Goal: Task Accomplishment & Management: Use online tool/utility

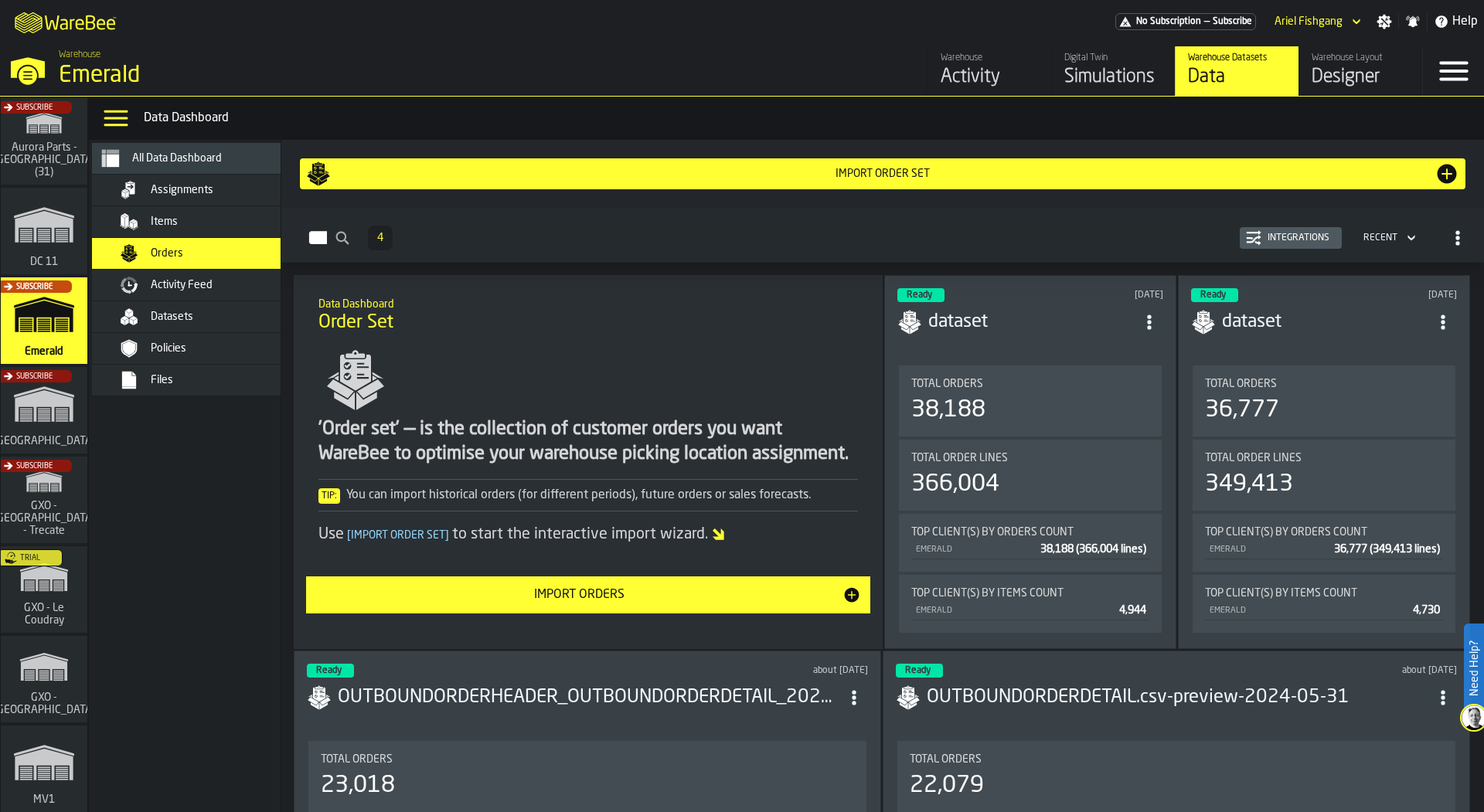
click at [255, 281] on div "Activity Feed" at bounding box center [227, 285] width 152 height 12
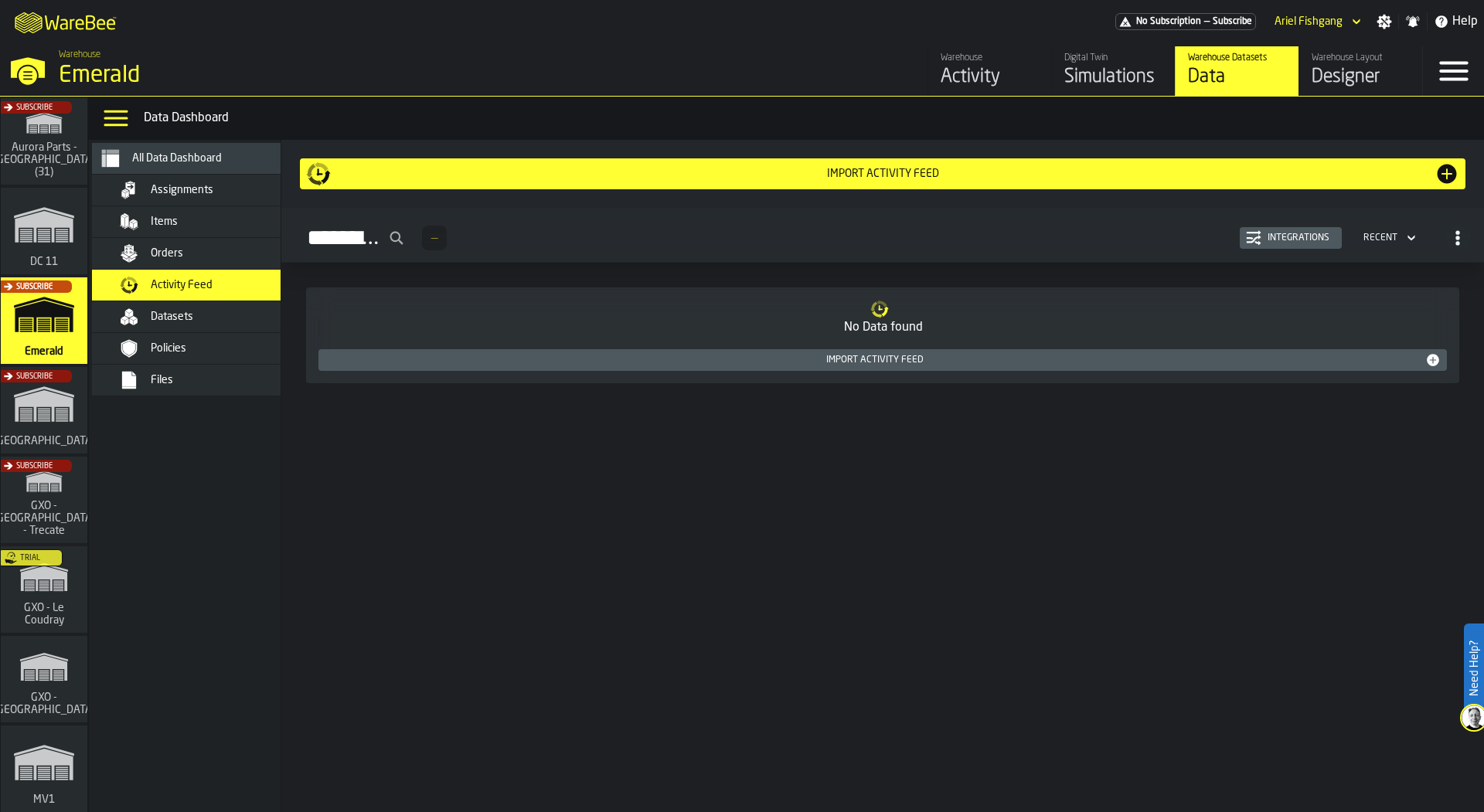
click at [821, 168] on div "Import Activity Feed" at bounding box center [883, 173] width 1104 height 12
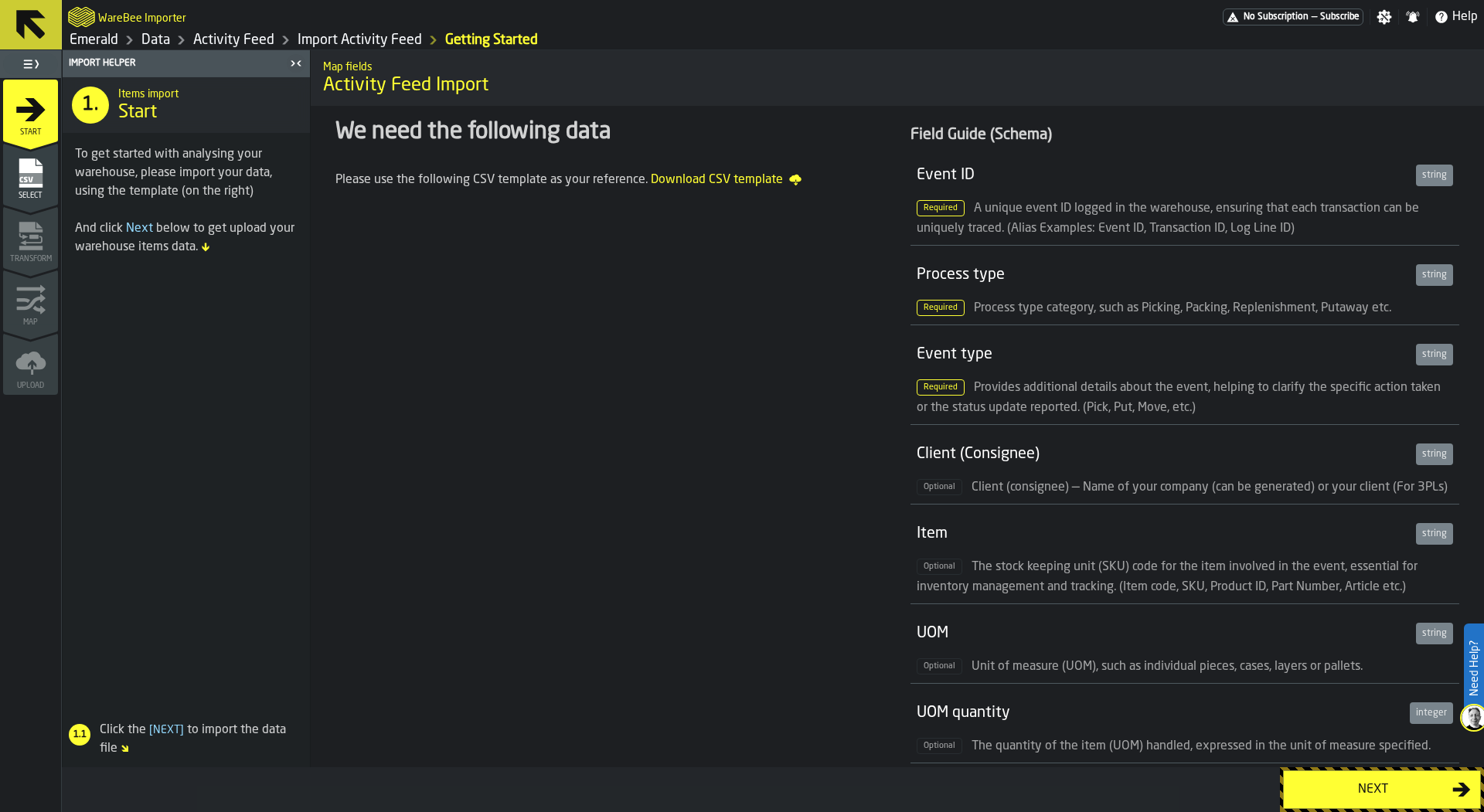
click at [38, 164] on icon "menu Select" at bounding box center [31, 172] width 31 height 31
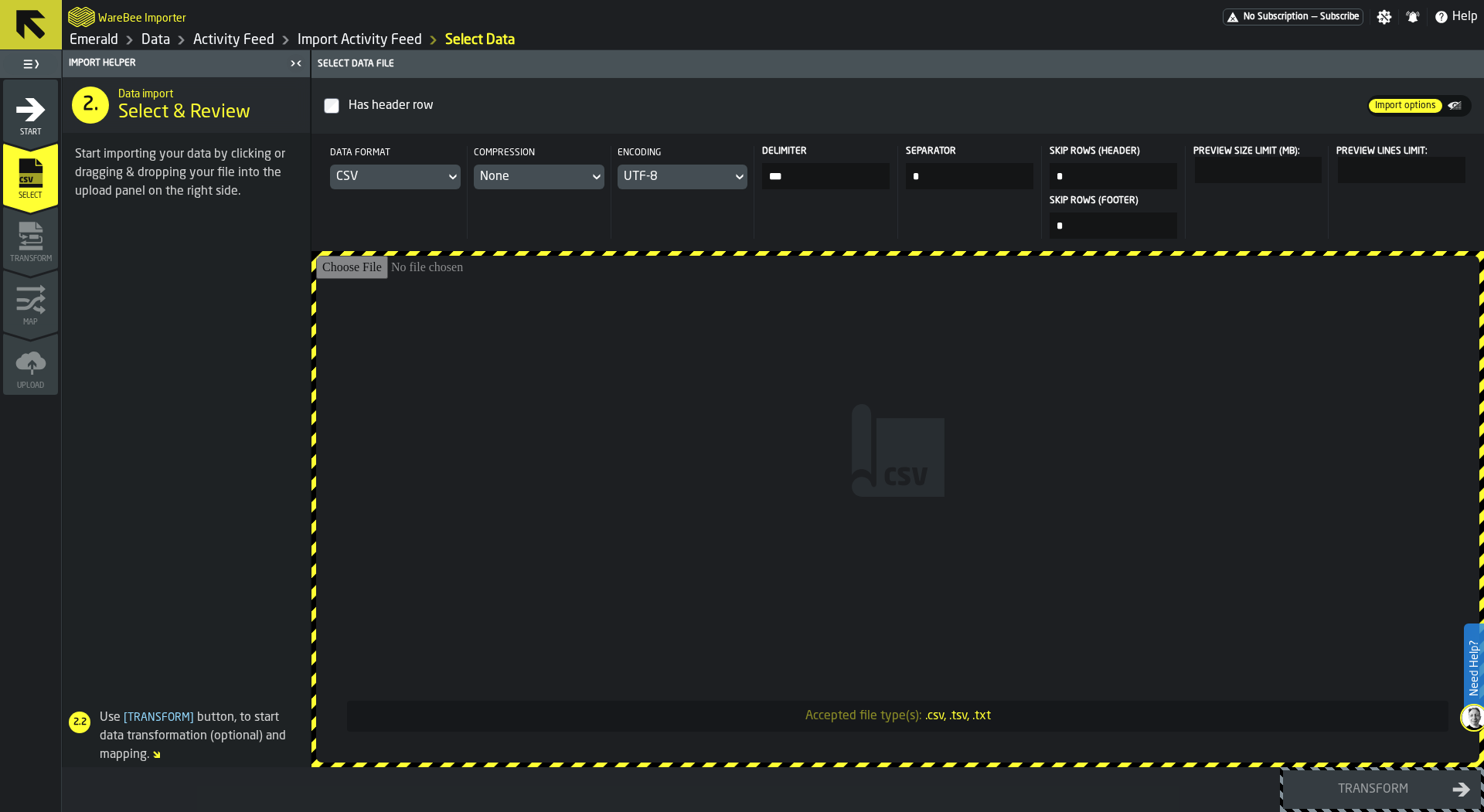
click at [604, 448] on input "Accepted file type(s): .csv, .tsv, .txt" at bounding box center [898, 509] width 1164 height 507
click at [651, 421] on input "Accepted file type(s): .csv, .tsv, .txt" at bounding box center [898, 509] width 1164 height 507
type input "**********"
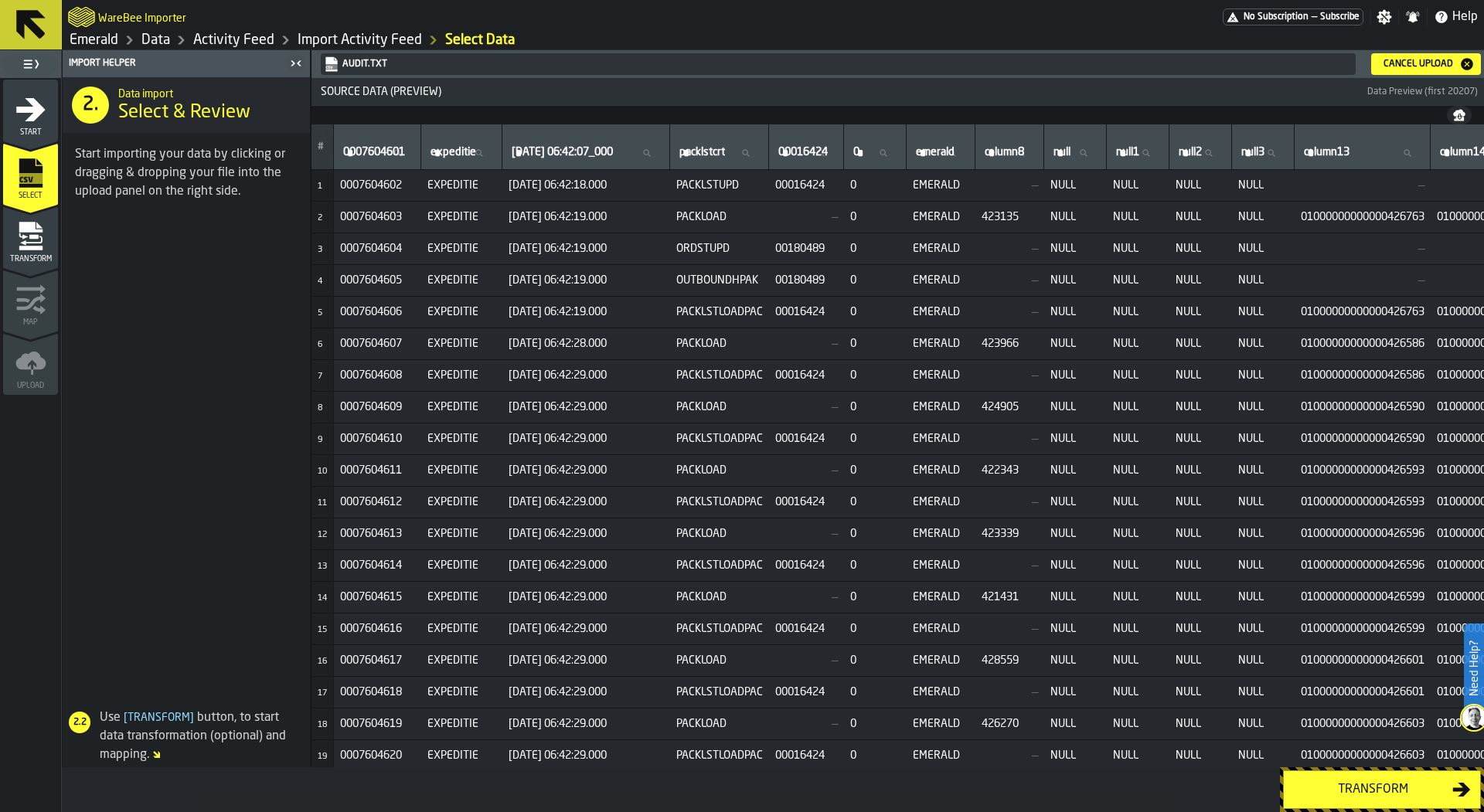
click at [1427, 60] on div "Cancel Upload" at bounding box center [1418, 65] width 82 height 11
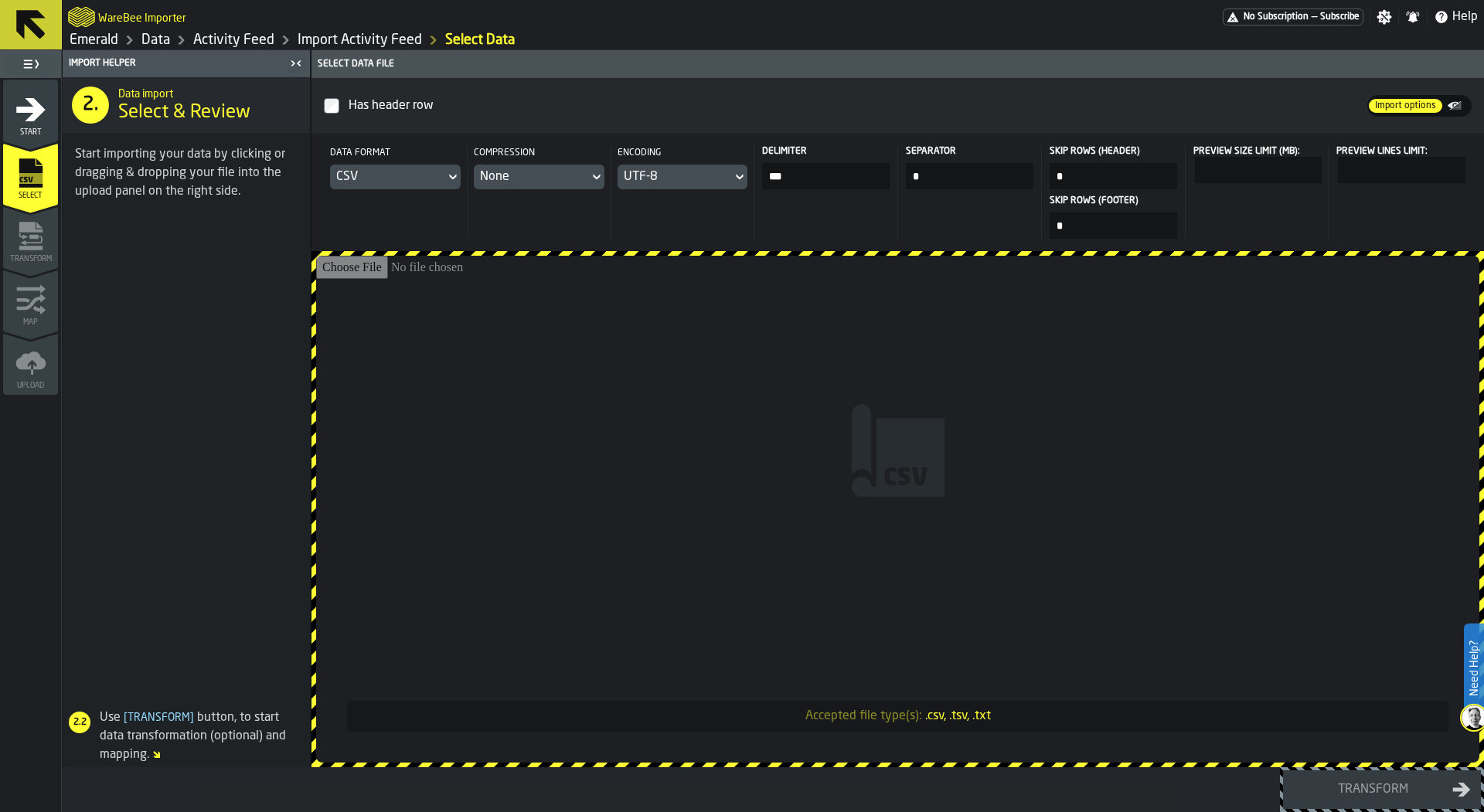
click at [758, 303] on input "Accepted file type(s): .csv, .tsv, .txt" at bounding box center [898, 509] width 1164 height 507
type input "**********"
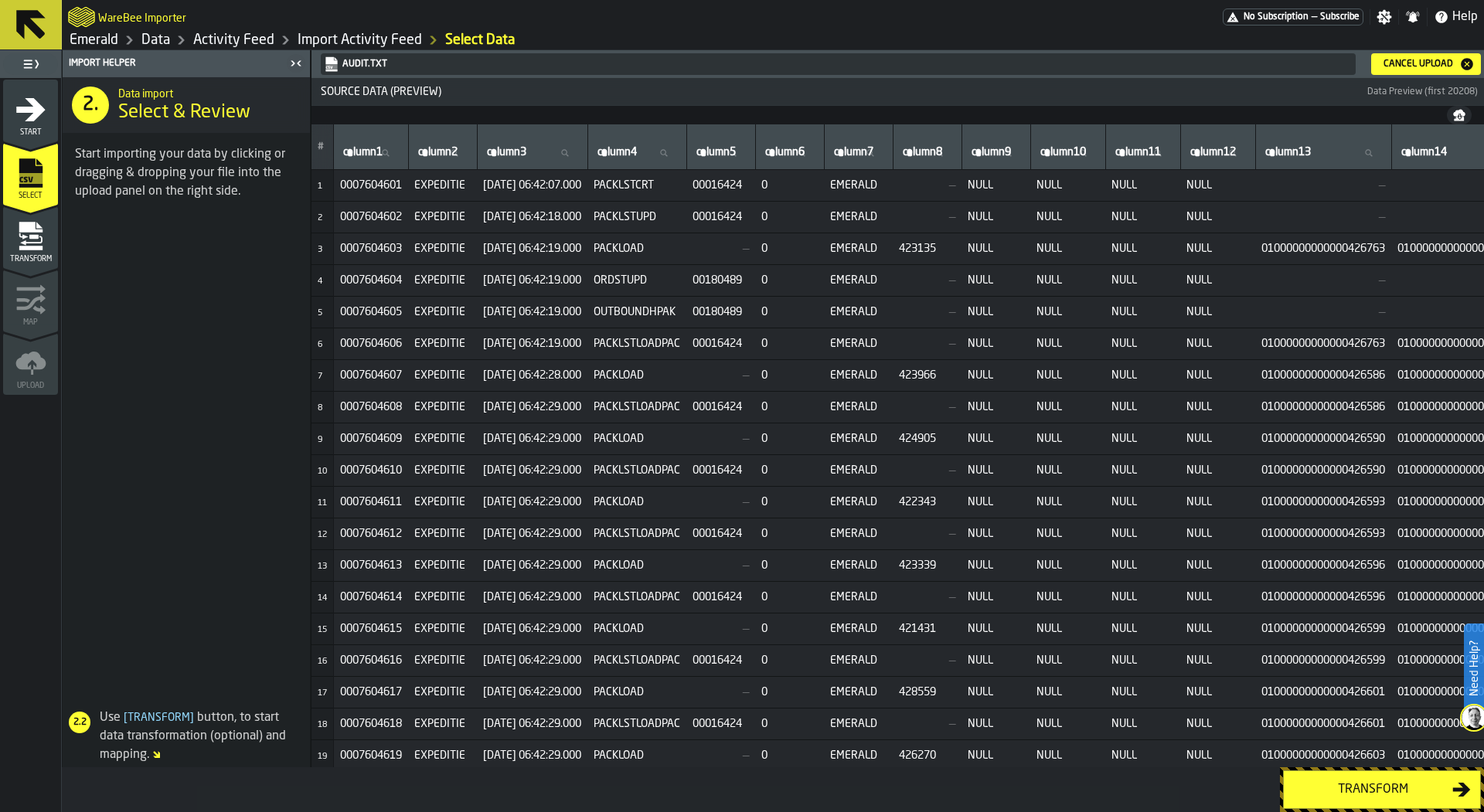
click at [30, 240] on icon "menu Transform" at bounding box center [31, 236] width 31 height 31
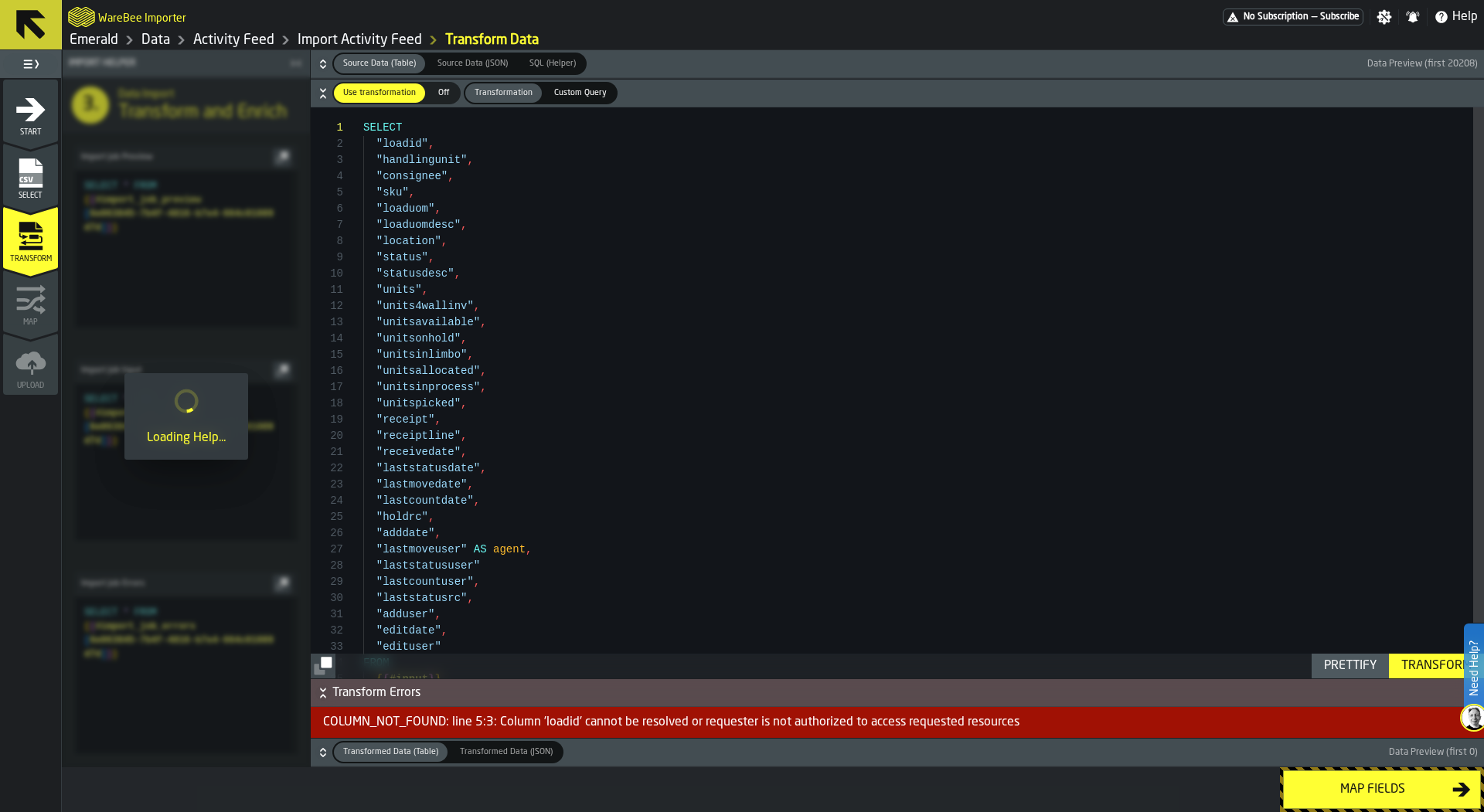
click at [25, 184] on icon "menu Select" at bounding box center [30, 172] width 23 height 29
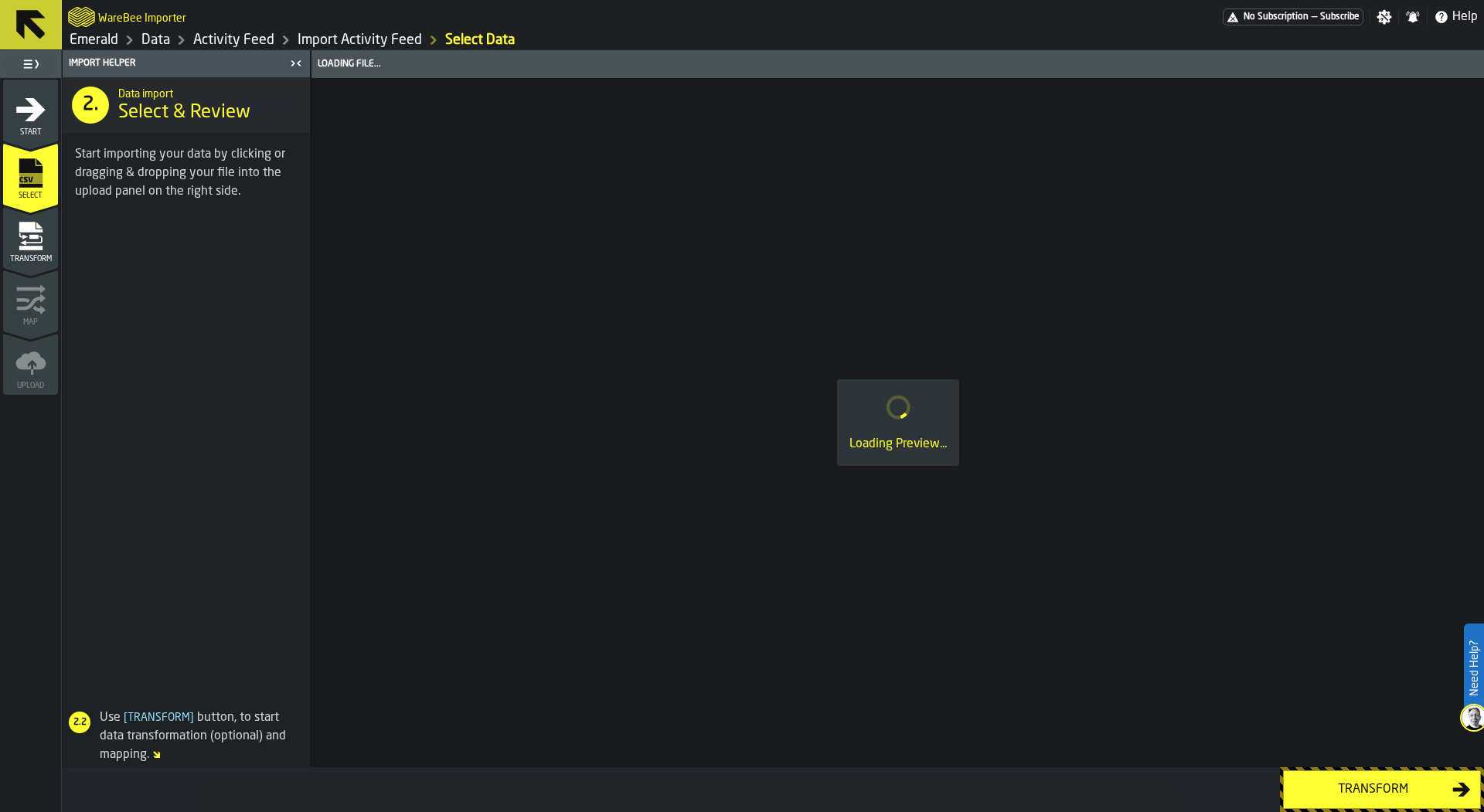
click at [37, 245] on icon "menu Transform" at bounding box center [30, 247] width 23 height 5
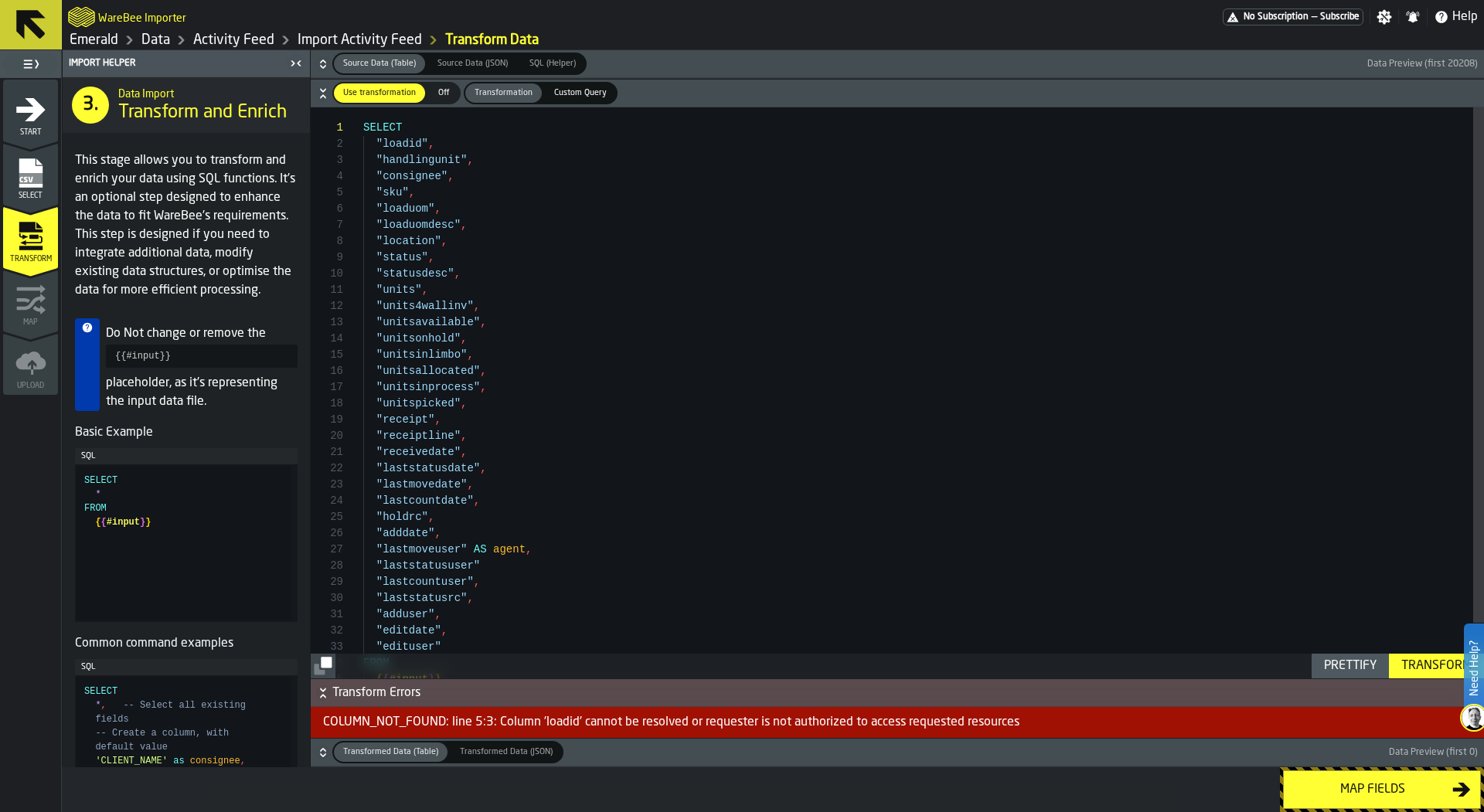
type textarea "**********"
click at [21, 316] on div "Map" at bounding box center [30, 305] width 55 height 42
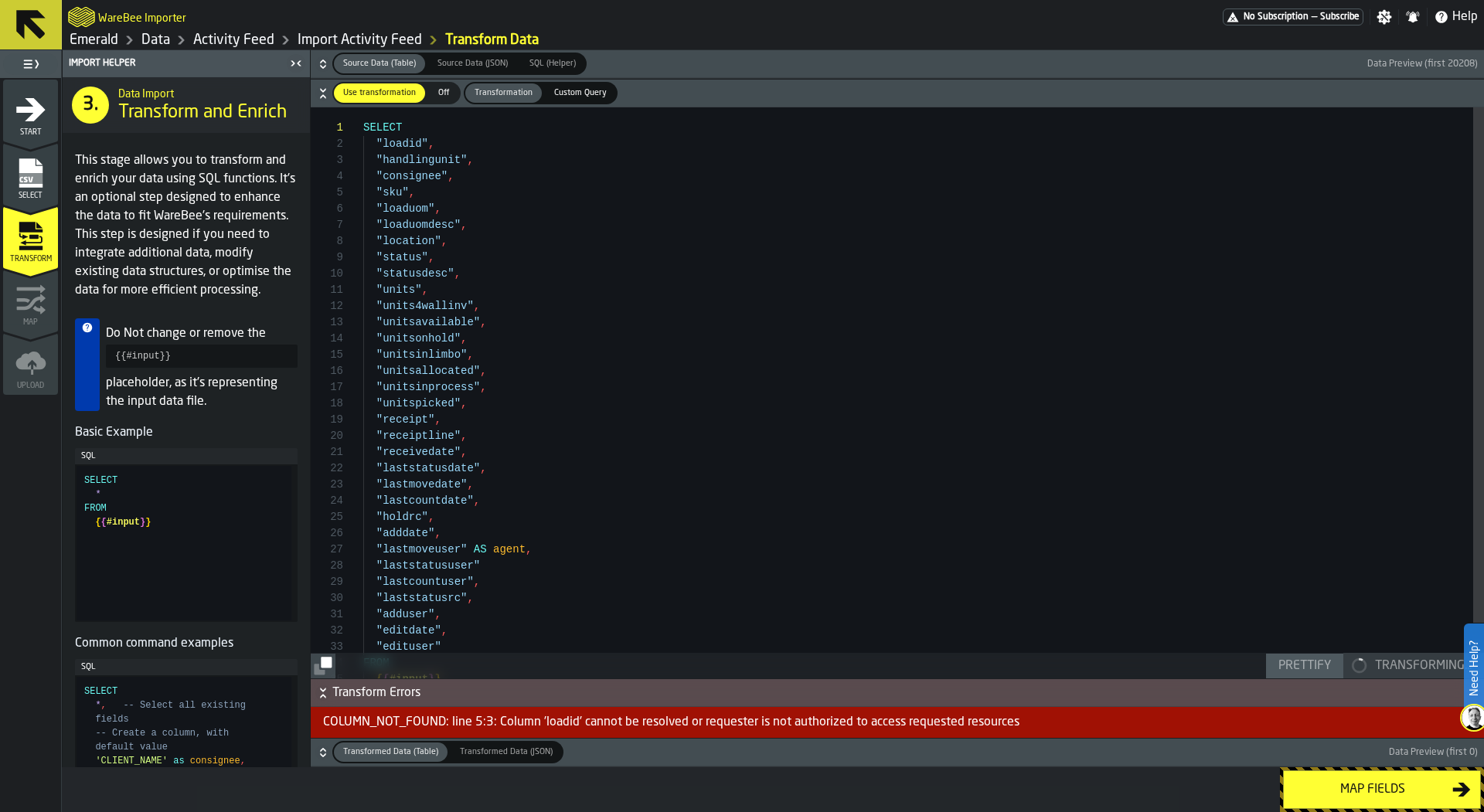
click at [21, 316] on div "Map" at bounding box center [30, 305] width 55 height 42
click at [325, 60] on icon "button-" at bounding box center [323, 64] width 16 height 16
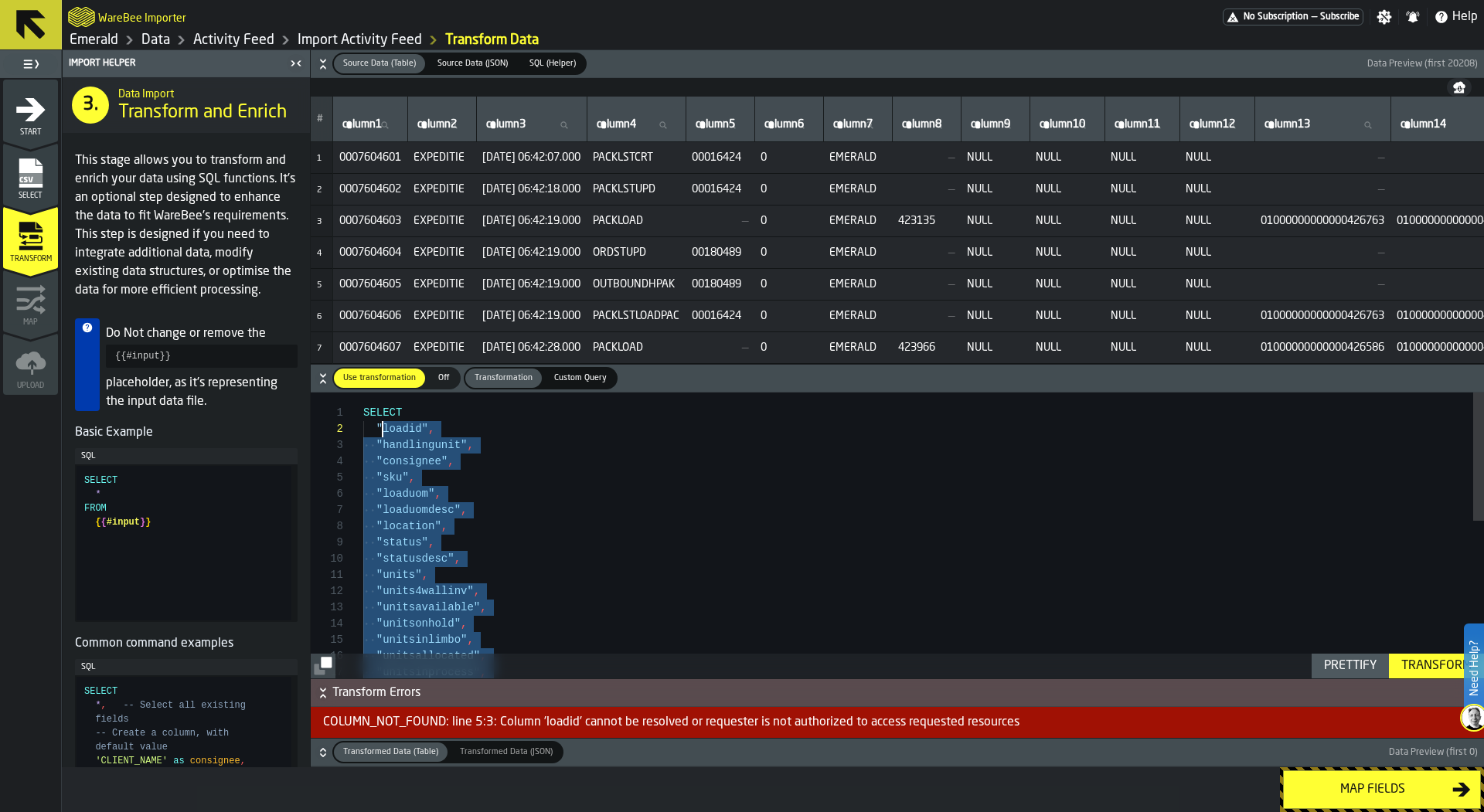
scroll to position [16, 0]
drag, startPoint x: 453, startPoint y: 621, endPoint x: 376, endPoint y: 426, distance: 209.7
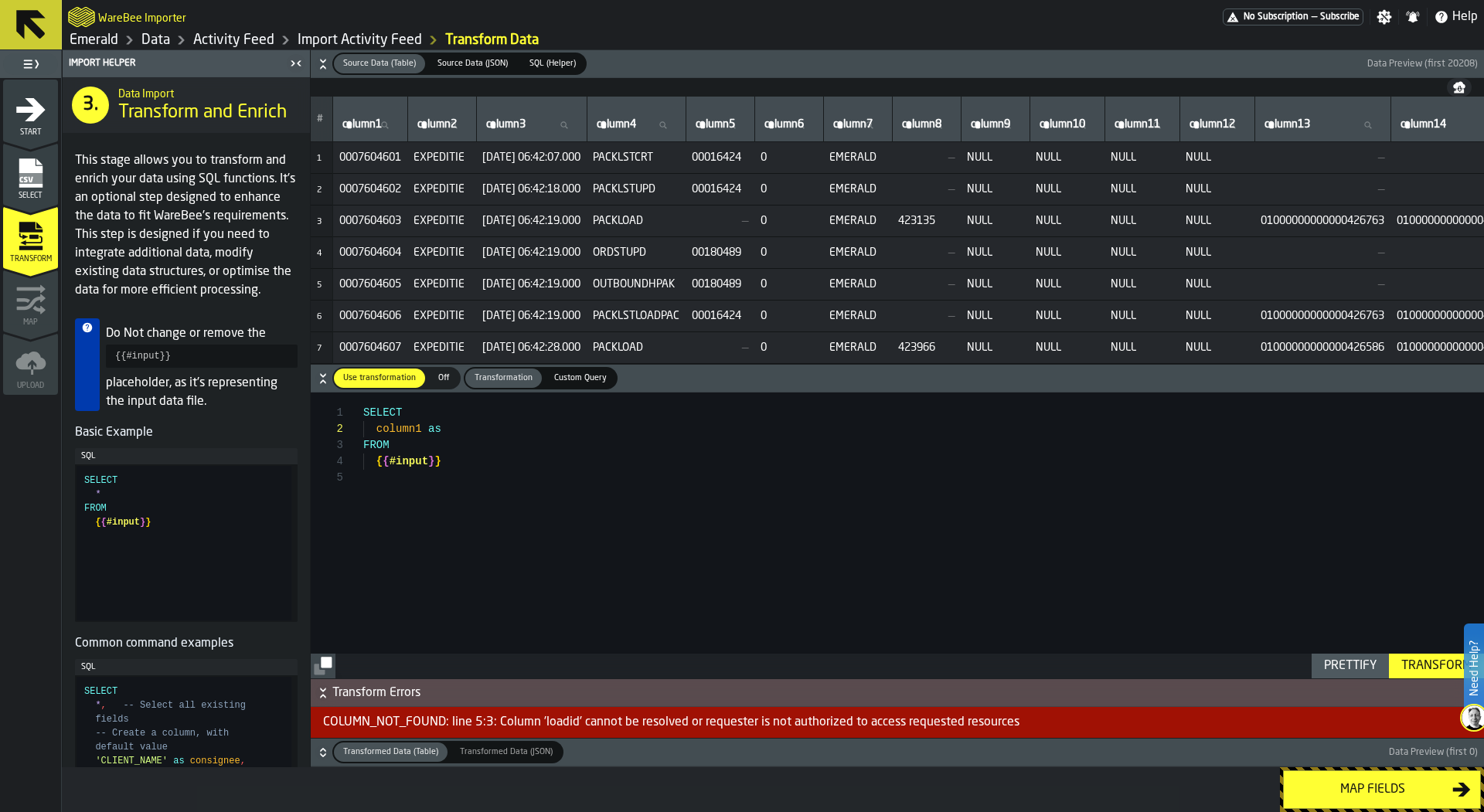
click at [400, 432] on div "column1 as SELECT FROM { { #input } }" at bounding box center [924, 535] width 1121 height 286
click at [480, 429] on div ""column1" as SELECT FROM { { #input } }" at bounding box center [924, 535] width 1121 height 286
click at [859, 17] on div "WareBee Importer" at bounding box center [646, 17] width 1155 height 28
click at [497, 436] on div ""column1" as SELECT FROM { { #input } }" at bounding box center [924, 535] width 1121 height 286
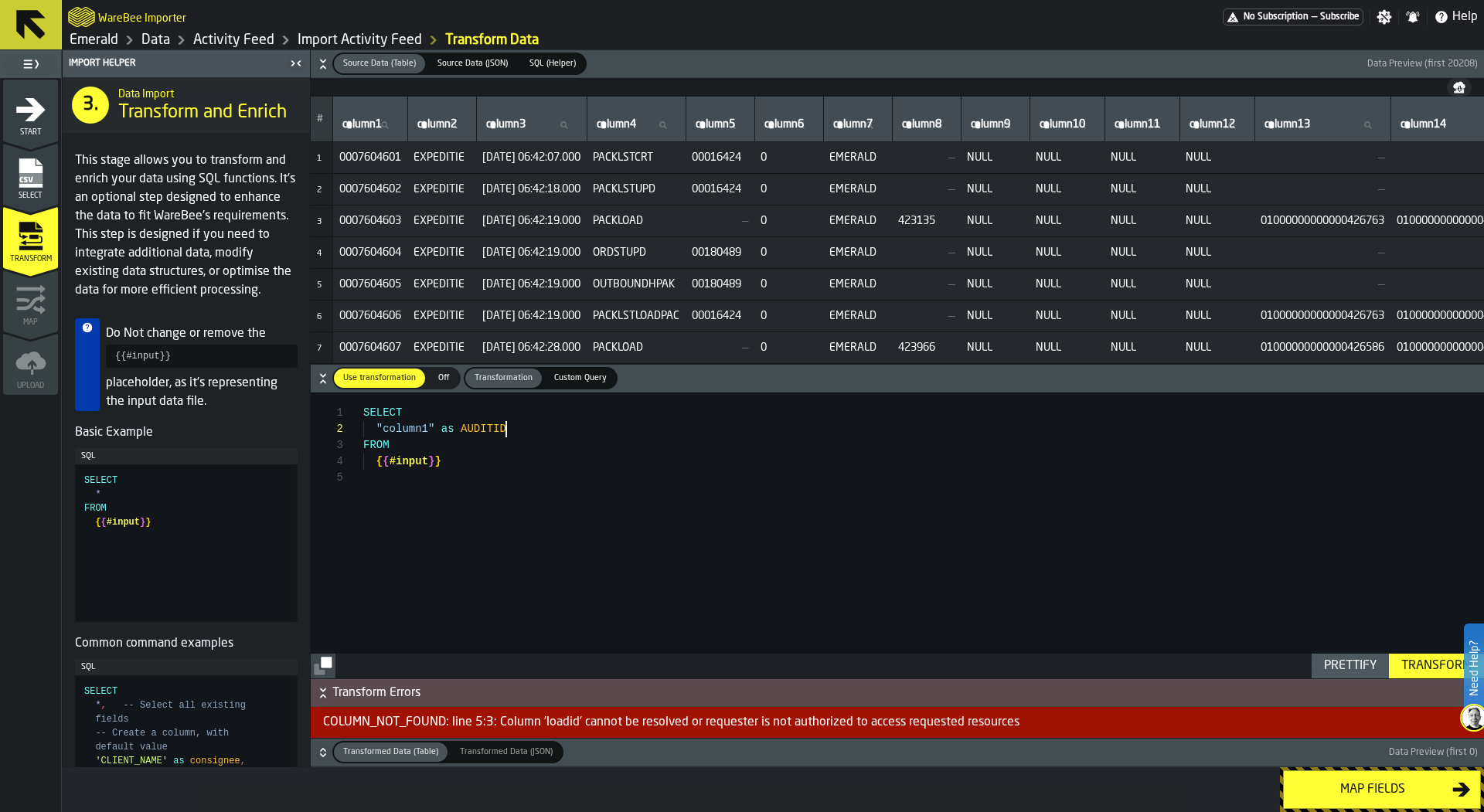
scroll to position [33, 0]
click at [479, 427] on div ""column1" as AUDITID SELECT FROM { { #input } } "column2" as" at bounding box center [924, 535] width 1121 height 286
click at [502, 443] on div ""column1" as audit_id SELECT FROM { { #input } } "column2" as" at bounding box center [924, 535] width 1121 height 286
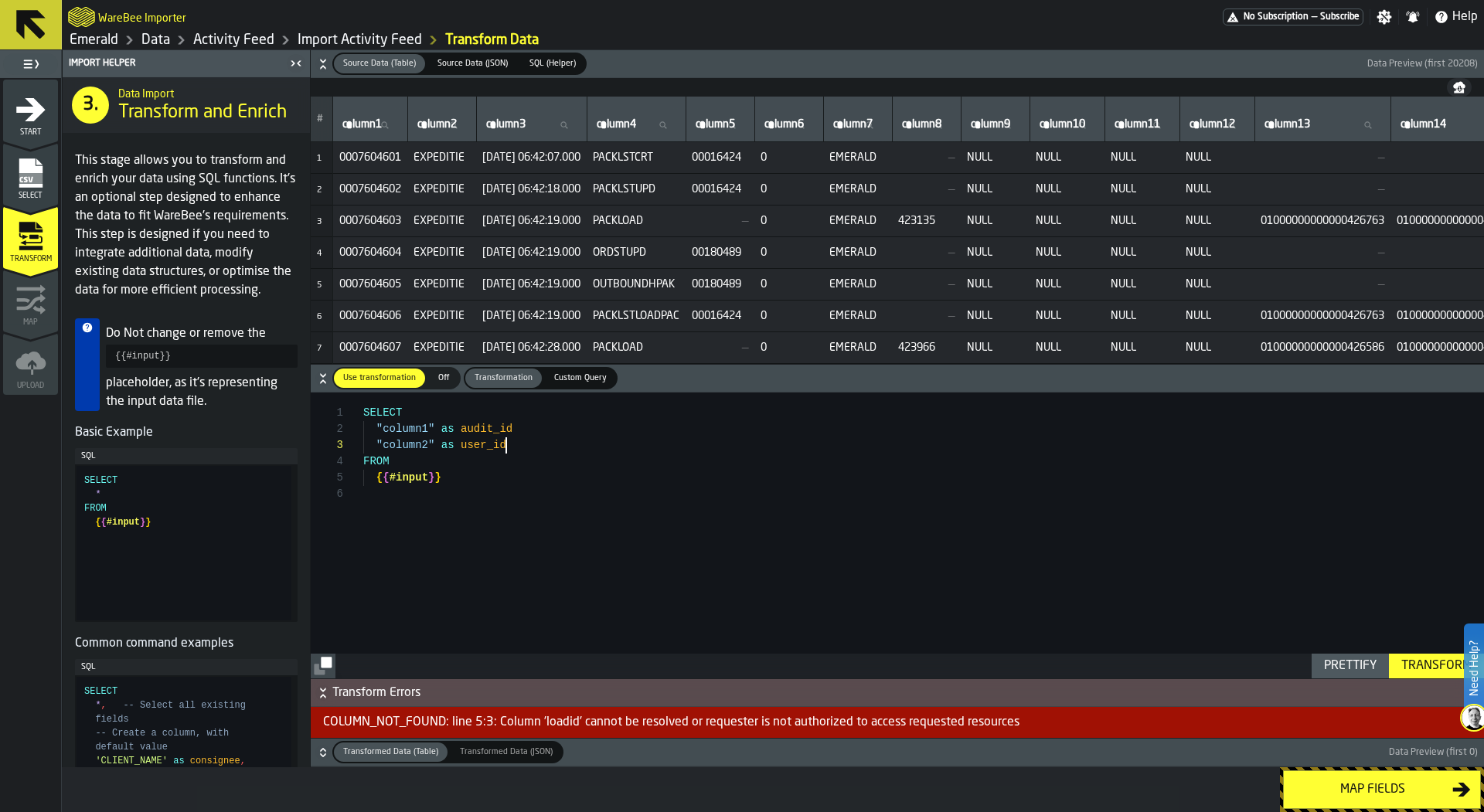
scroll to position [49, 0]
click at [564, 429] on div ""column1" as audit_id SELECT FROM { { #input } } "column2" as user_id" at bounding box center [924, 535] width 1121 height 286
click at [430, 456] on div ""column1" as audit_id , SELECT FROM { { #input } } "column2" as user_id , "colu…" at bounding box center [924, 535] width 1121 height 286
click at [533, 485] on div ""column1" as audit_id , SELECT FROM { { #input } } "column2" as user_id , "colu…" at bounding box center [924, 535] width 1121 height 286
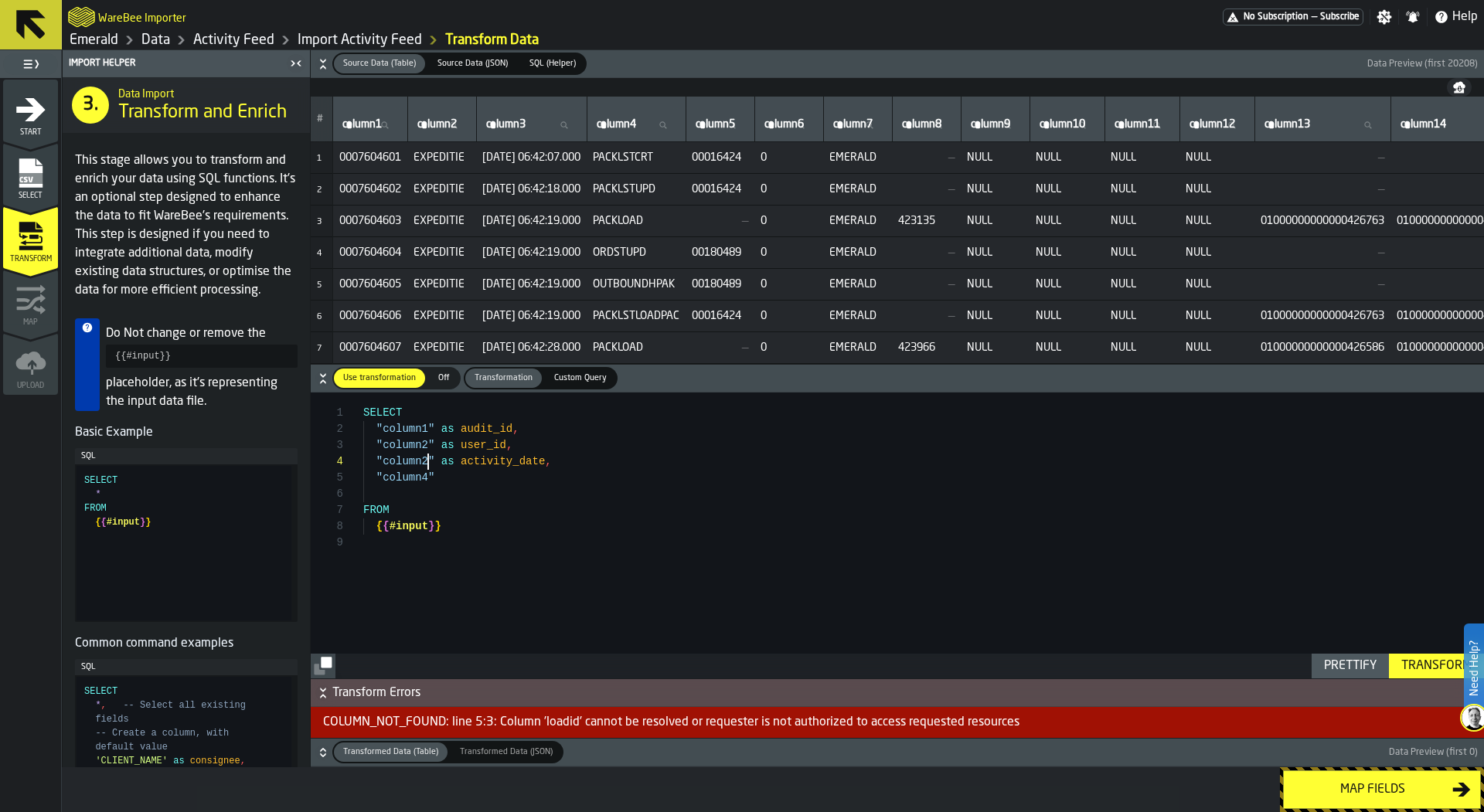
click at [430, 461] on div ""column1" as audit_id , SELECT FROM { { #input } } "column2" as user_id , "colu…" at bounding box center [924, 535] width 1121 height 286
click at [506, 474] on div ""column1" as audit_id , SELECT FROM { { #input } } "column2" as user_id , "colu…" at bounding box center [924, 535] width 1121 height 286
click at [397, 480] on div ""column1" as audit_id , SELECT FROM { { #input } } "column2" as user_id , "colu…" at bounding box center [924, 535] width 1121 height 286
click at [390, 476] on div ""column1" as audit_id , SELECT FROM { { #input } } "column2" as user_id , "colu…" at bounding box center [924, 535] width 1121 height 286
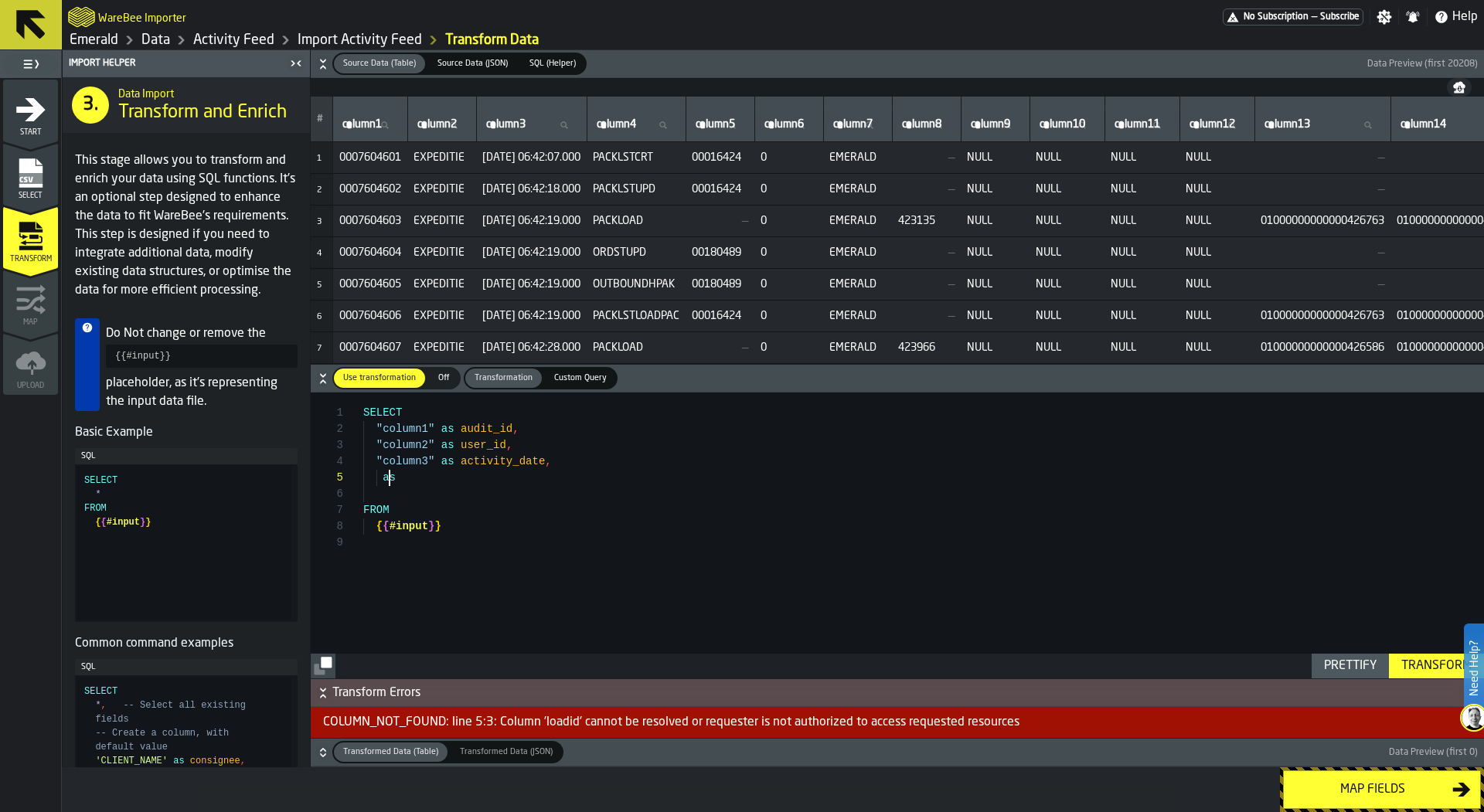
click at [390, 476] on div ""column1" as audit_id , SELECT FROM { { #input } } "column2" as user_id , "colu…" at bounding box center [924, 535] width 1121 height 286
click at [379, 479] on div ""column1" as audit_id , SELECT FROM { { #input } } "column2" as user_id , "colu…" at bounding box center [924, 535] width 1121 height 286
drag, startPoint x: 470, startPoint y: 476, endPoint x: 379, endPoint y: 478, distance: 91.0
click at [379, 478] on div ""column1" as audit_id , SELECT FROM { { #input } } "column2" as user_id , "colu…" at bounding box center [924, 535] width 1121 height 286
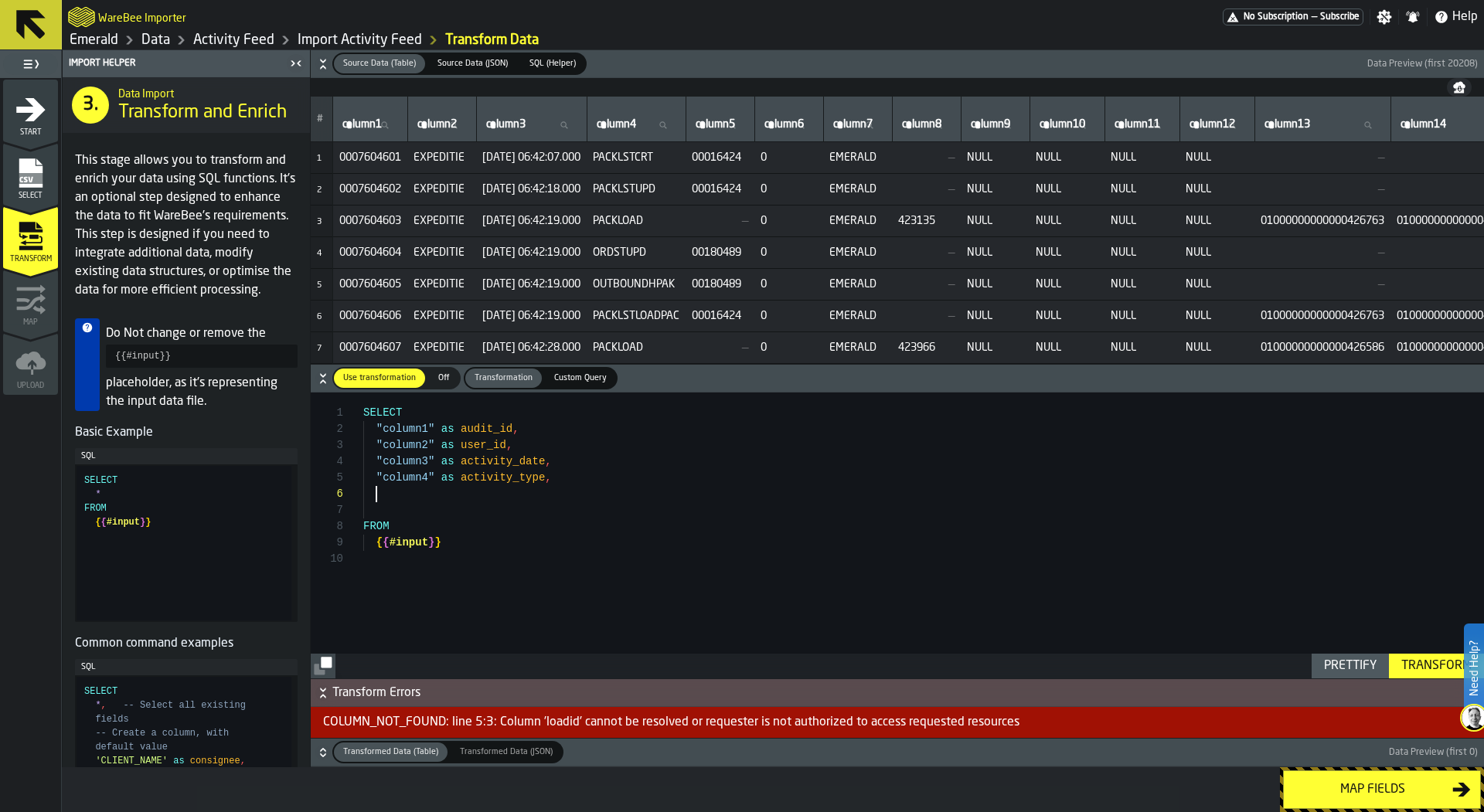
type textarea "**********"
click at [667, 121] on icon at bounding box center [662, 125] width 9 height 9
click at [679, 121] on input "column4 column4" at bounding box center [637, 125] width 86 height 20
type input "***"
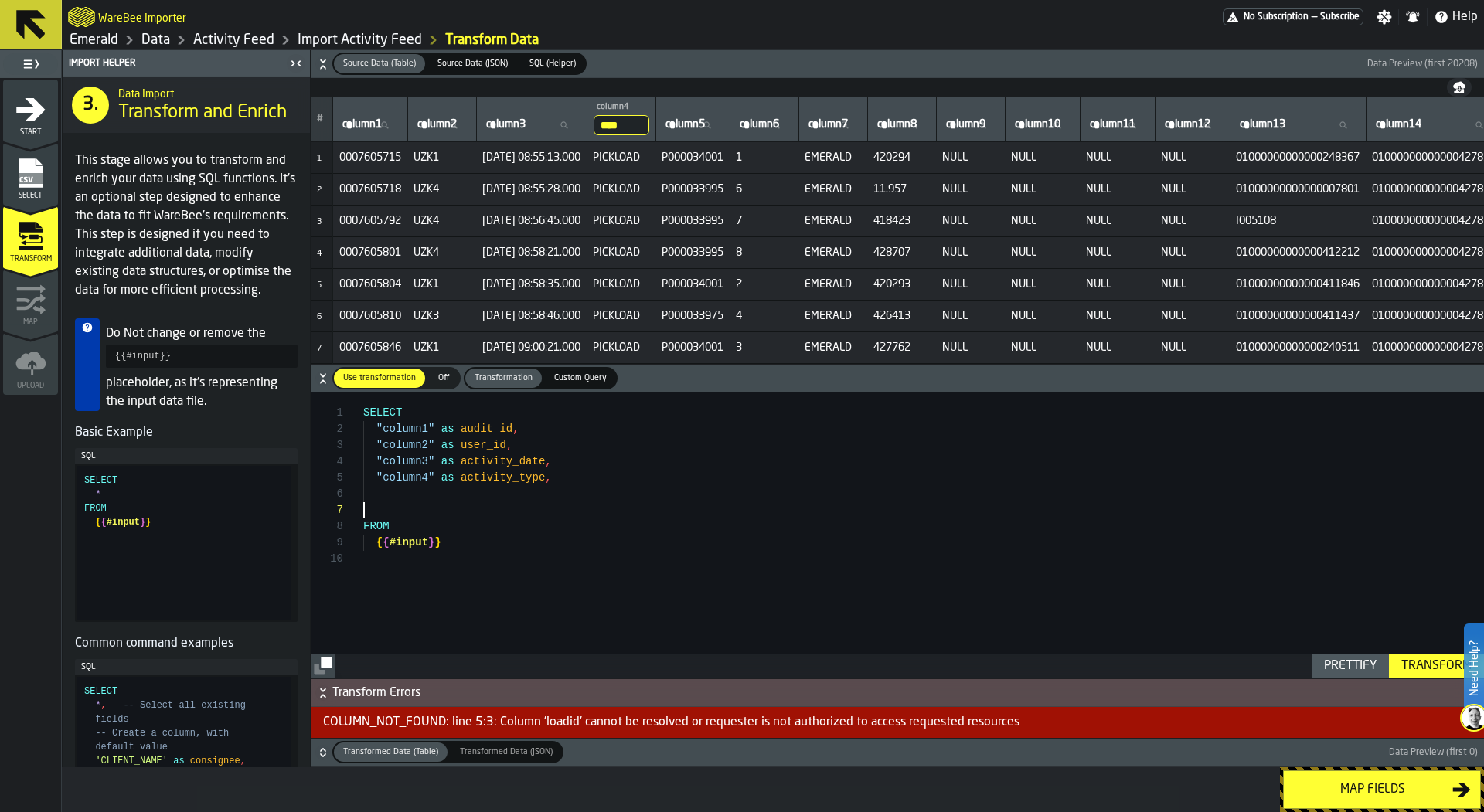
click at [567, 504] on div ""column1" as audit_id , SELECT FROM { { #input } } "column2" as user_id , "colu…" at bounding box center [924, 535] width 1121 height 286
click at [554, 538] on div ""column1" as audit_id , SELECT FROM { { #input } } "column2" as user_id , "colu…" at bounding box center [924, 535] width 1121 height 286
click at [545, 525] on div ""column1" as audit_id , SELECT FROM { { #input } } "column2" as user_id , "colu…" at bounding box center [924, 535] width 1121 height 286
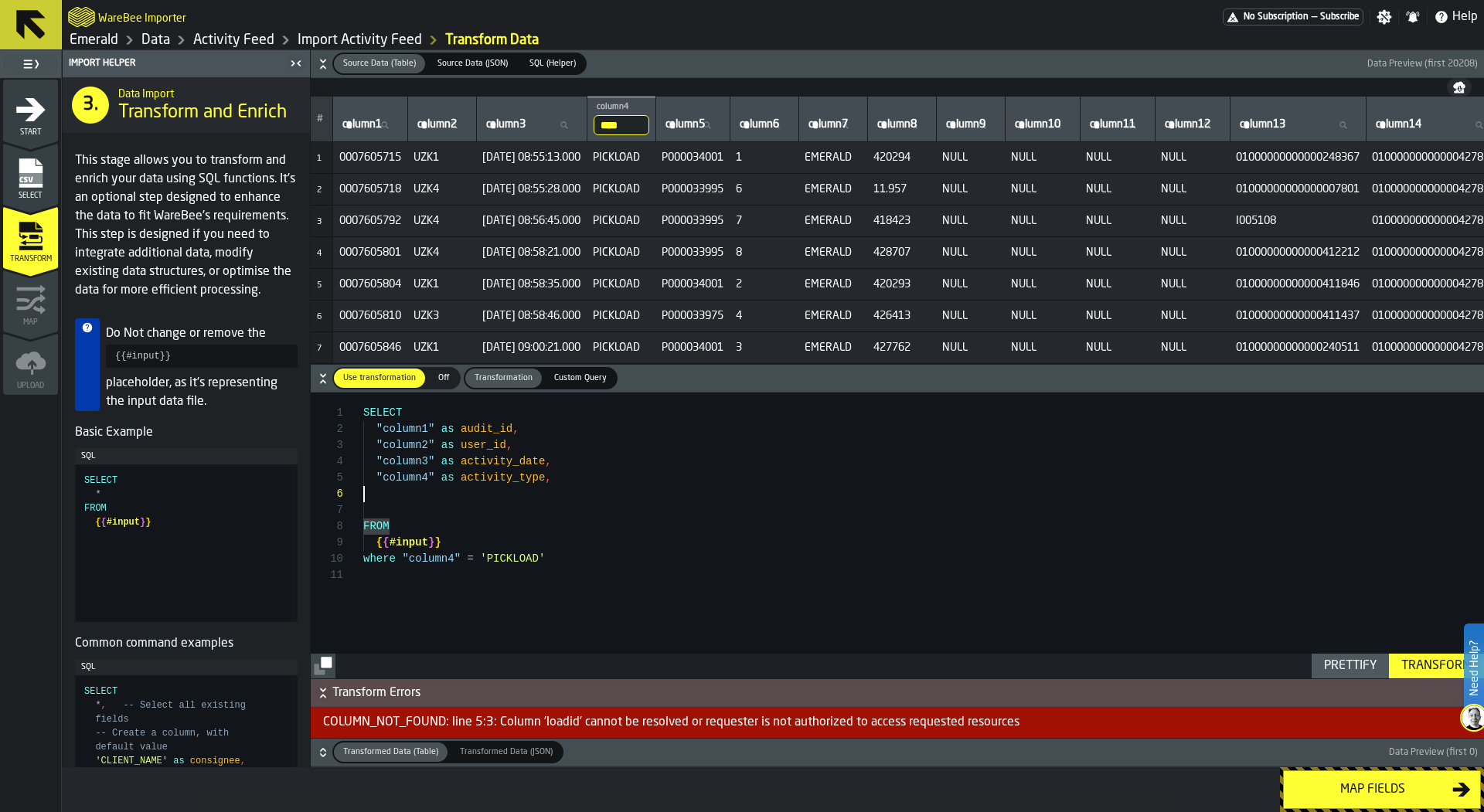
click at [551, 500] on div ""column1" as audit_id , SELECT FROM { { #input } } "column2" as user_id , "colu…" at bounding box center [924, 535] width 1121 height 286
click at [518, 503] on div ""column1" as audit_id , SELECT FROM { { #input } } "column2" as user_id , "colu…" at bounding box center [924, 535] width 1121 height 286
click at [511, 497] on div ""column1" as audit_id , SELECT FROM { { #input } } "column2" as user_id , "colu…" at bounding box center [924, 535] width 1121 height 286
click at [393, 510] on div ""column1" as audit_id , SELECT FROM { { #input } } "column2" as user_id , "colu…" at bounding box center [924, 535] width 1121 height 286
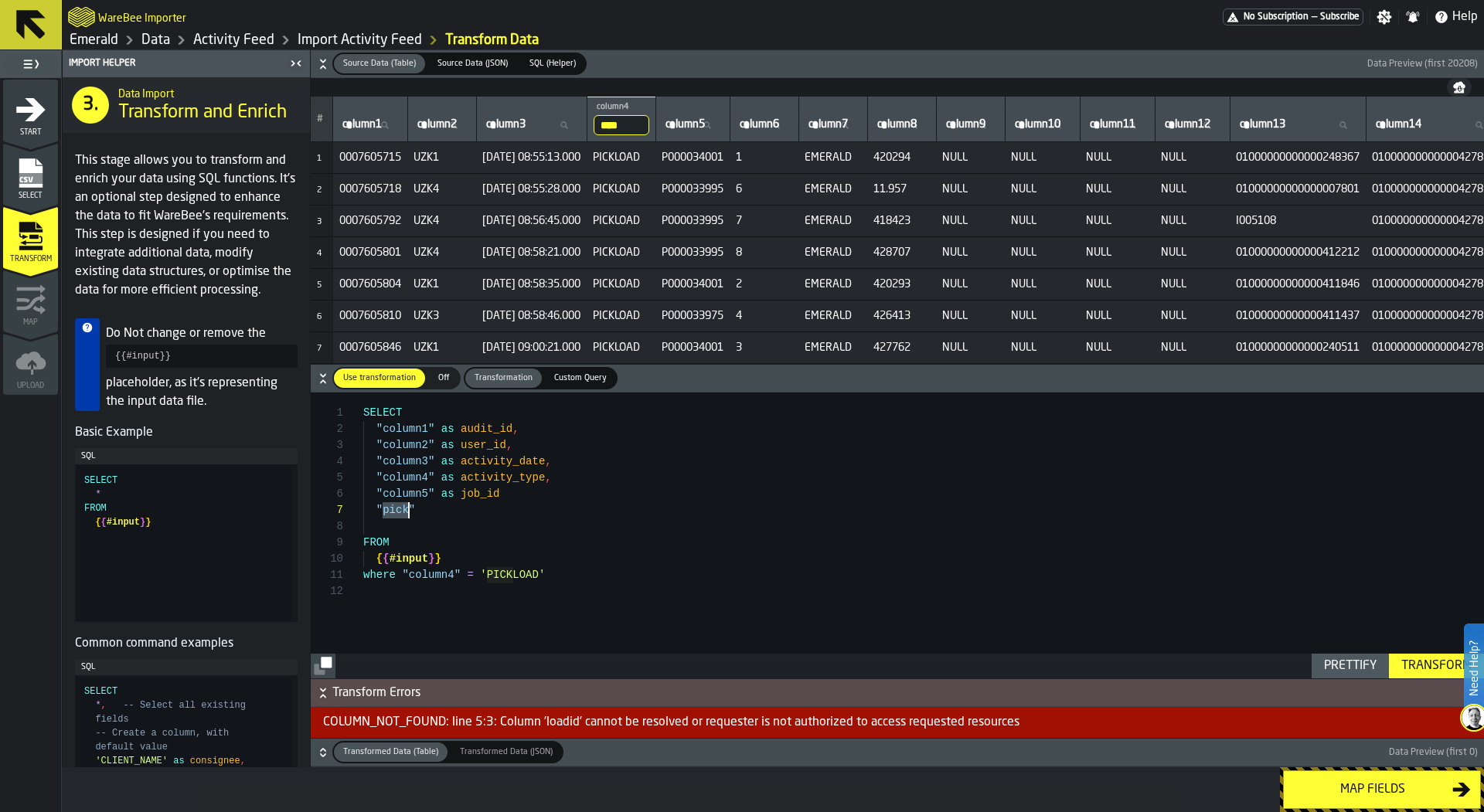
click at [393, 510] on div ""column1" as audit_id , SELECT FROM { { #input } } "column2" as user_id , "colu…" at bounding box center [924, 535] width 1121 height 286
click at [1378, 666] on div "Prettify" at bounding box center [1350, 666] width 65 height 19
click at [542, 491] on div ""column1" as audit_id , SELECT "column2" as user_id , "column4" = 'PICKLOAD' "c…" at bounding box center [924, 535] width 1121 height 286
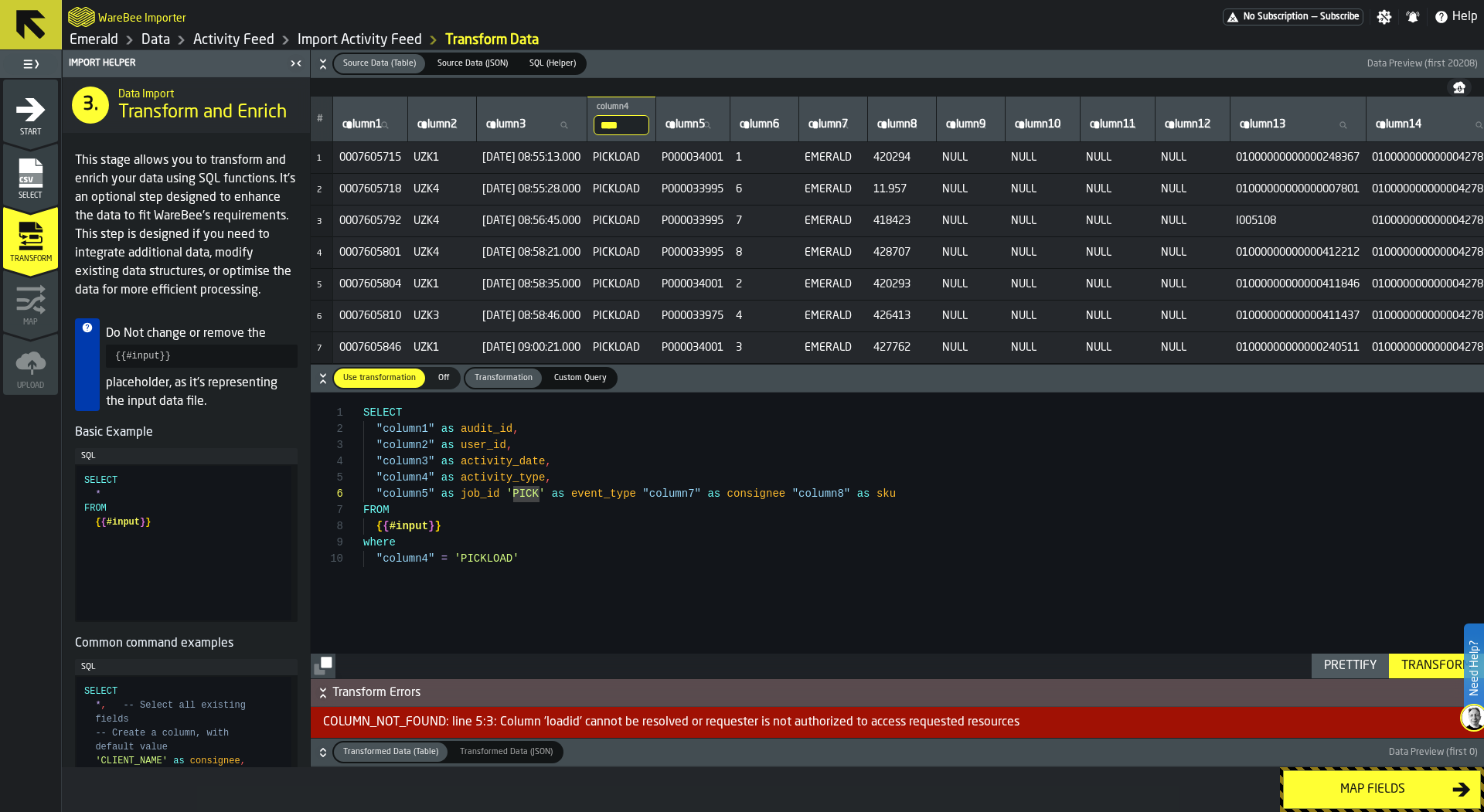
click at [504, 493] on div ""column1" as audit_id , SELECT "column2" as user_id , "column4" = 'PICKLOAD' "c…" at bounding box center [924, 535] width 1121 height 286
click at [501, 495] on div ""column1" as audit_id , SELECT "column2" as user_id , "column4" = 'PICKLOAD' "c…" at bounding box center [924, 535] width 1121 height 286
click at [642, 494] on div ""column1" as audit_id , SELECT "column2" as user_id , "column4" = 'PICKLOAD' "c…" at bounding box center [924, 535] width 1121 height 286
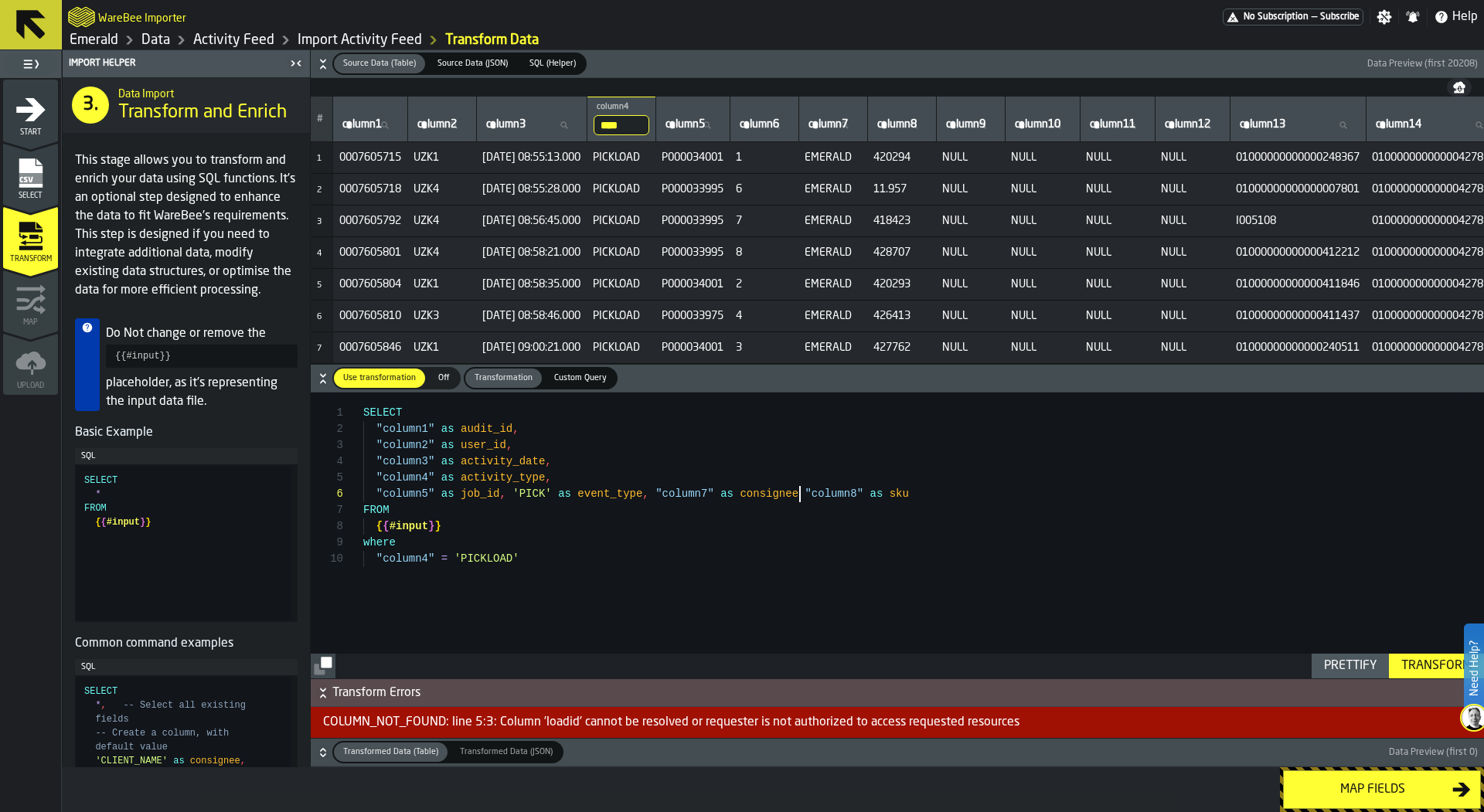
click at [801, 493] on div ""column1" as audit_id , SELECT "column2" as user_id , "column4" = 'PICKLOAD' "c…" at bounding box center [924, 535] width 1121 height 286
click at [1373, 670] on div "Prettify" at bounding box center [1350, 666] width 65 height 19
type textarea "**********"
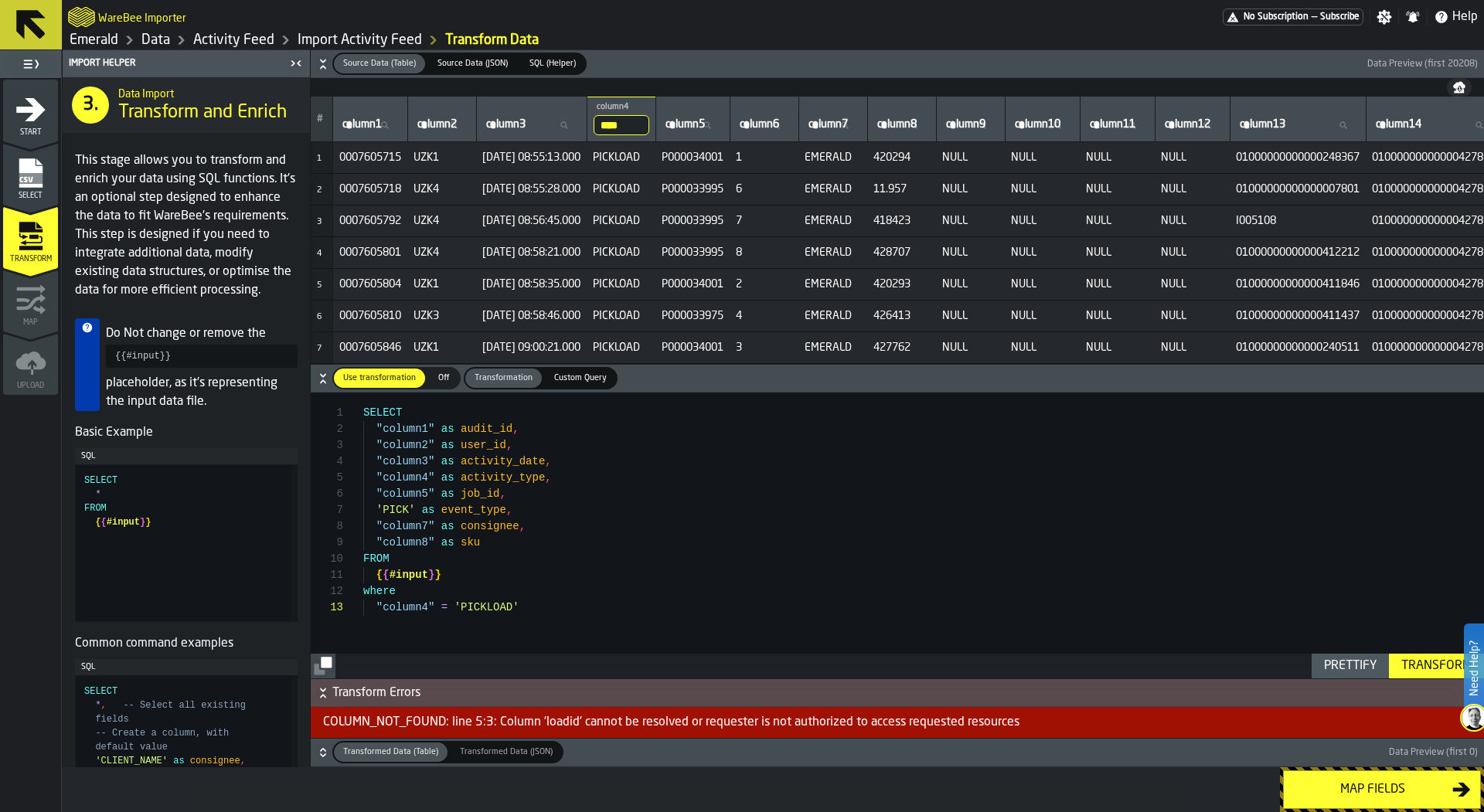
click at [1416, 667] on div "Transform" at bounding box center [1437, 666] width 82 height 19
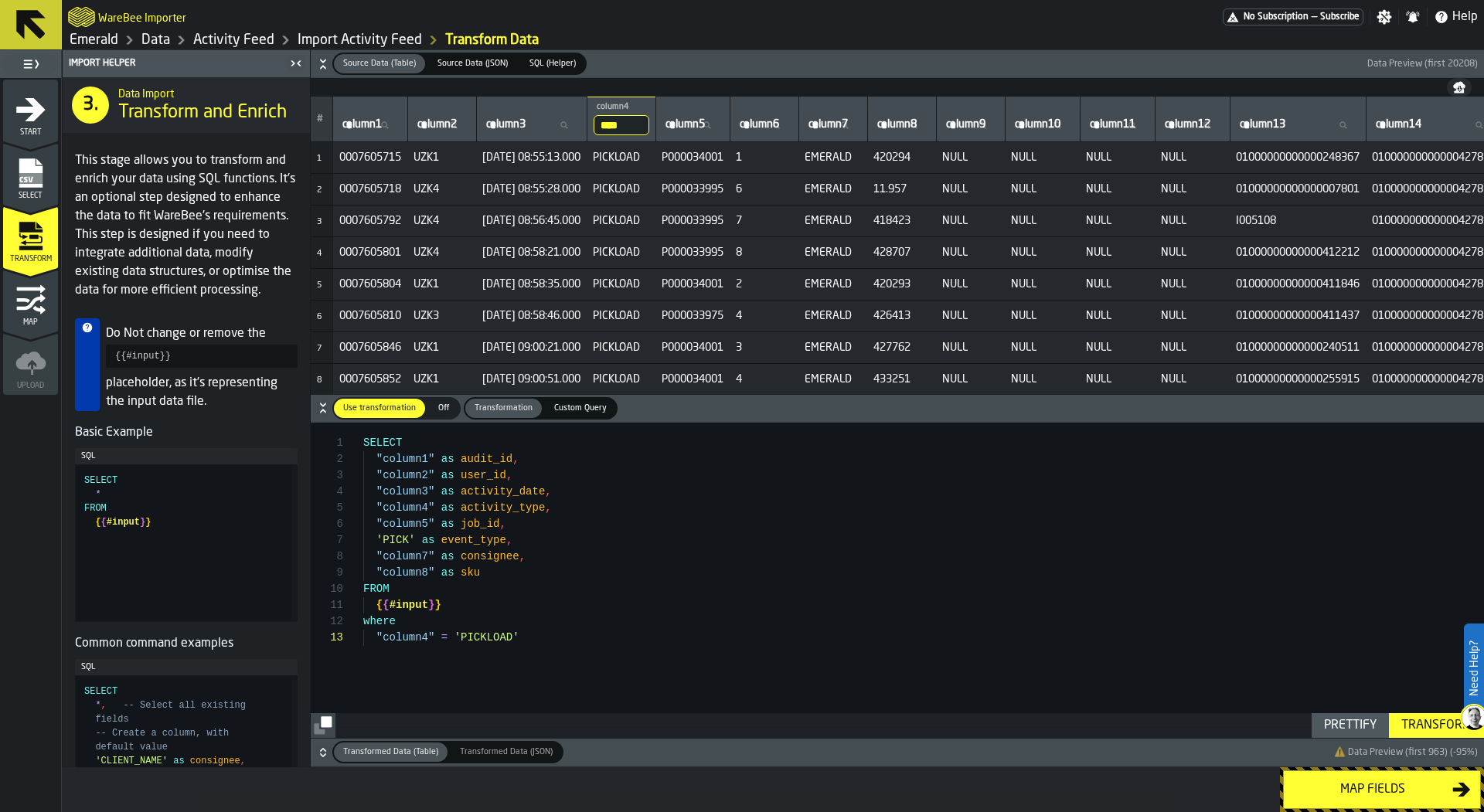
click at [1332, 790] on div "Map fields" at bounding box center [1373, 790] width 159 height 19
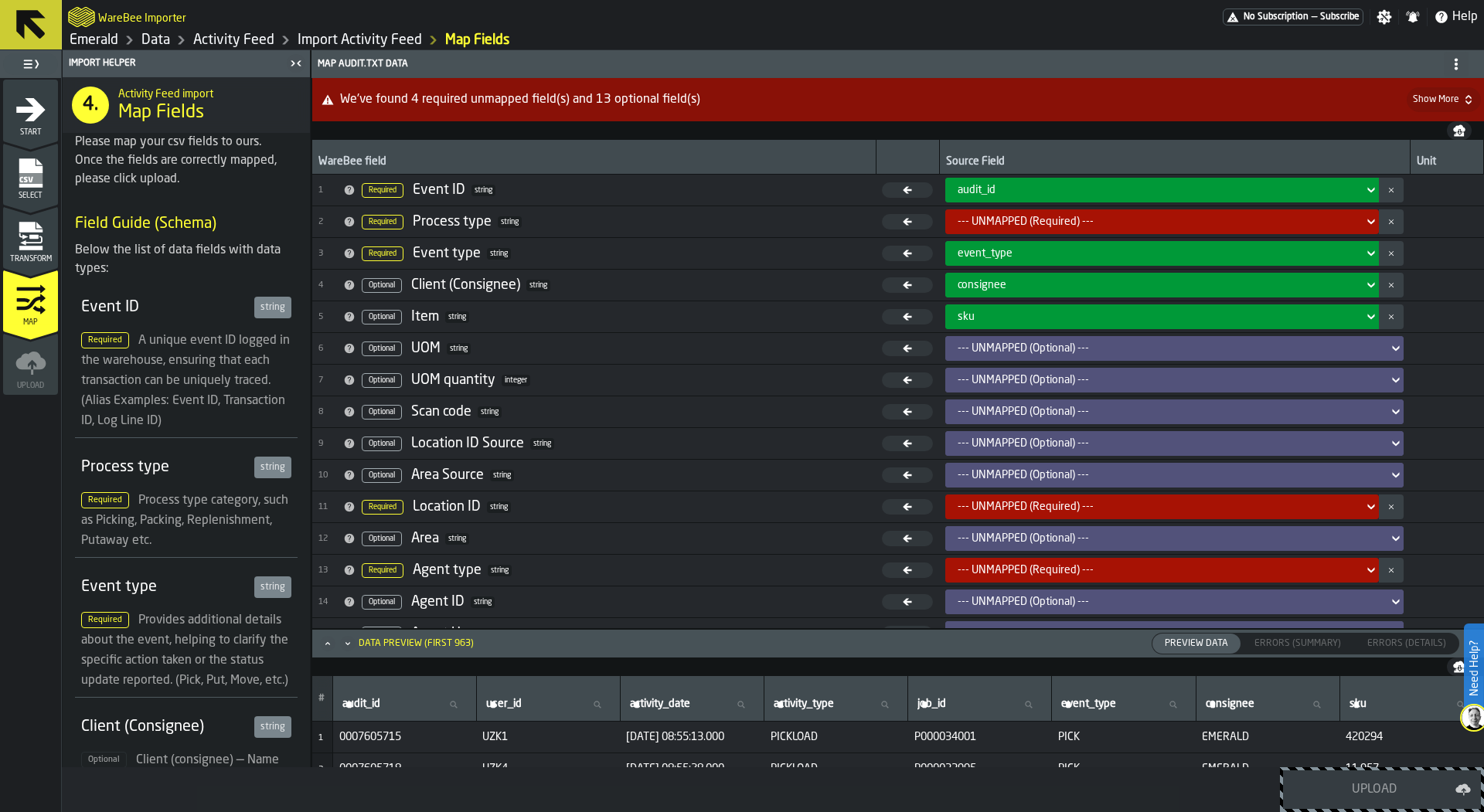
click at [1069, 219] on div "--- UNMAPPED (Required) ---" at bounding box center [1157, 221] width 400 height 12
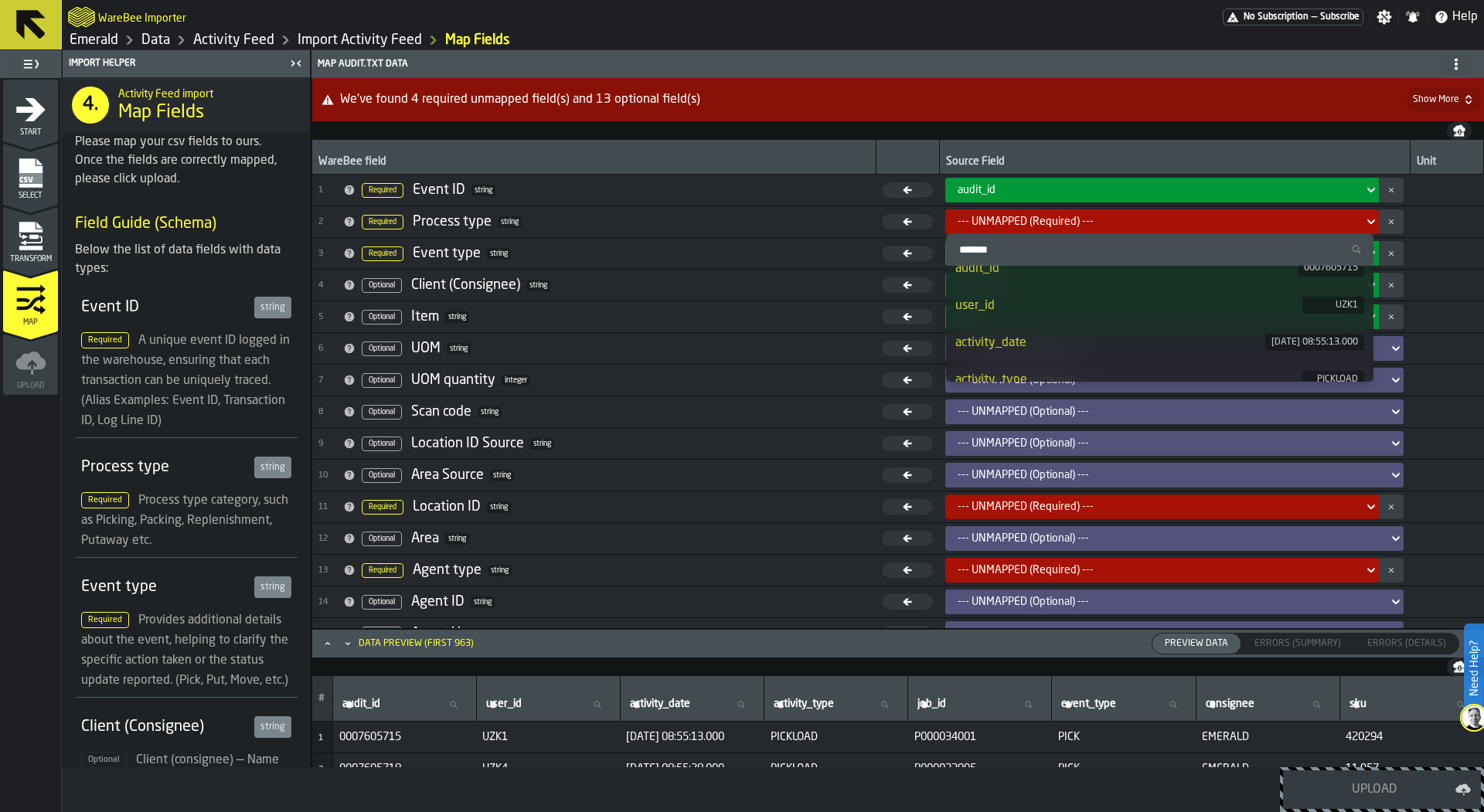
scroll to position [50, 0]
click at [1070, 347] on div "activity_type" at bounding box center [1129, 347] width 348 height 19
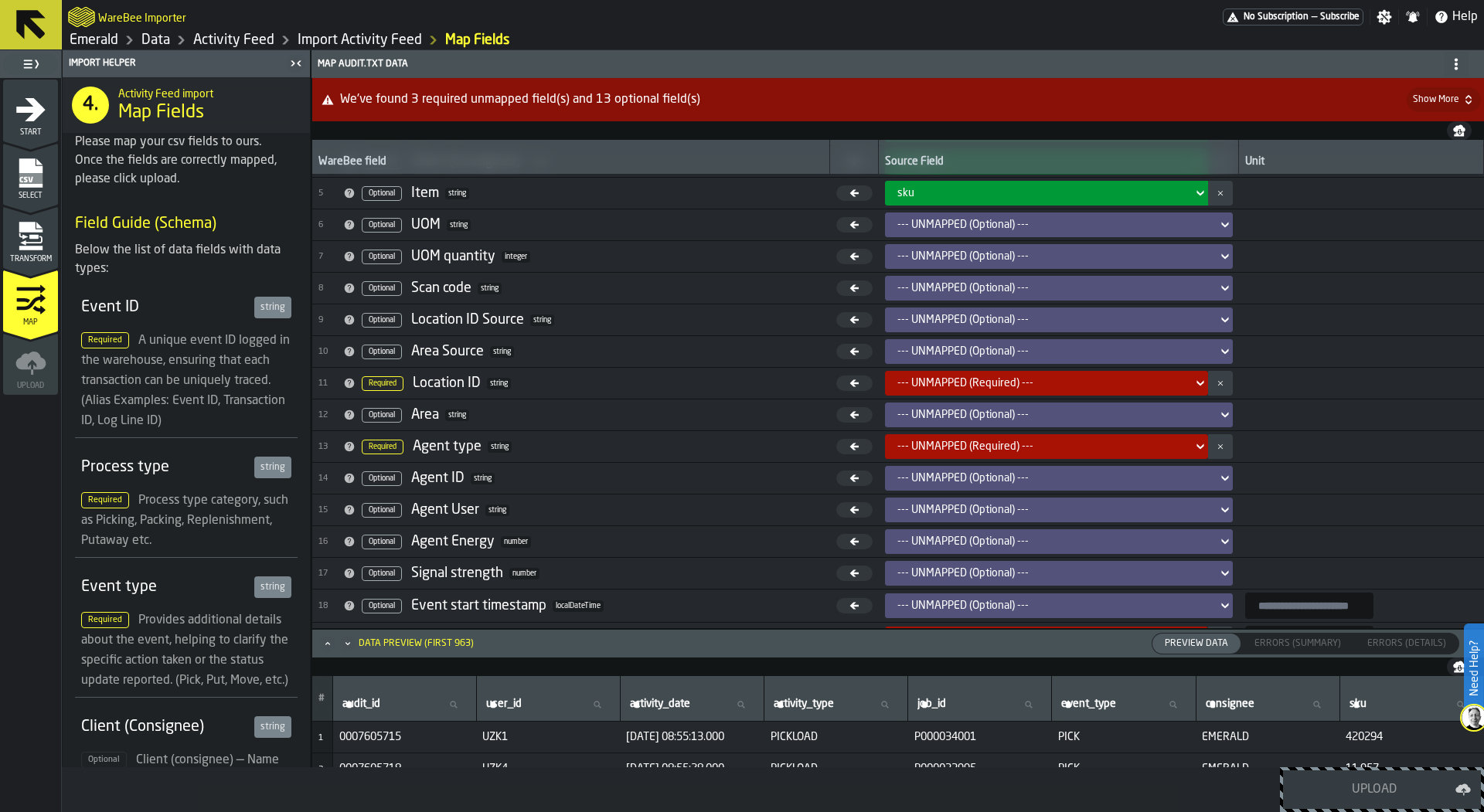
scroll to position [130, 0]
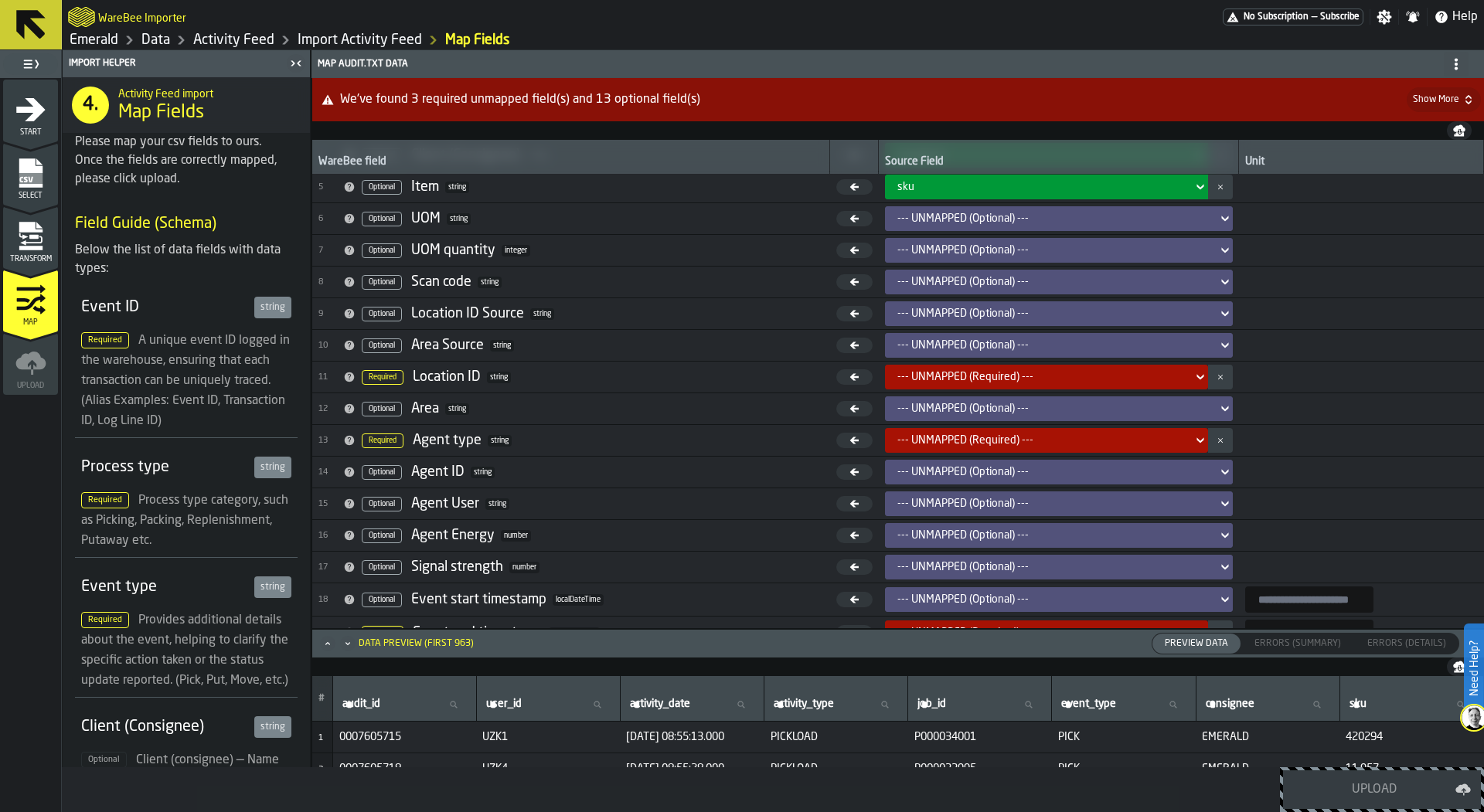
click at [1031, 362] on td "--- UNMAPPED (Required) ---" at bounding box center [1059, 377] width 361 height 32
click at [1033, 374] on div "--- UNMAPPED (Required) ---" at bounding box center [1042, 376] width 289 height 12
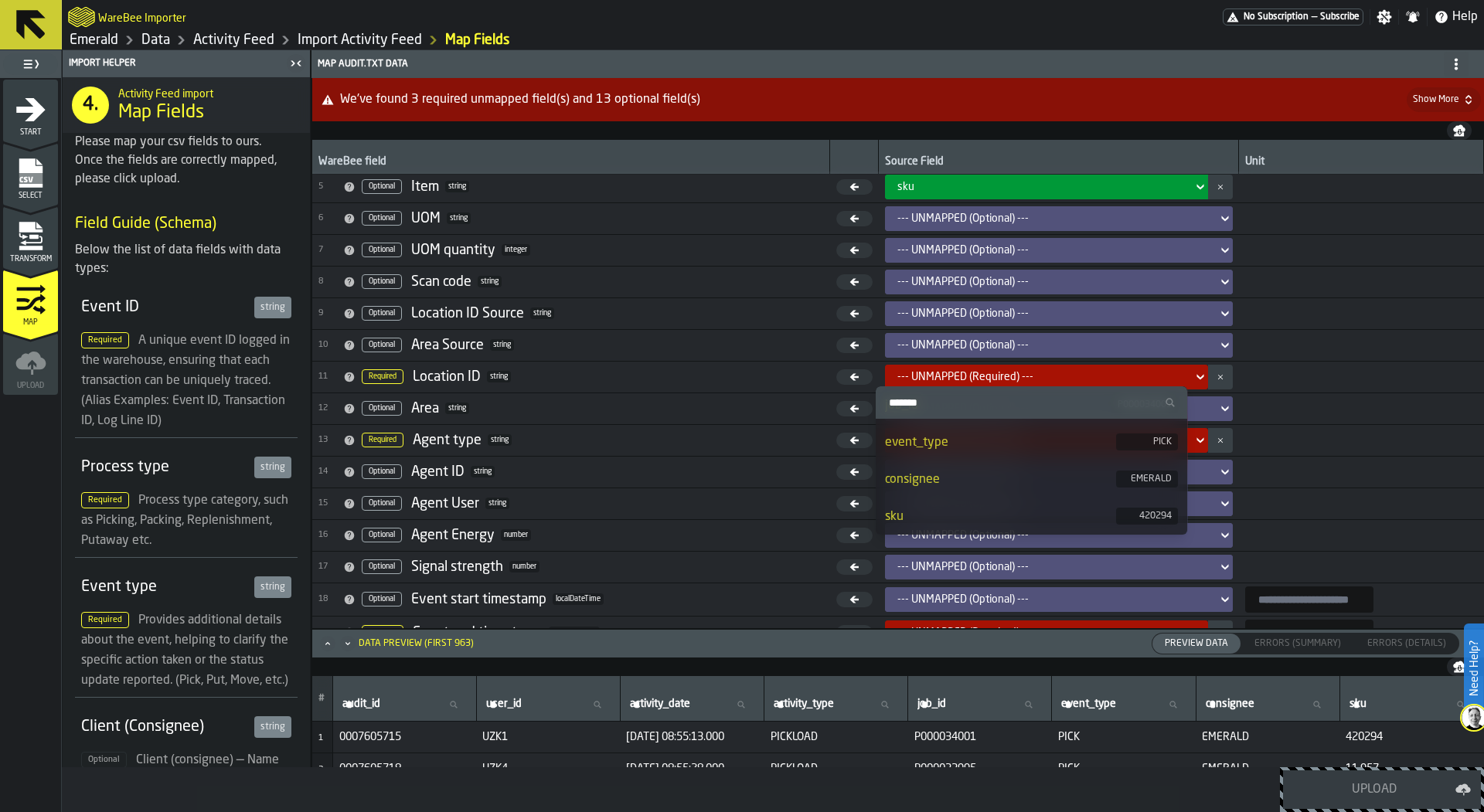
scroll to position [240, 0]
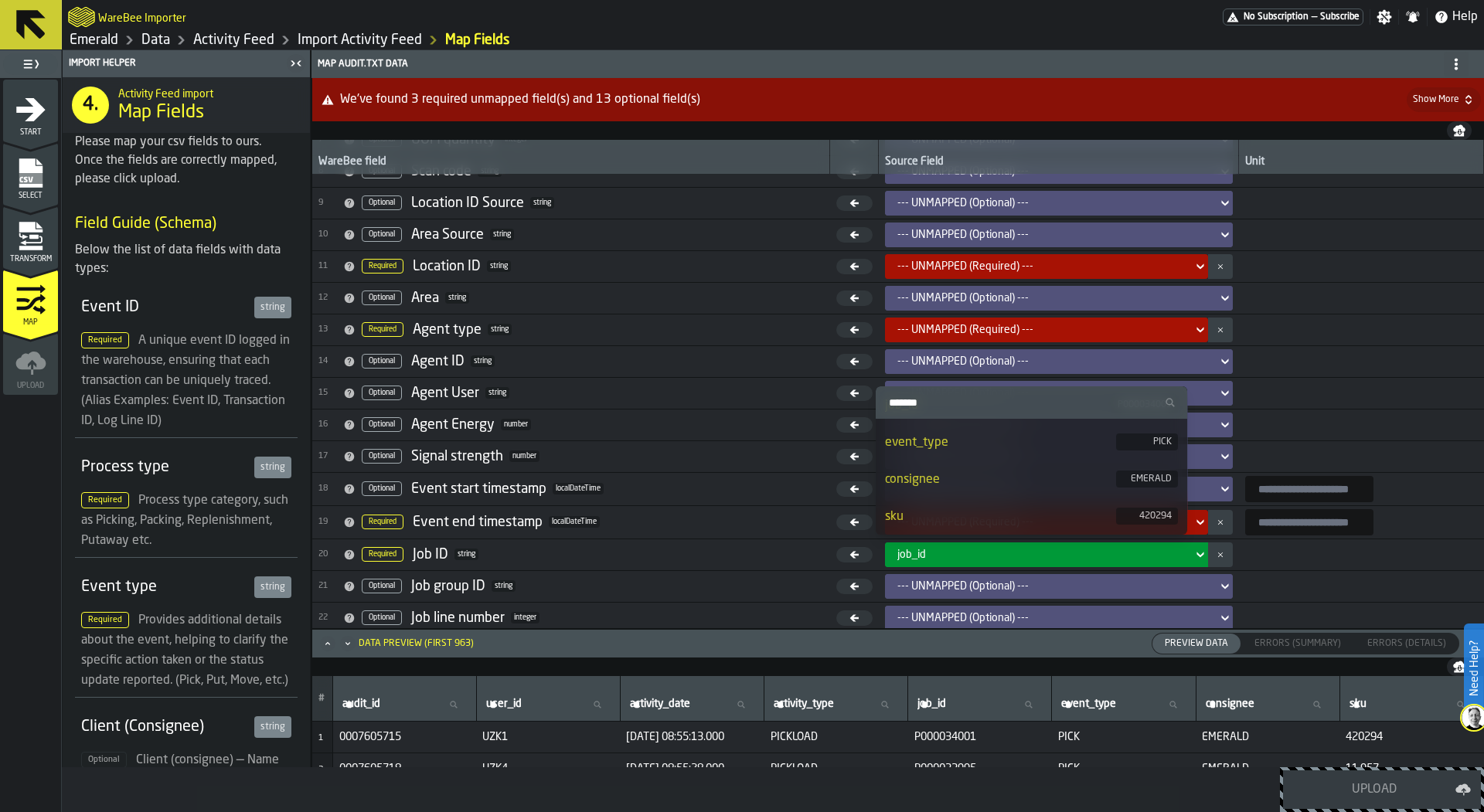
click at [735, 499] on td "18 Optional Event start timestamp localDateTime" at bounding box center [571, 488] width 518 height 33
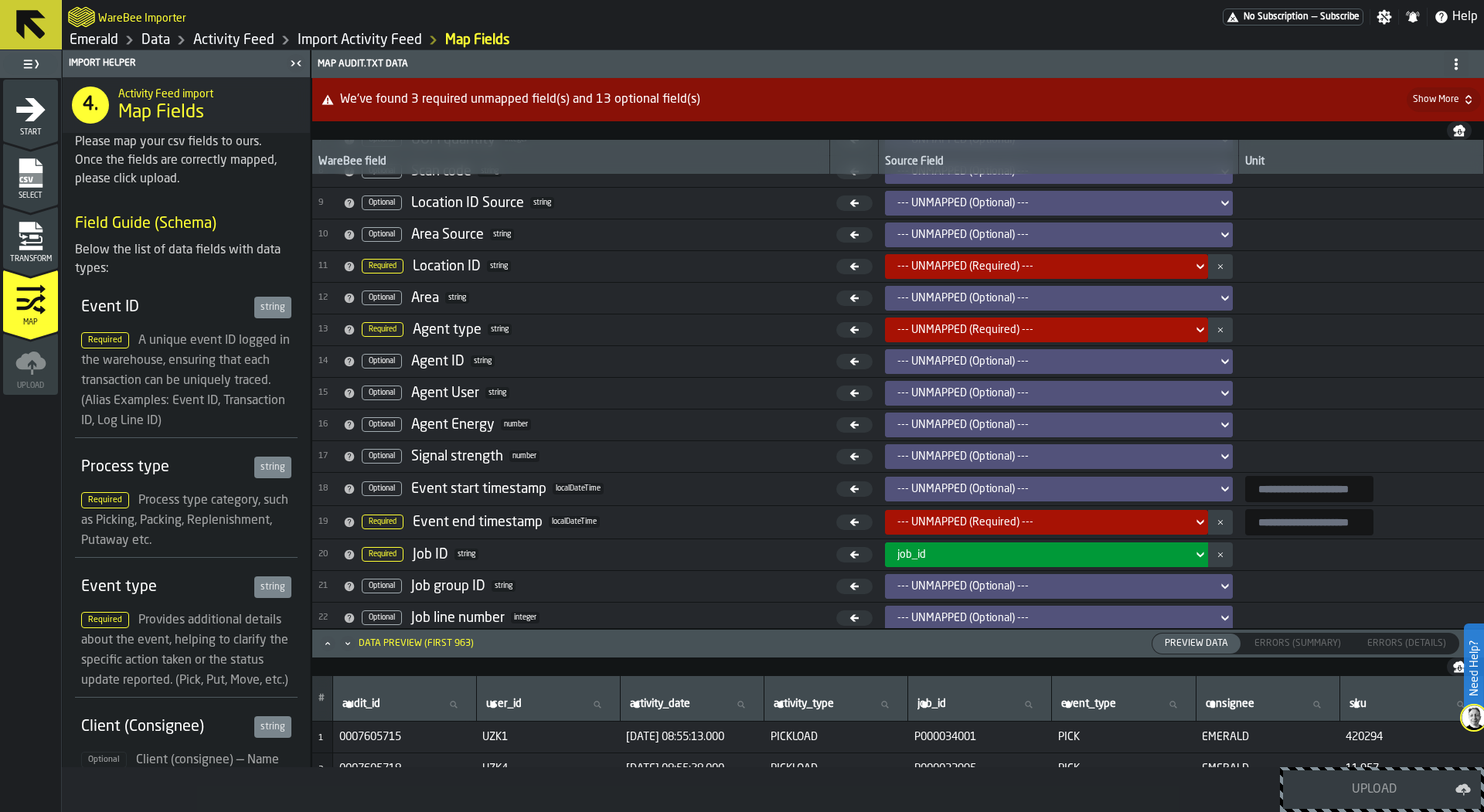
click at [926, 516] on div "--- UNMAPPED (Required) ---" at bounding box center [1042, 522] width 289 height 12
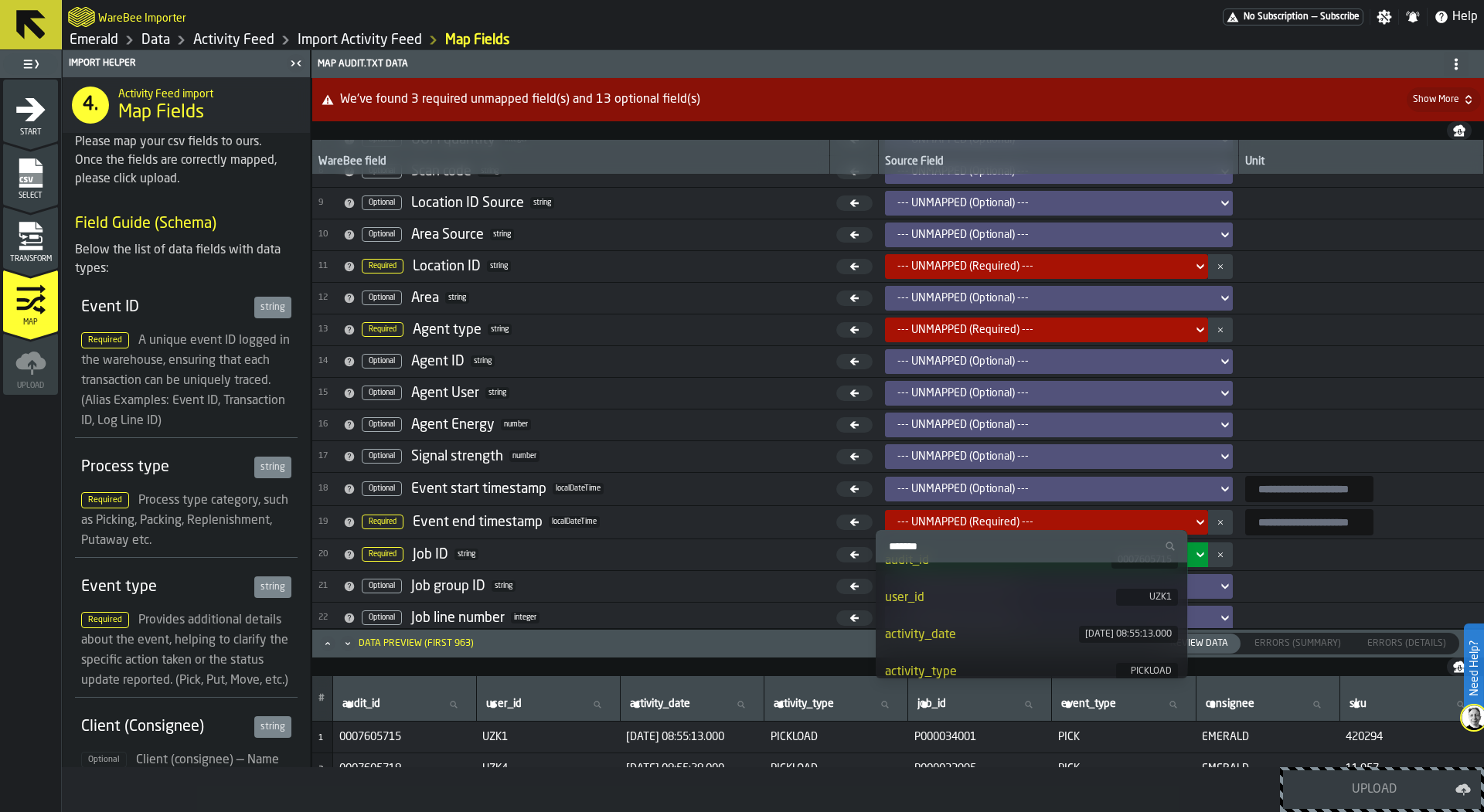
scroll to position [25, 0]
click at [944, 621] on div "activity_date" at bounding box center [983, 630] width 195 height 19
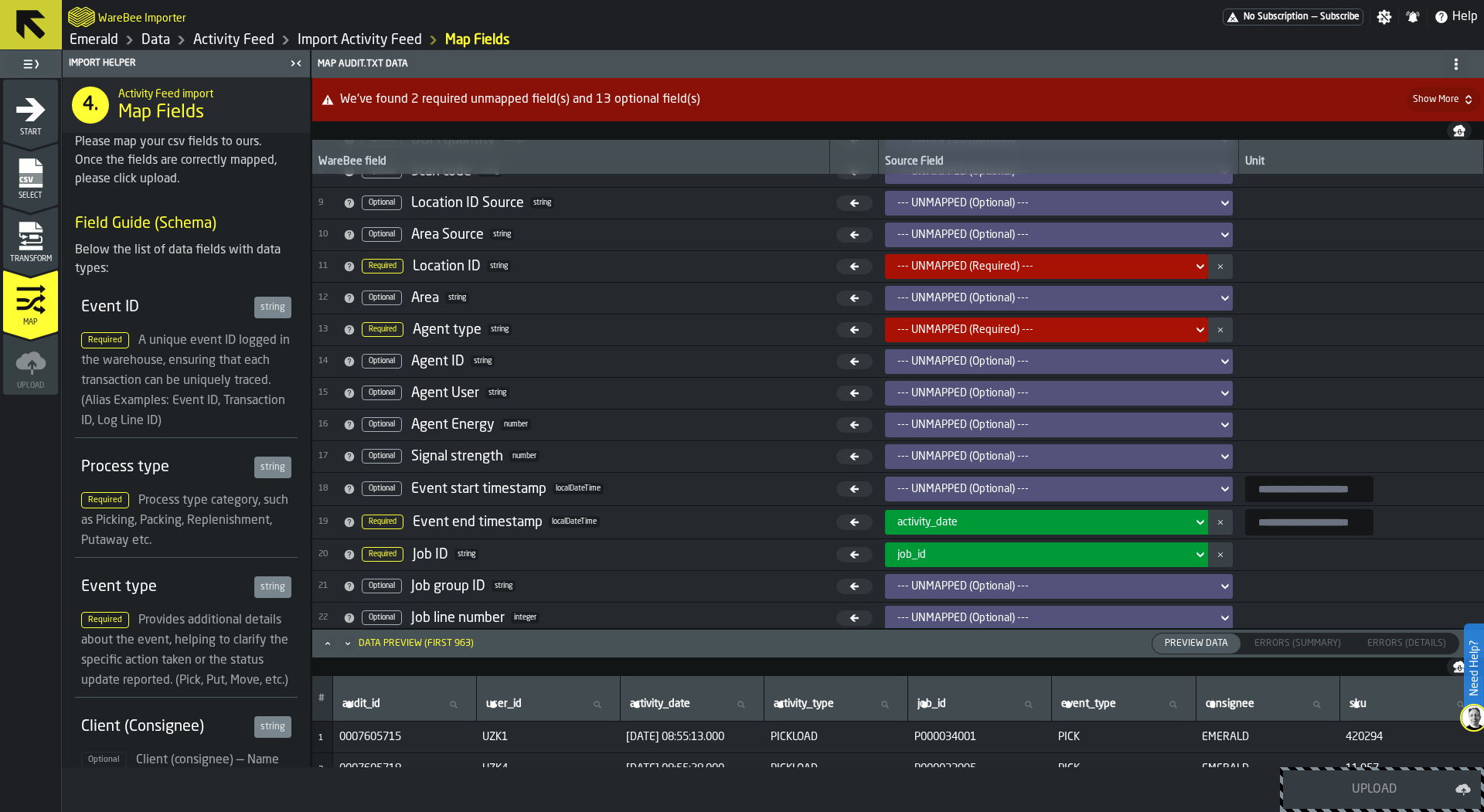
click at [1294, 483] on input "input-value-" at bounding box center [1309, 489] width 128 height 26
click at [1267, 518] on input "input-value-" at bounding box center [1309, 523] width 128 height 26
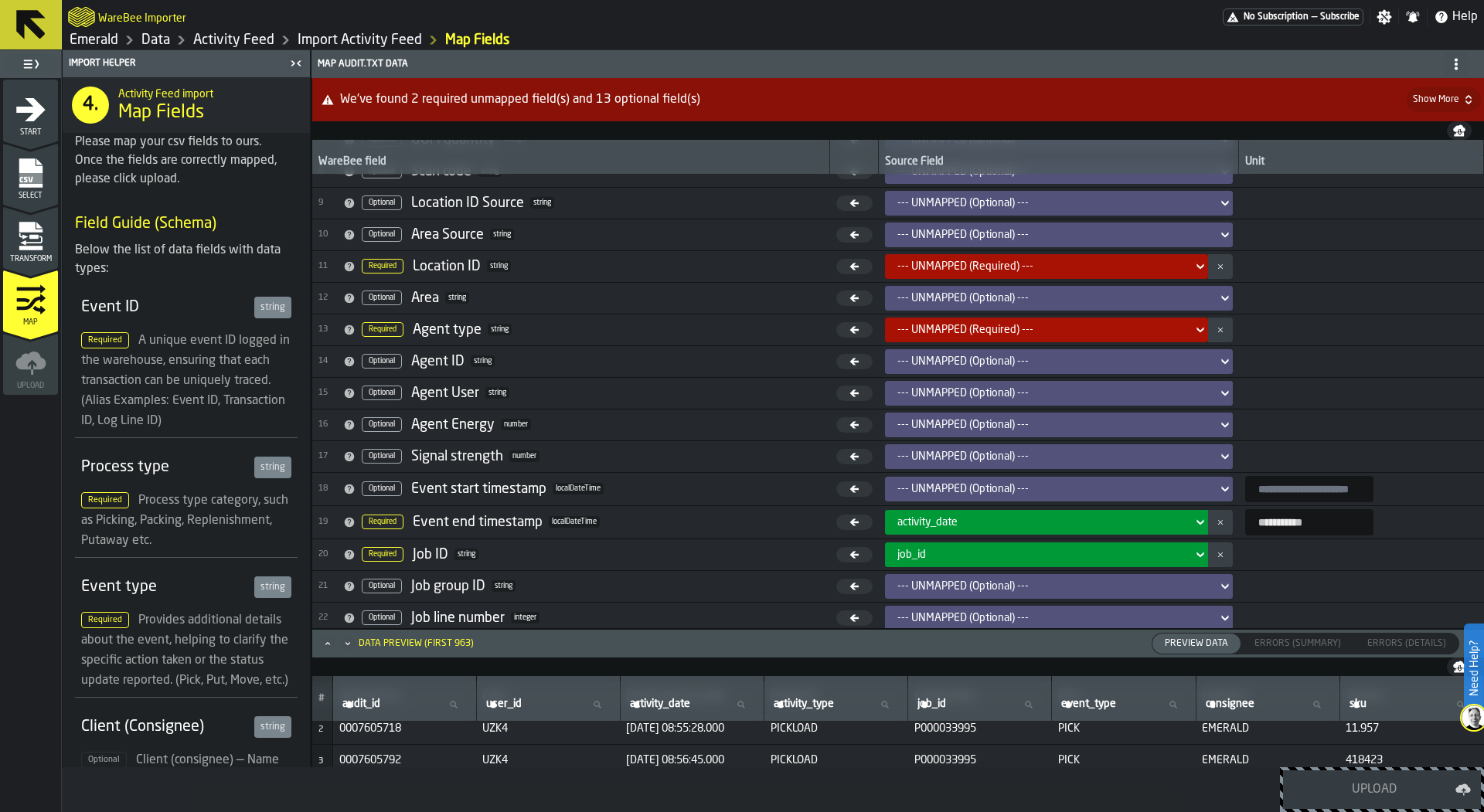
scroll to position [0, 0]
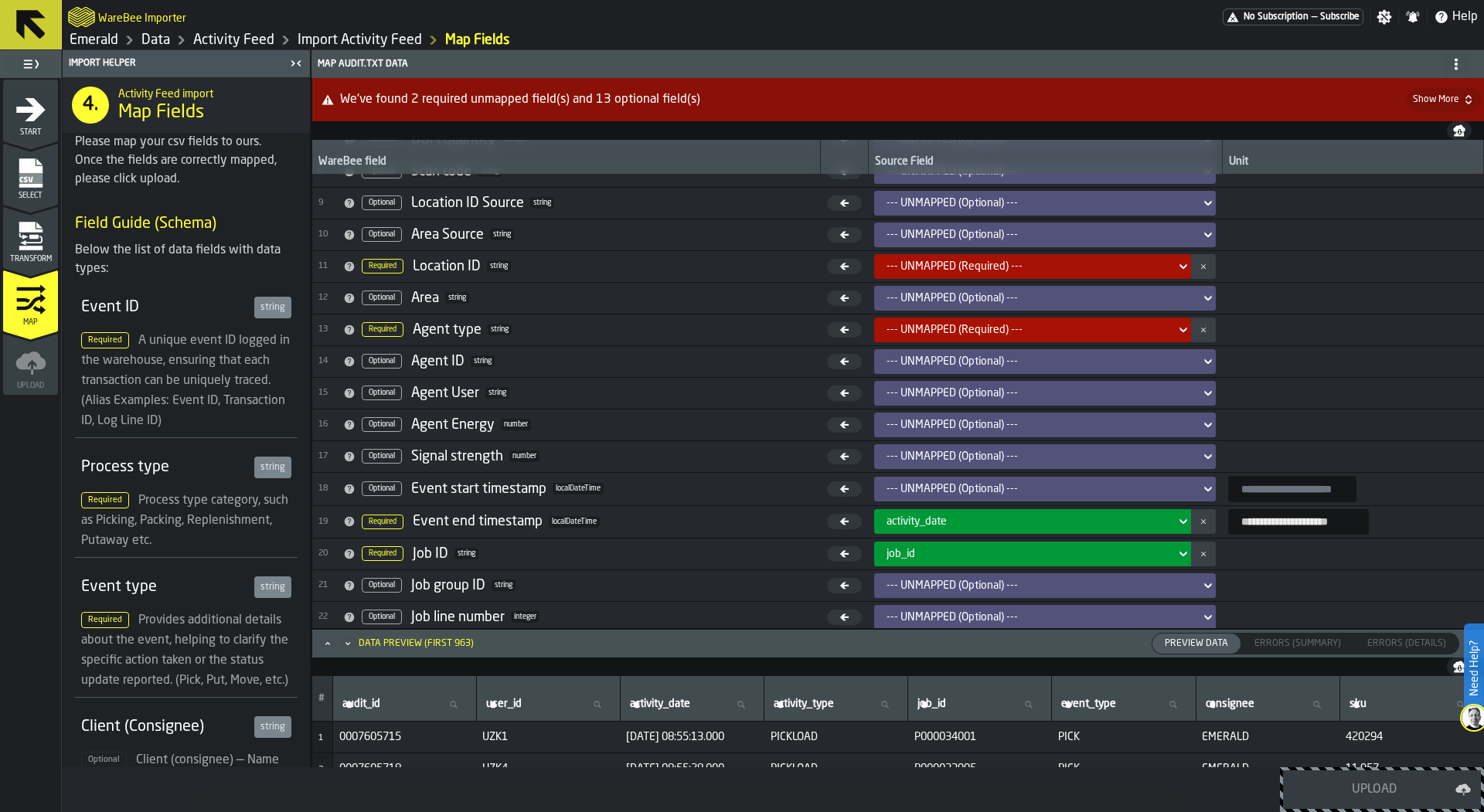
type input "**********"
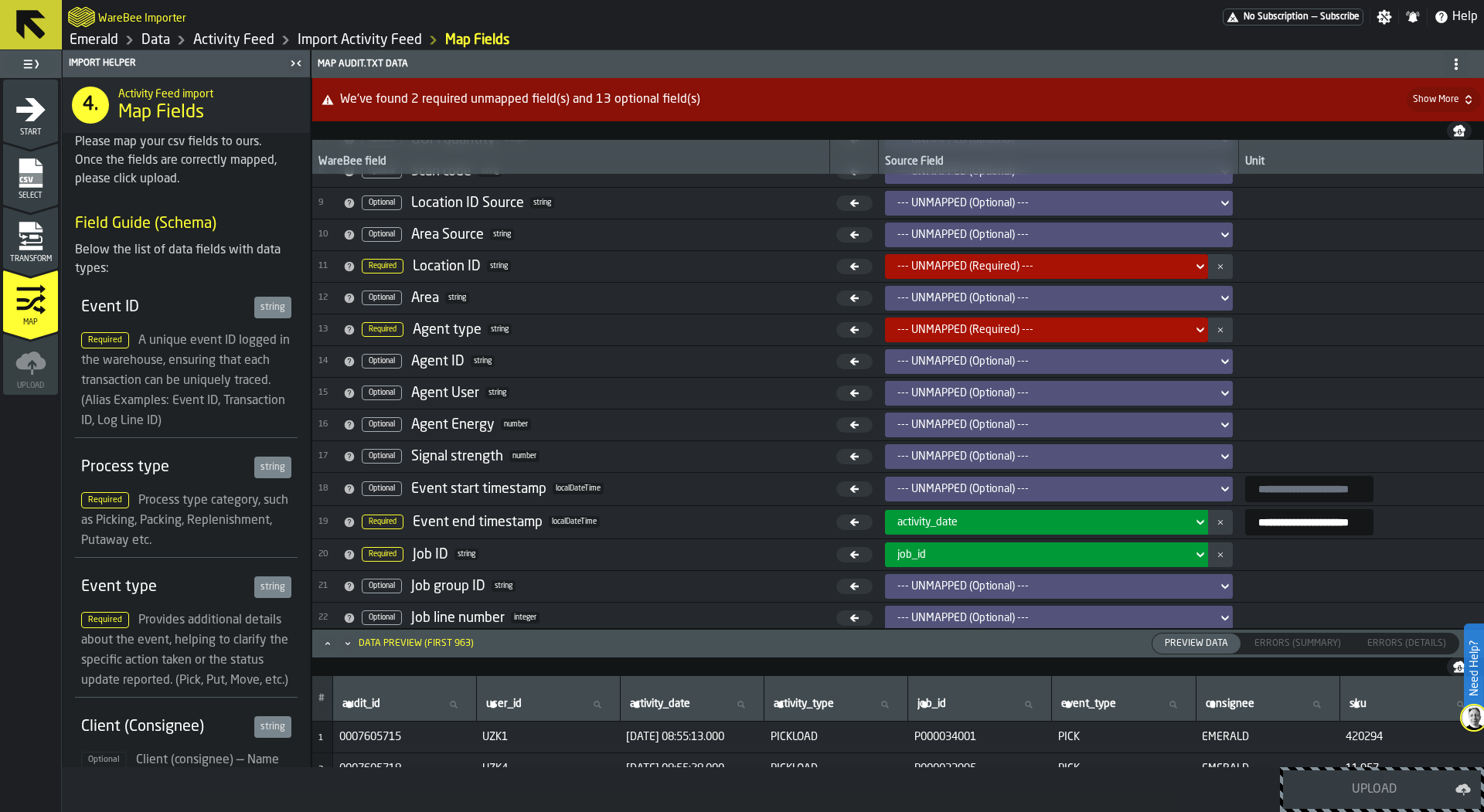
click at [52, 245] on div "Transform" at bounding box center [30, 242] width 55 height 42
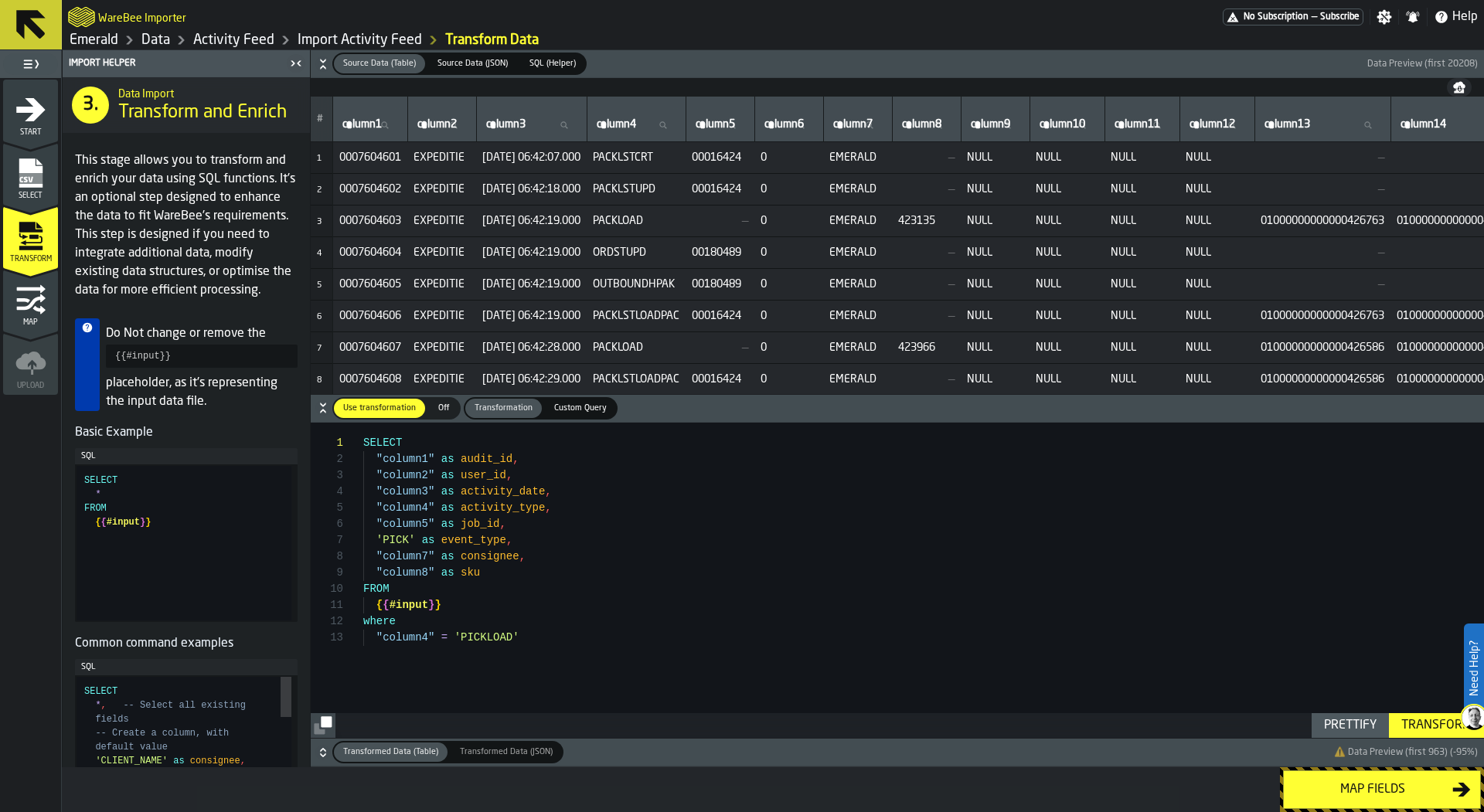
click at [29, 303] on icon "menu Map" at bounding box center [30, 302] width 29 height 16
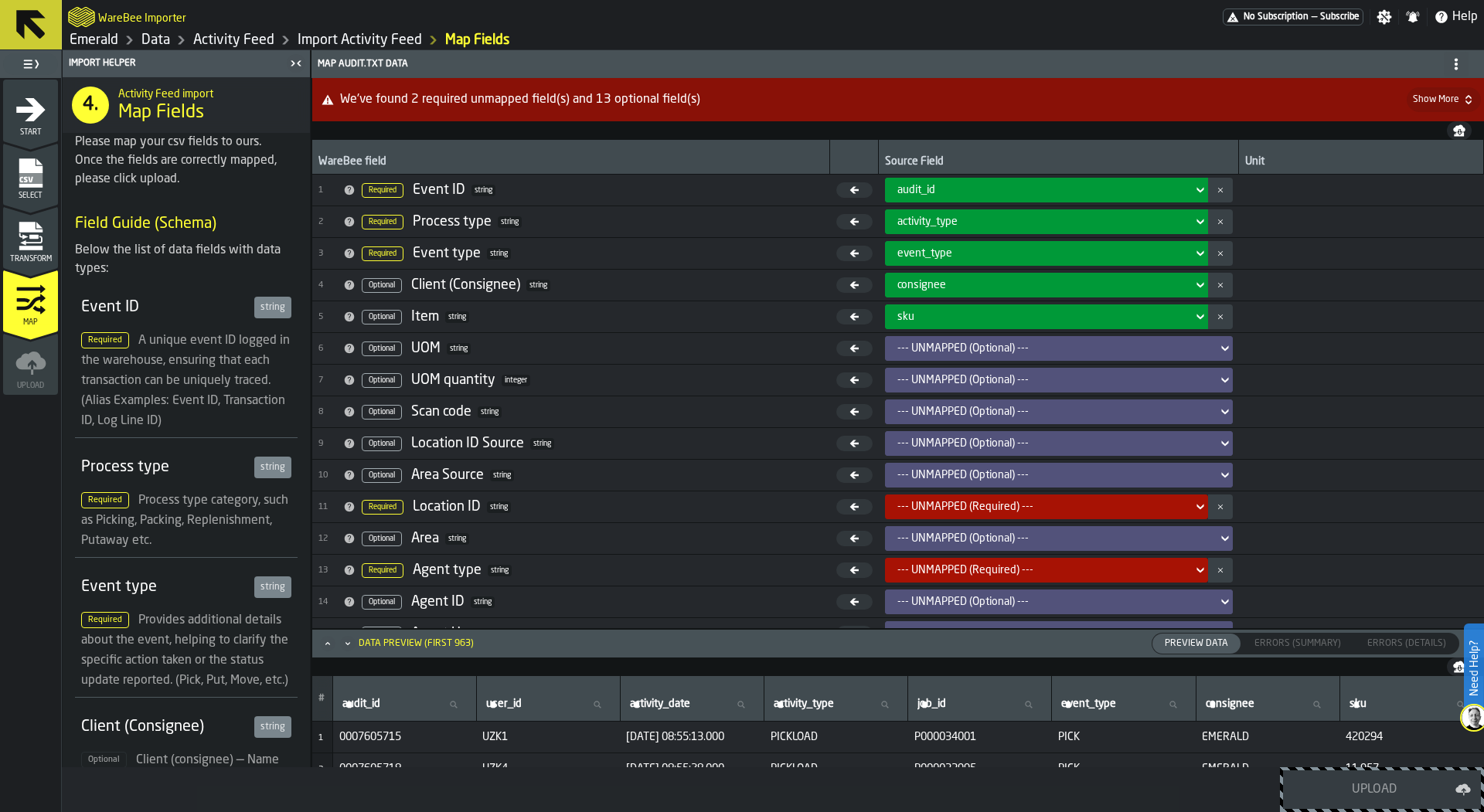
scroll to position [66, 0]
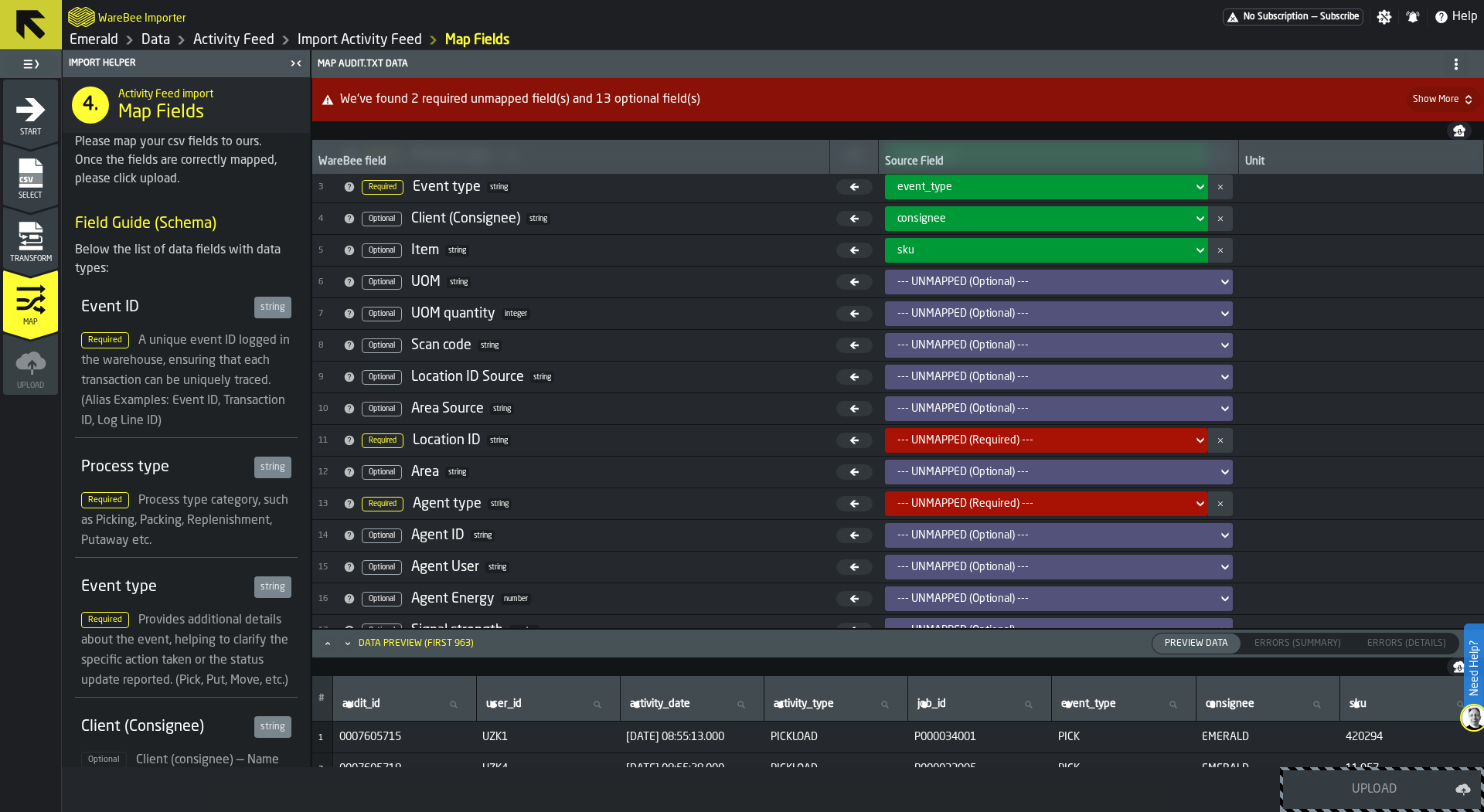
click at [940, 431] on div "--- UNMAPPED (Required) ---" at bounding box center [1042, 440] width 302 height 19
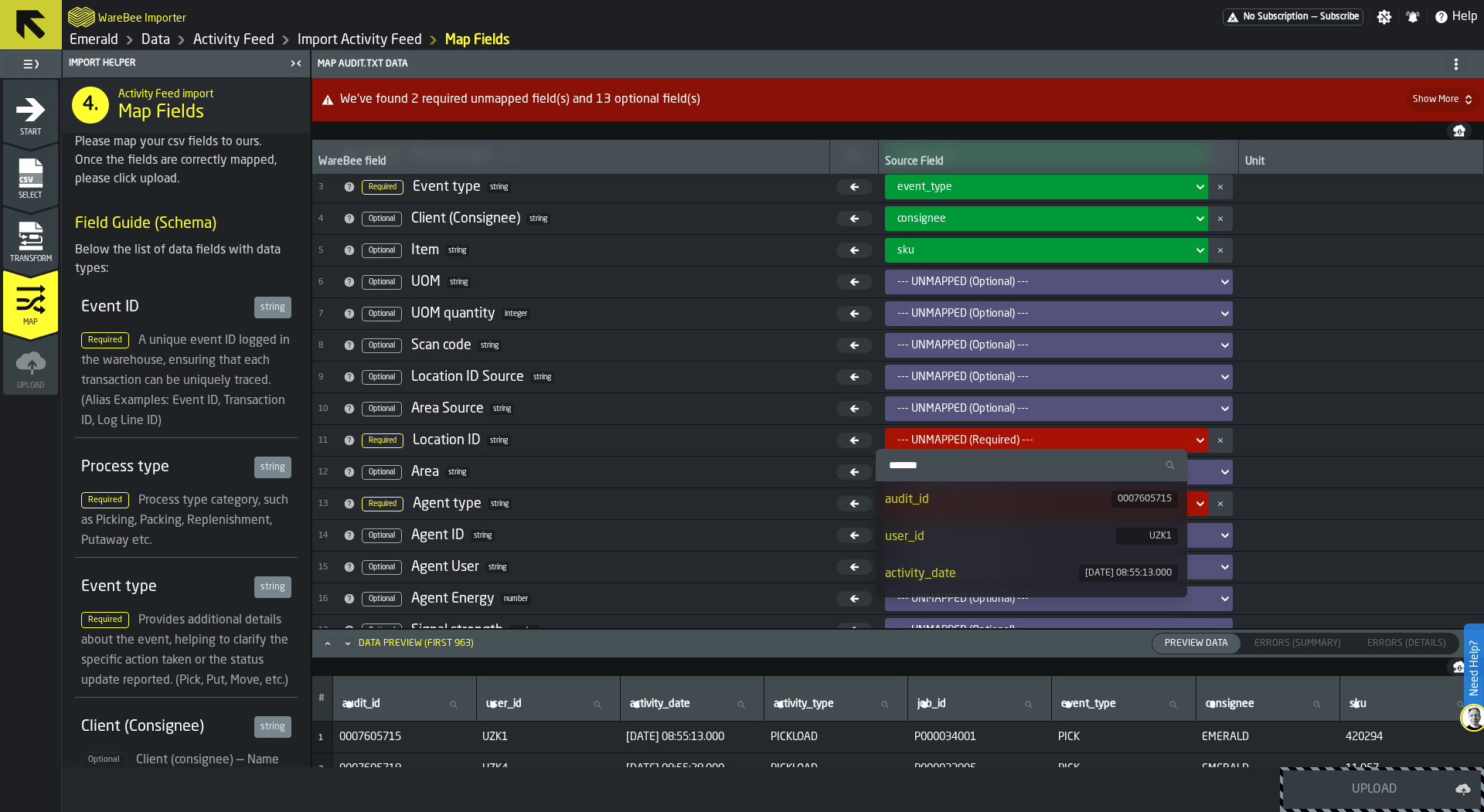
click at [940, 431] on div "--- UNMAPPED (Required) ---" at bounding box center [1042, 440] width 302 height 19
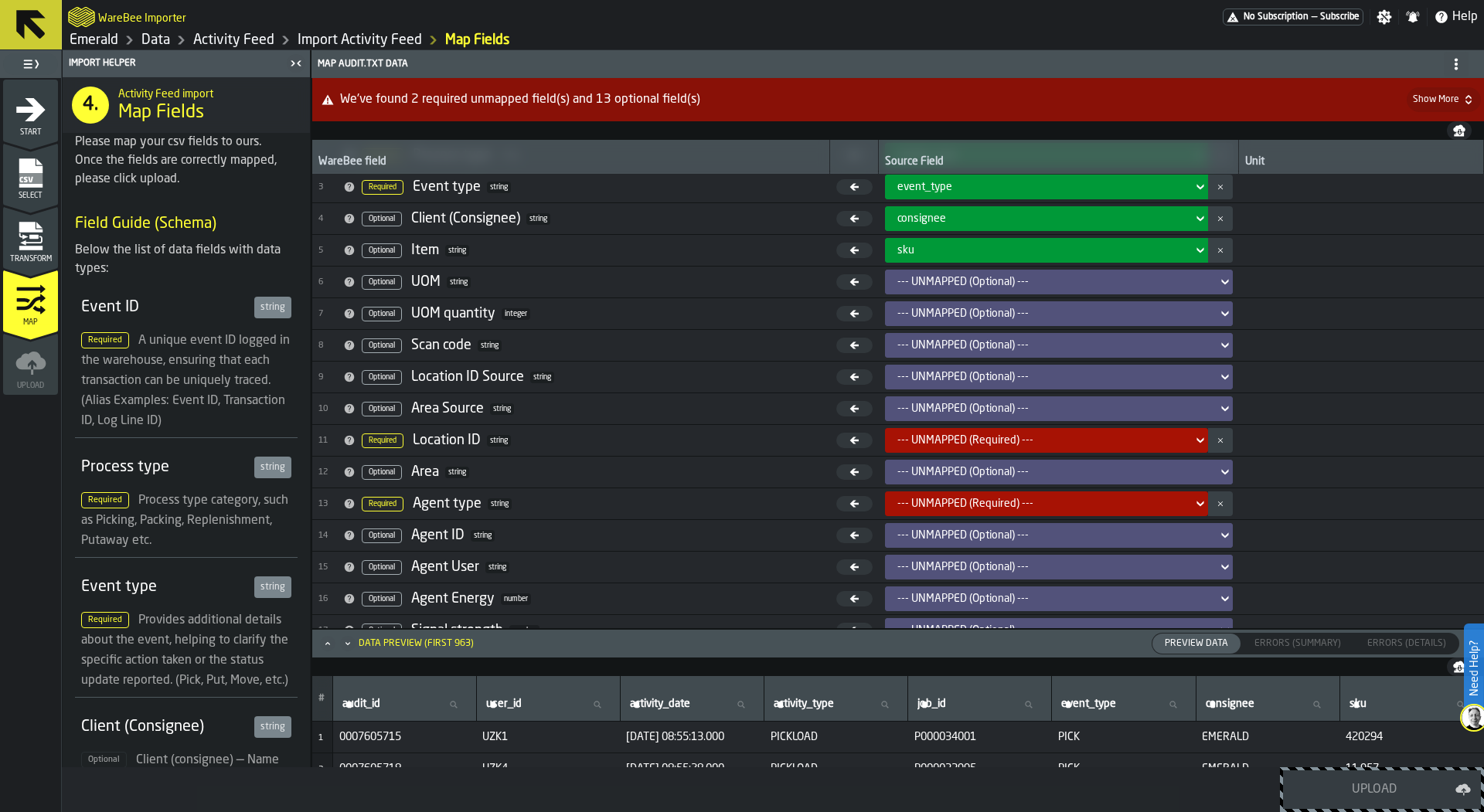
click at [954, 531] on div "--- UNMAPPED (Optional) ---" at bounding box center [1054, 535] width 314 height 12
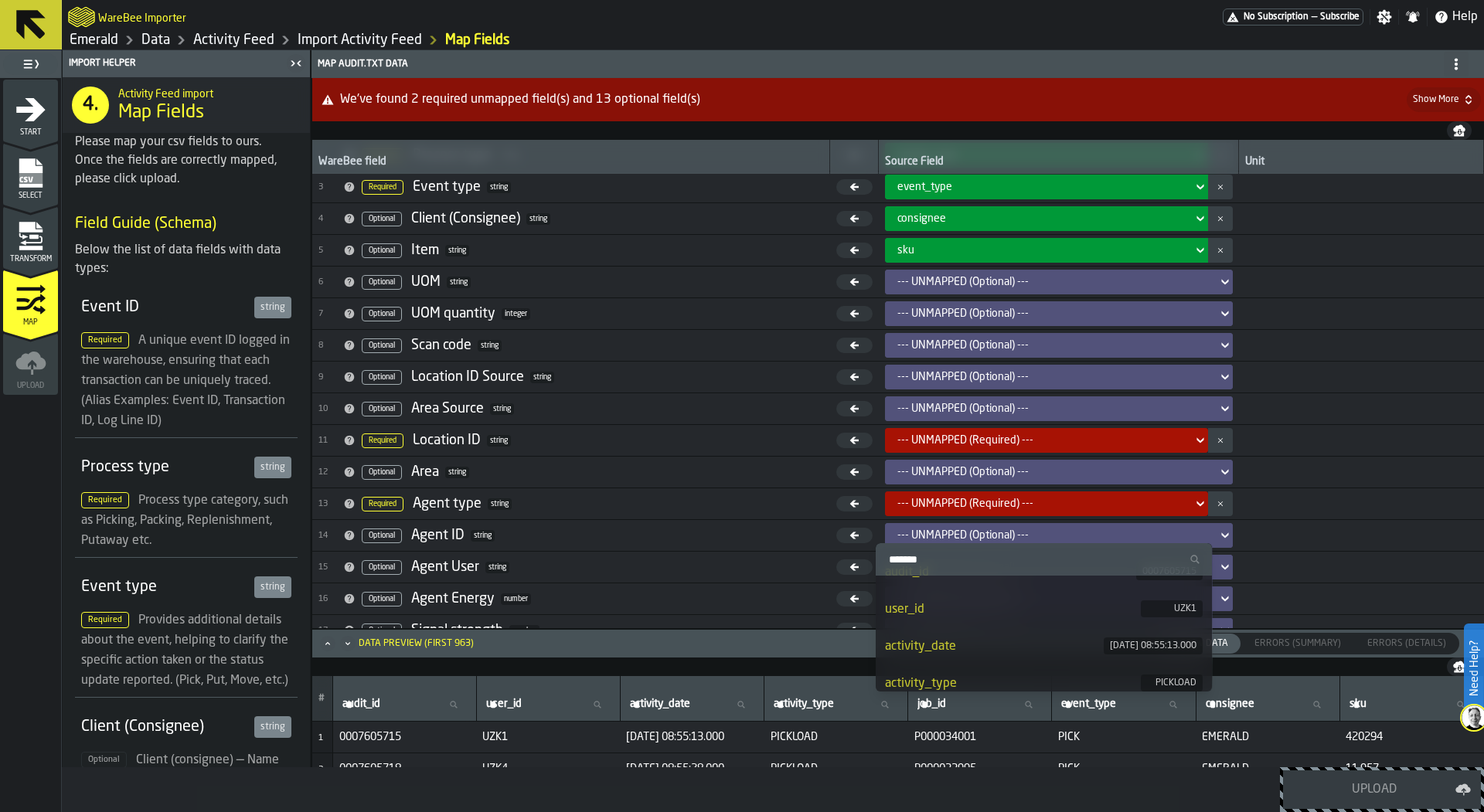
scroll to position [20, 0]
click at [984, 607] on div "user_id" at bounding box center [1014, 613] width 257 height 19
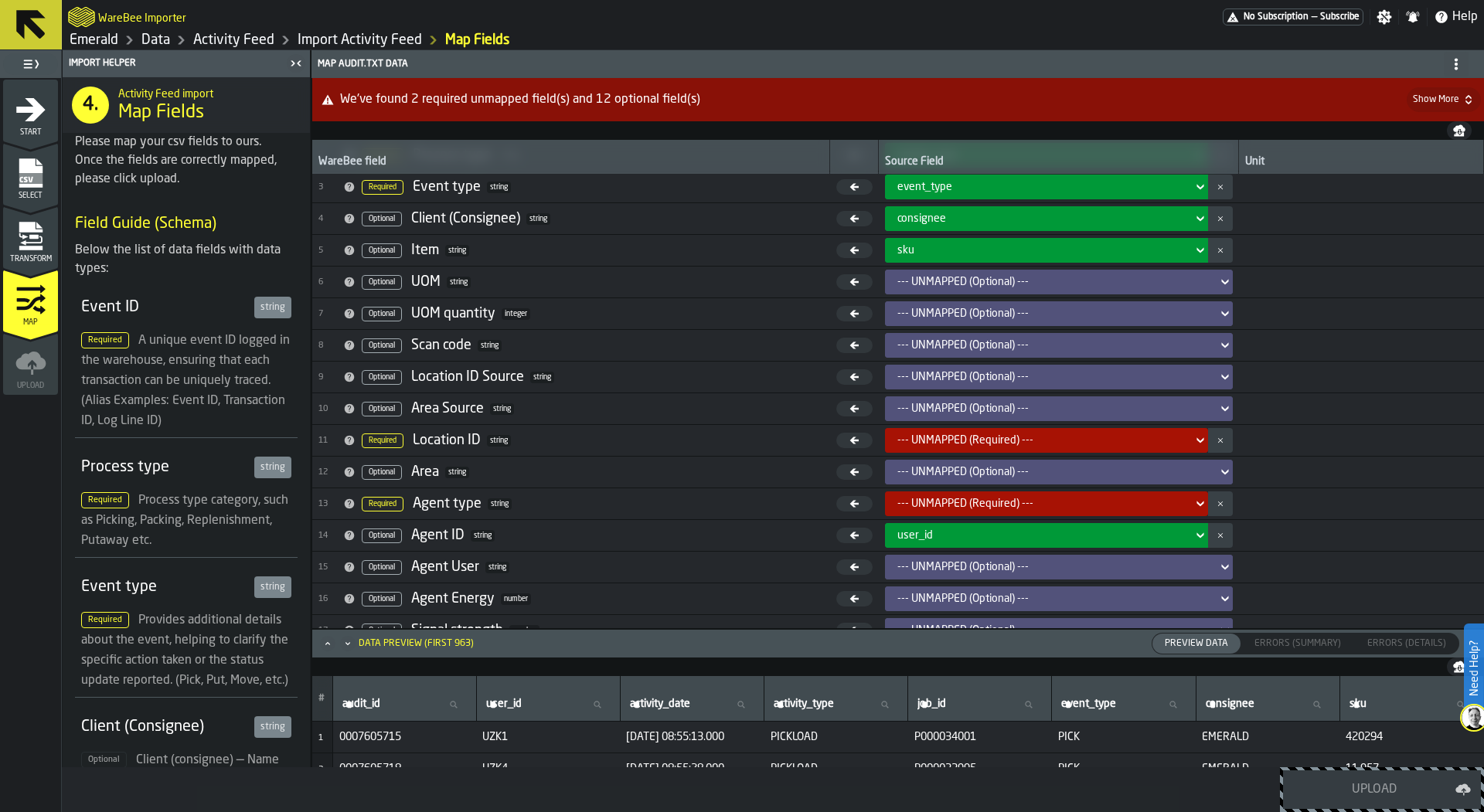
click at [22, 246] on icon "menu Transform" at bounding box center [30, 247] width 23 height 5
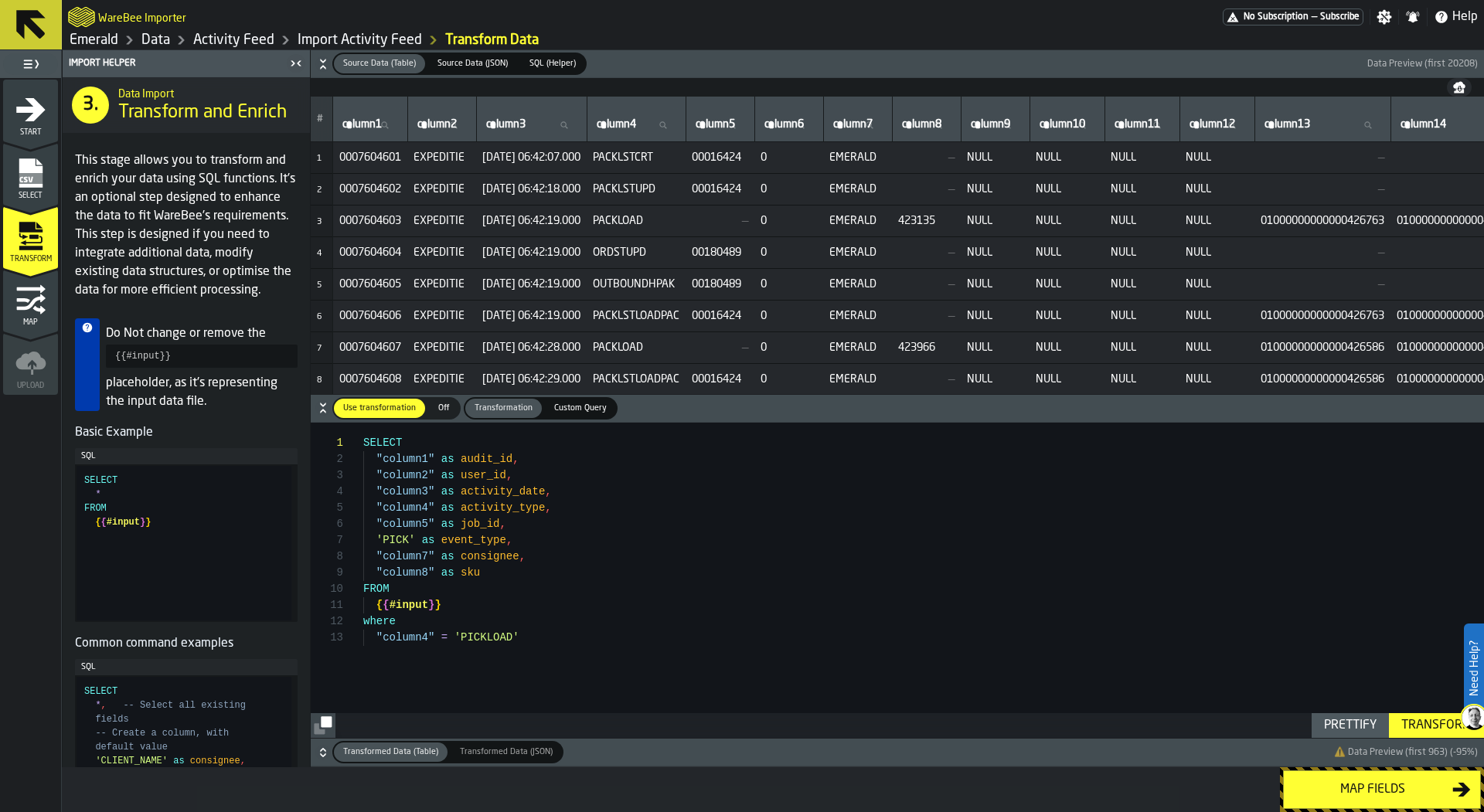
type textarea "**********"
click at [553, 572] on div "SELECT "column1" as audit_id , "column2" as user_id , "column3" as activity_dat…" at bounding box center [924, 581] width 1121 height 317
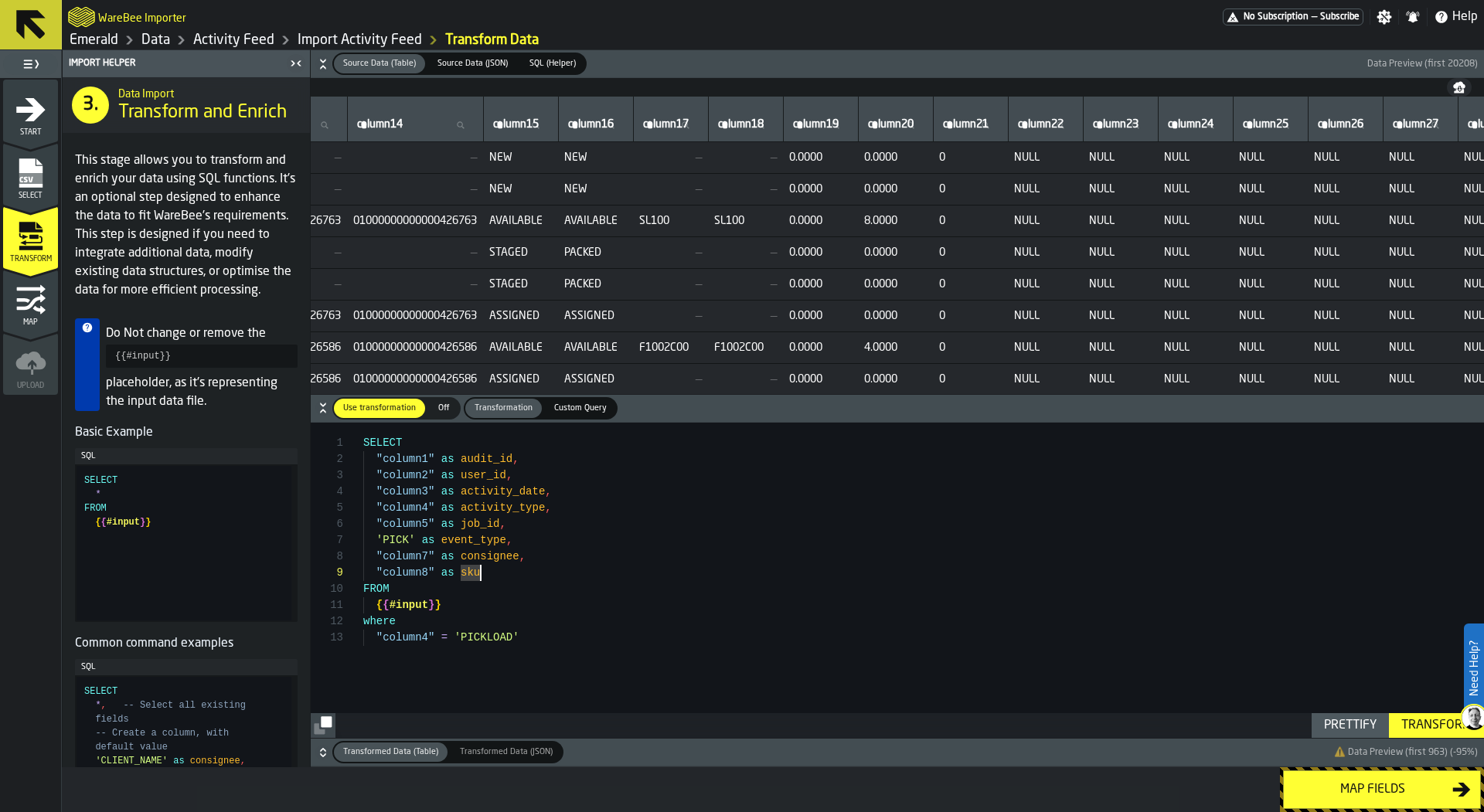
scroll to position [0, 1046]
click at [34, 300] on icon "menu Map" at bounding box center [30, 302] width 29 height 16
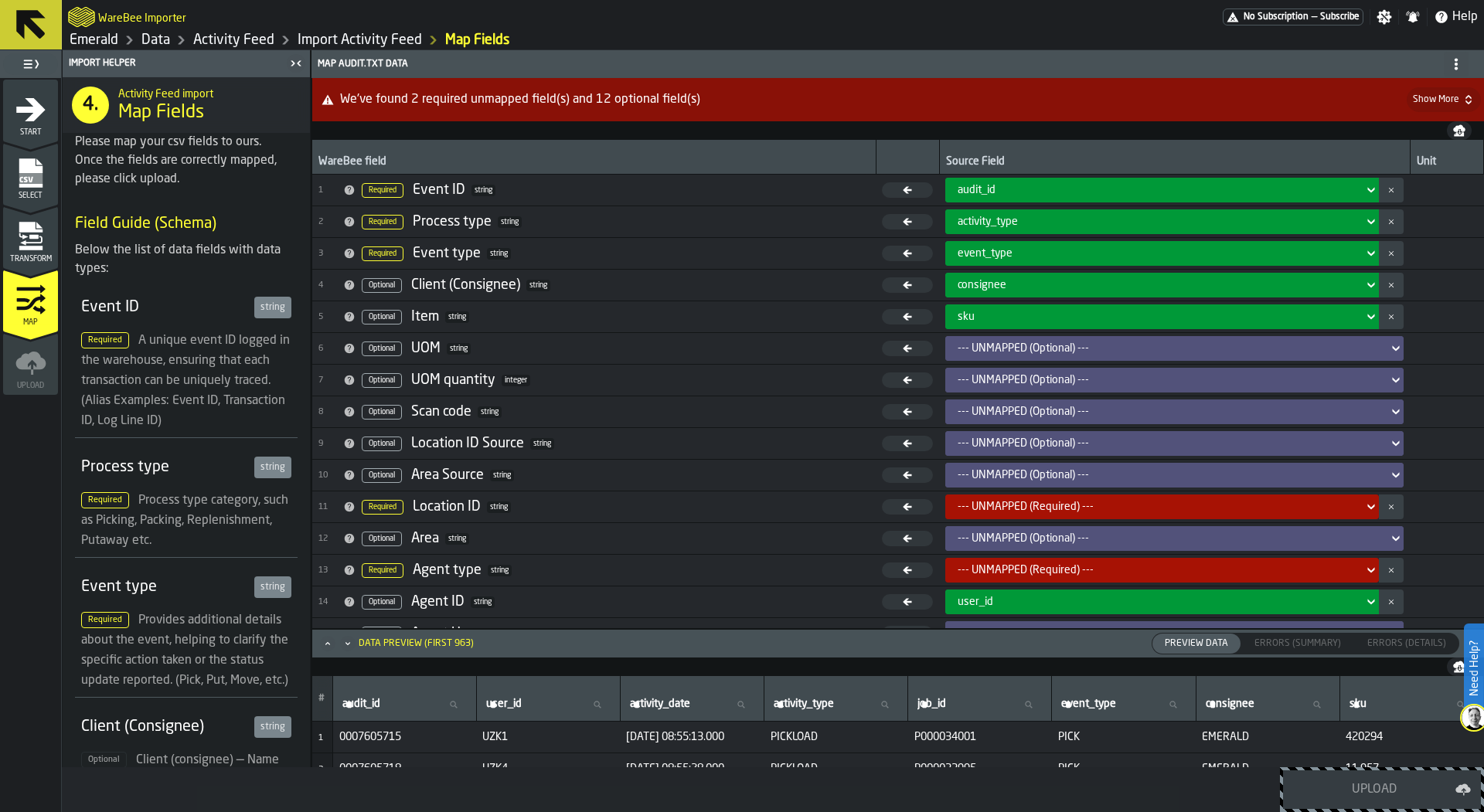
click at [42, 245] on icon "menu Transform" at bounding box center [31, 236] width 31 height 31
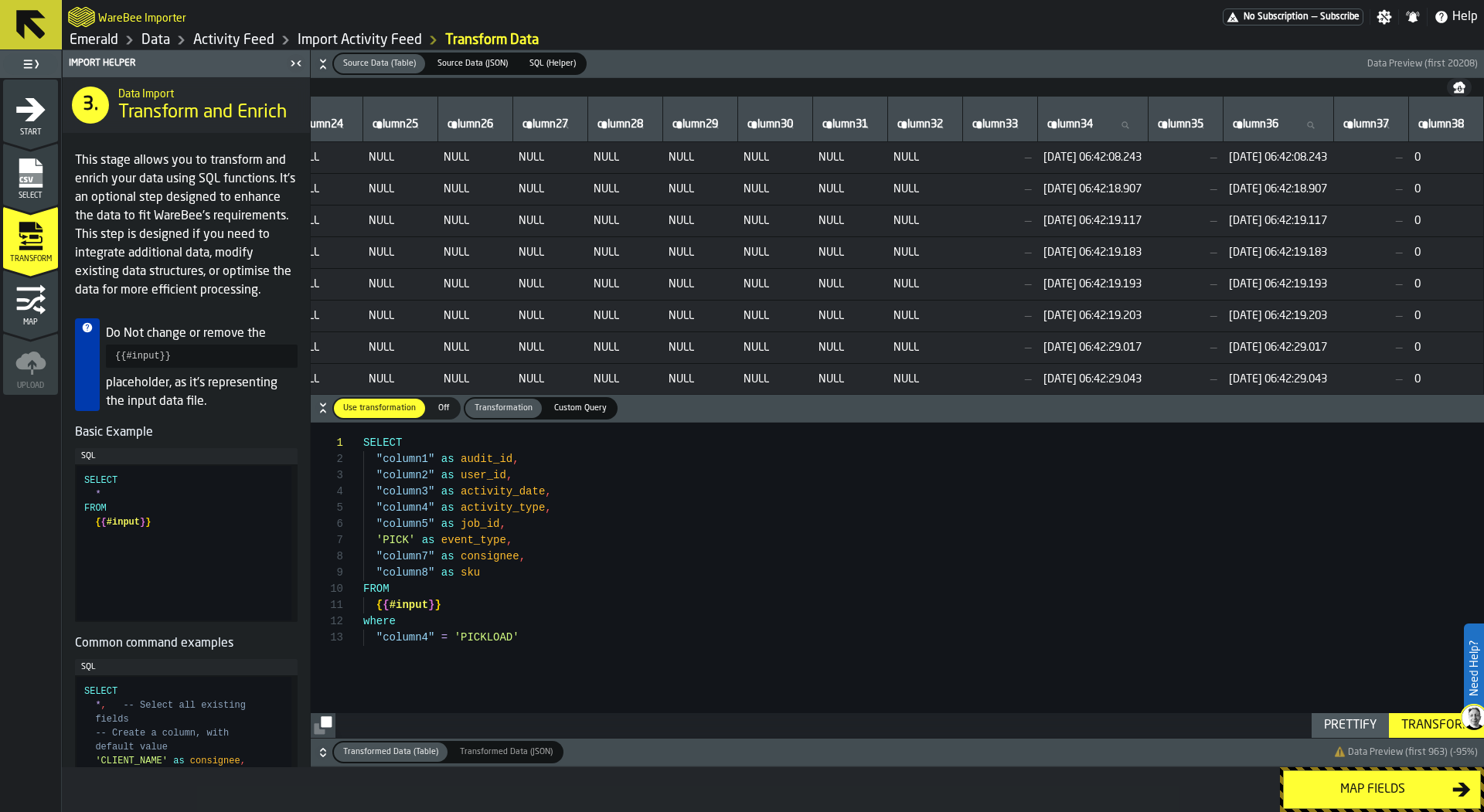
scroll to position [130, 0]
click at [556, 577] on div "SELECT "column1" as audit_id , "column2" as user_id , "column3" as activity_dat…" at bounding box center [924, 581] width 1121 height 317
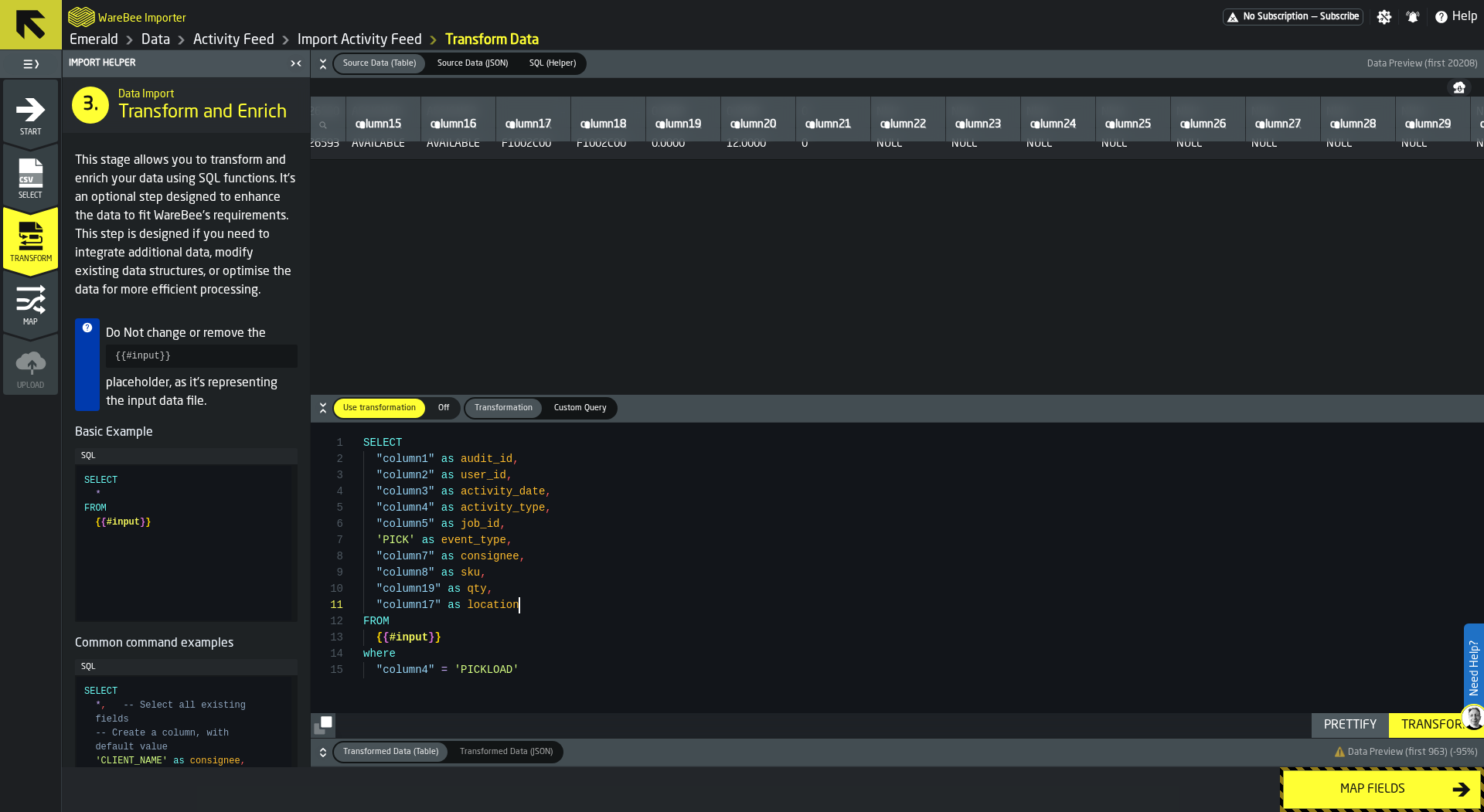
scroll to position [0, 1181]
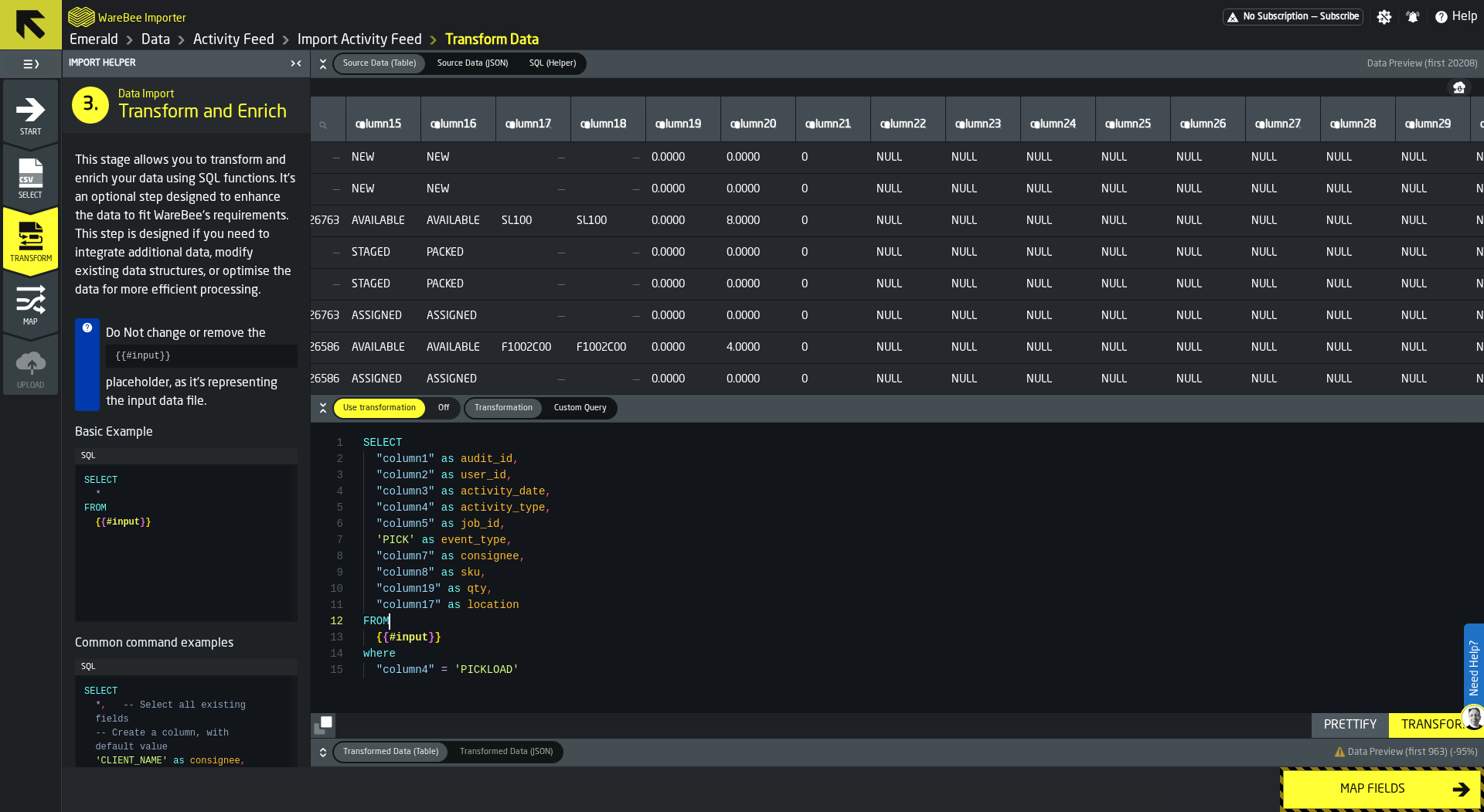
click at [639, 620] on div "SELECT "column1" as audit_id , "column2" as user_id , "column3" as activity_dat…" at bounding box center [924, 581] width 1121 height 317
click at [632, 635] on div "SELECT "column1" as audit_id , "column2" as user_id , "column3" as activity_dat…" at bounding box center [924, 581] width 1121 height 317
click at [634, 596] on div "SELECT "column1" as audit_id , "column2" as user_id , "column3" as activity_dat…" at bounding box center [924, 581] width 1121 height 317
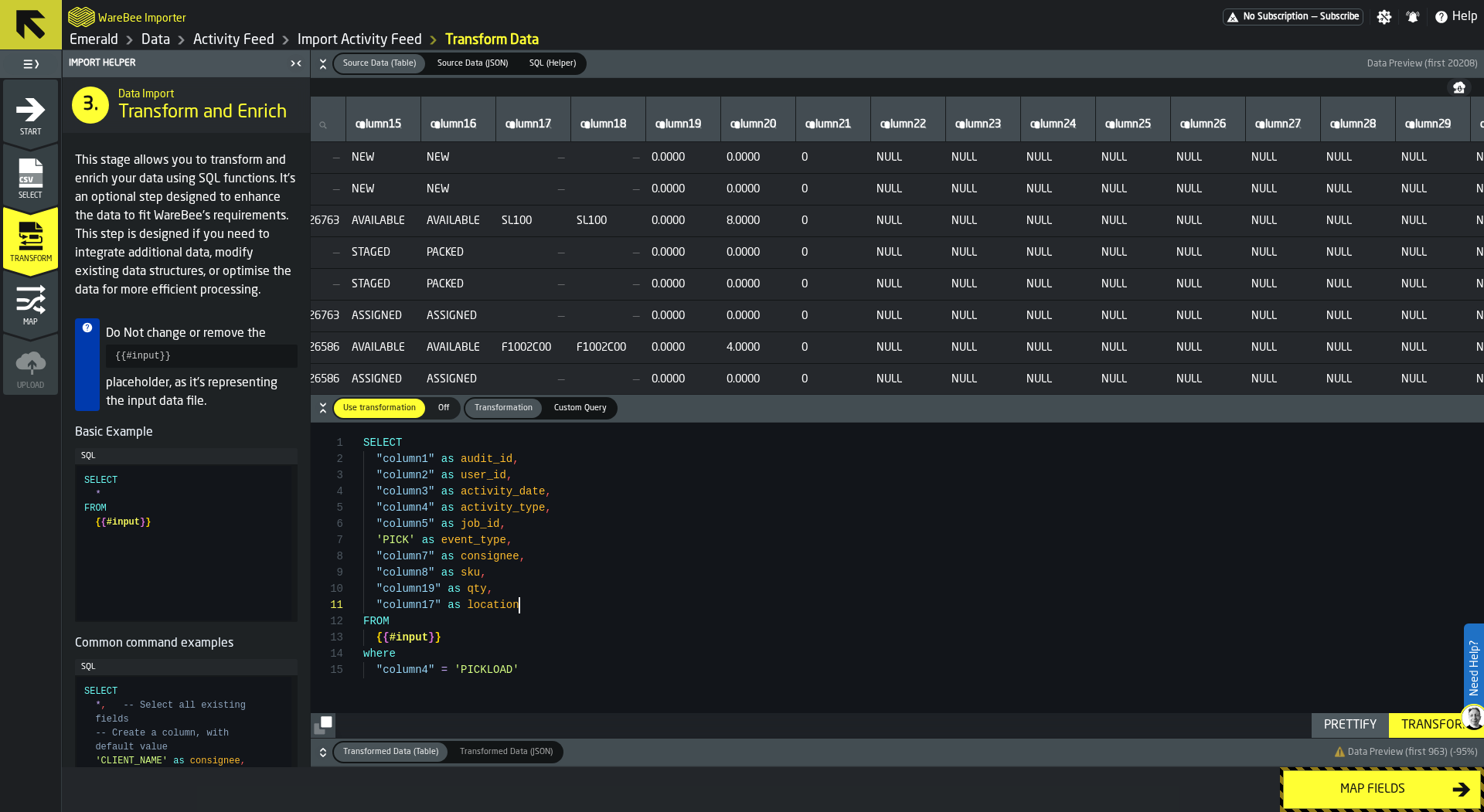
scroll to position [0, 0]
click at [642, 613] on div "SELECT "column1" as audit_id , "column2" as user_id , "column3" as activity_dat…" at bounding box center [924, 581] width 1121 height 317
click at [1415, 728] on div "Transform" at bounding box center [1437, 726] width 82 height 19
click at [604, 539] on div "SELECT "column1" as audit_id , "column2" as user_id , "column3" as activity_dat…" at bounding box center [924, 581] width 1121 height 317
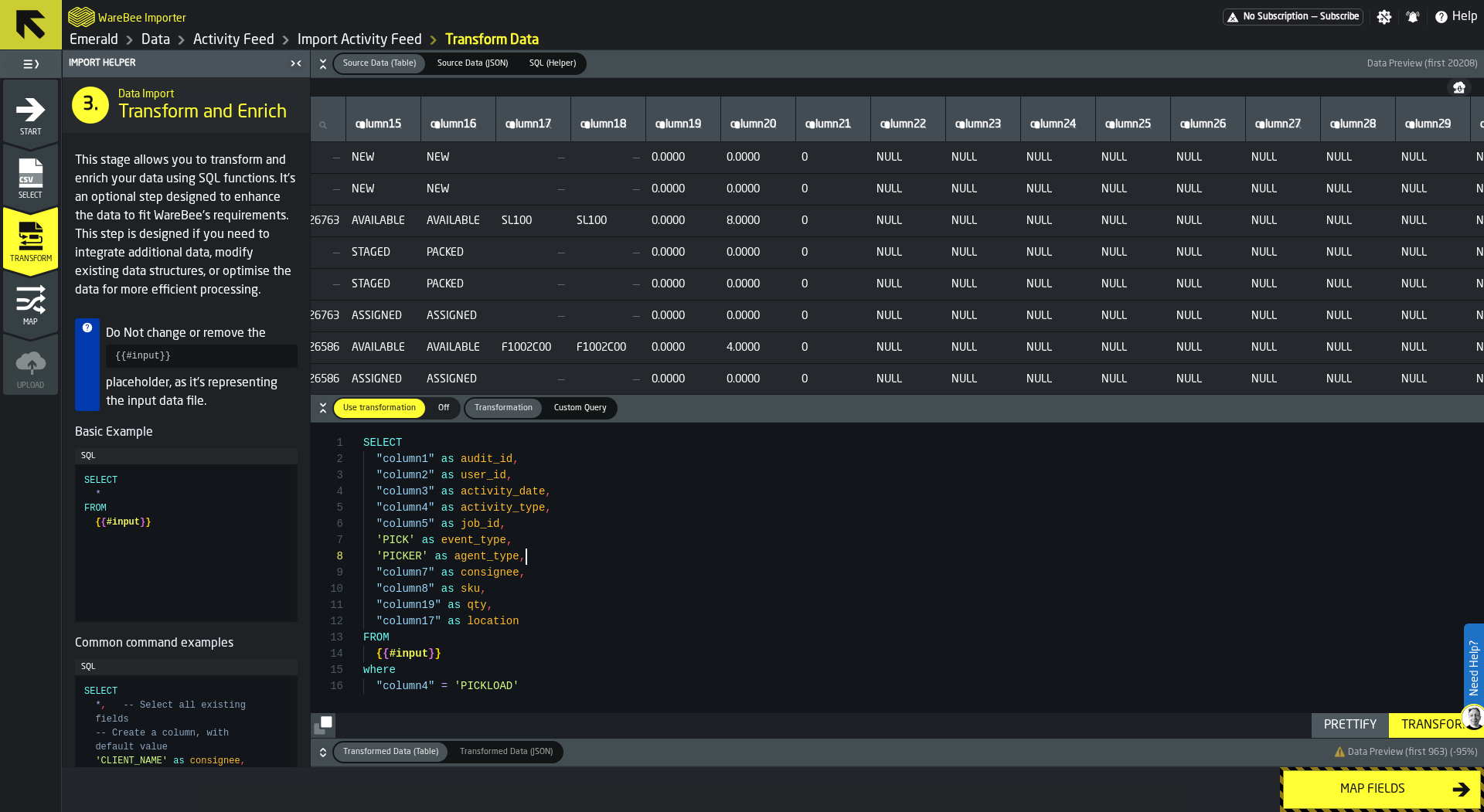
type textarea "**********"
click at [1431, 730] on div "Transform" at bounding box center [1437, 726] width 82 height 19
click at [1371, 787] on div "Map fields" at bounding box center [1373, 790] width 159 height 19
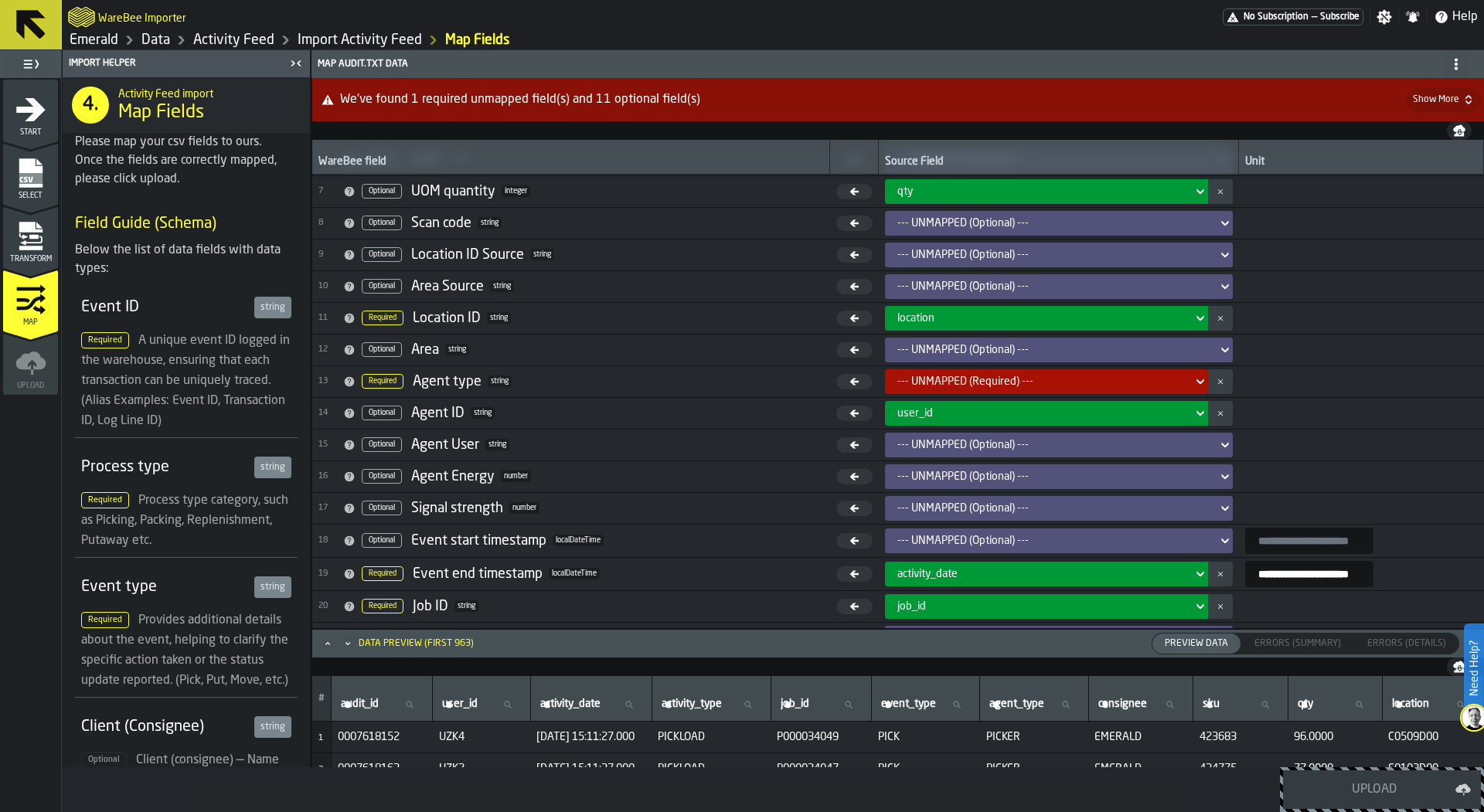
scroll to position [190, 0]
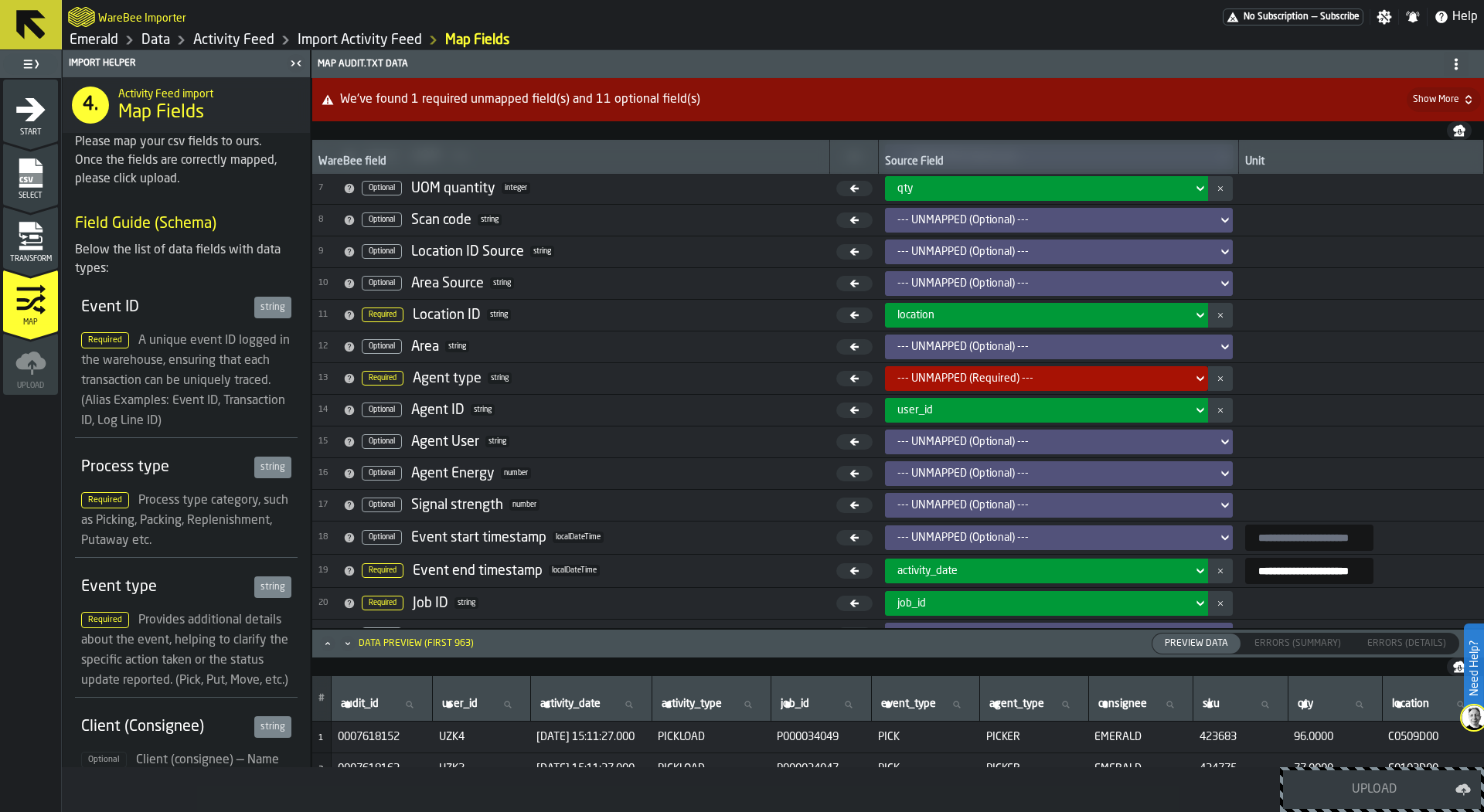
click at [1007, 375] on div "--- UNMAPPED (Required) ---" at bounding box center [1042, 378] width 289 height 12
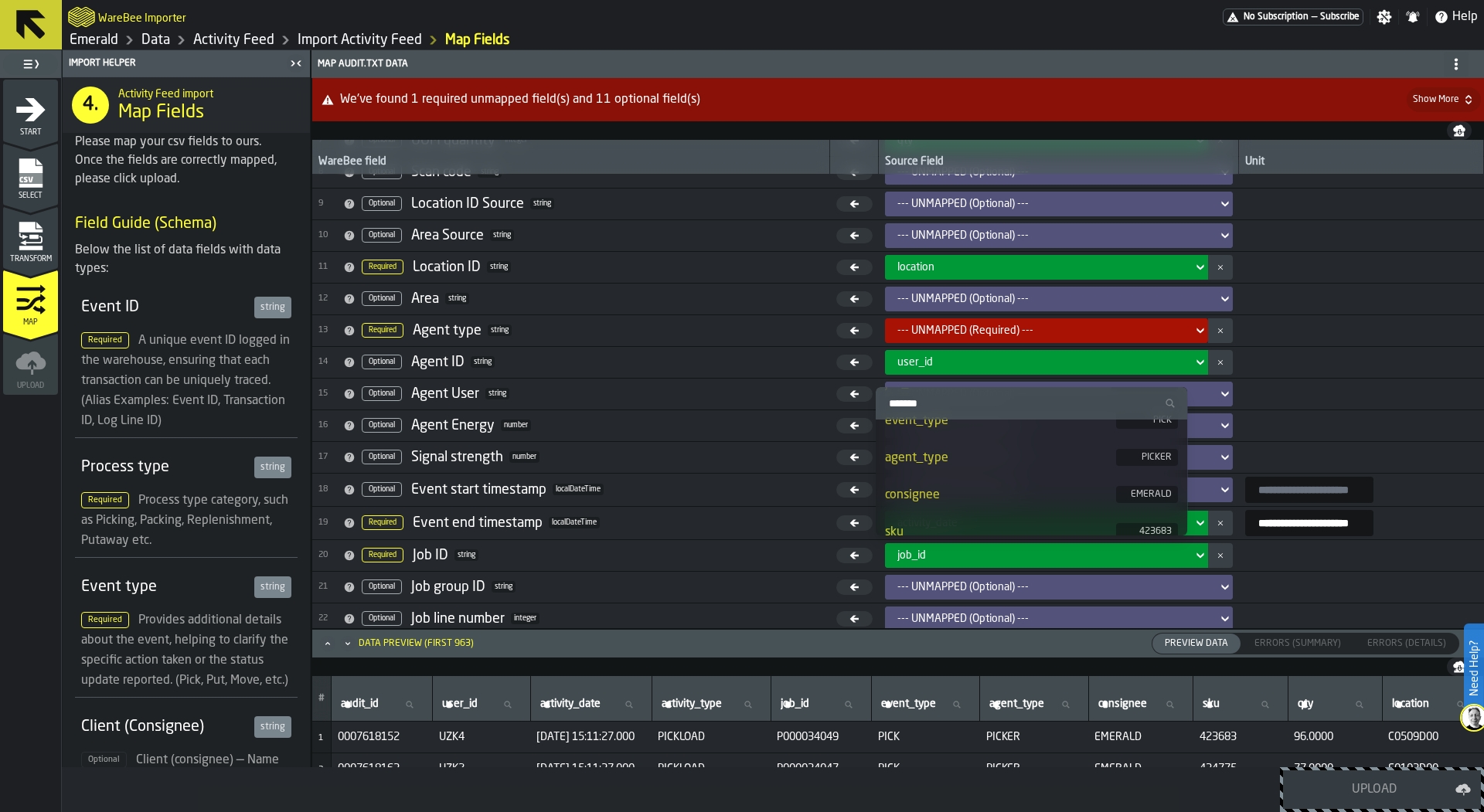
scroll to position [195, 0]
click at [1016, 455] on li "agent_type PICKER" at bounding box center [1031, 466] width 312 height 37
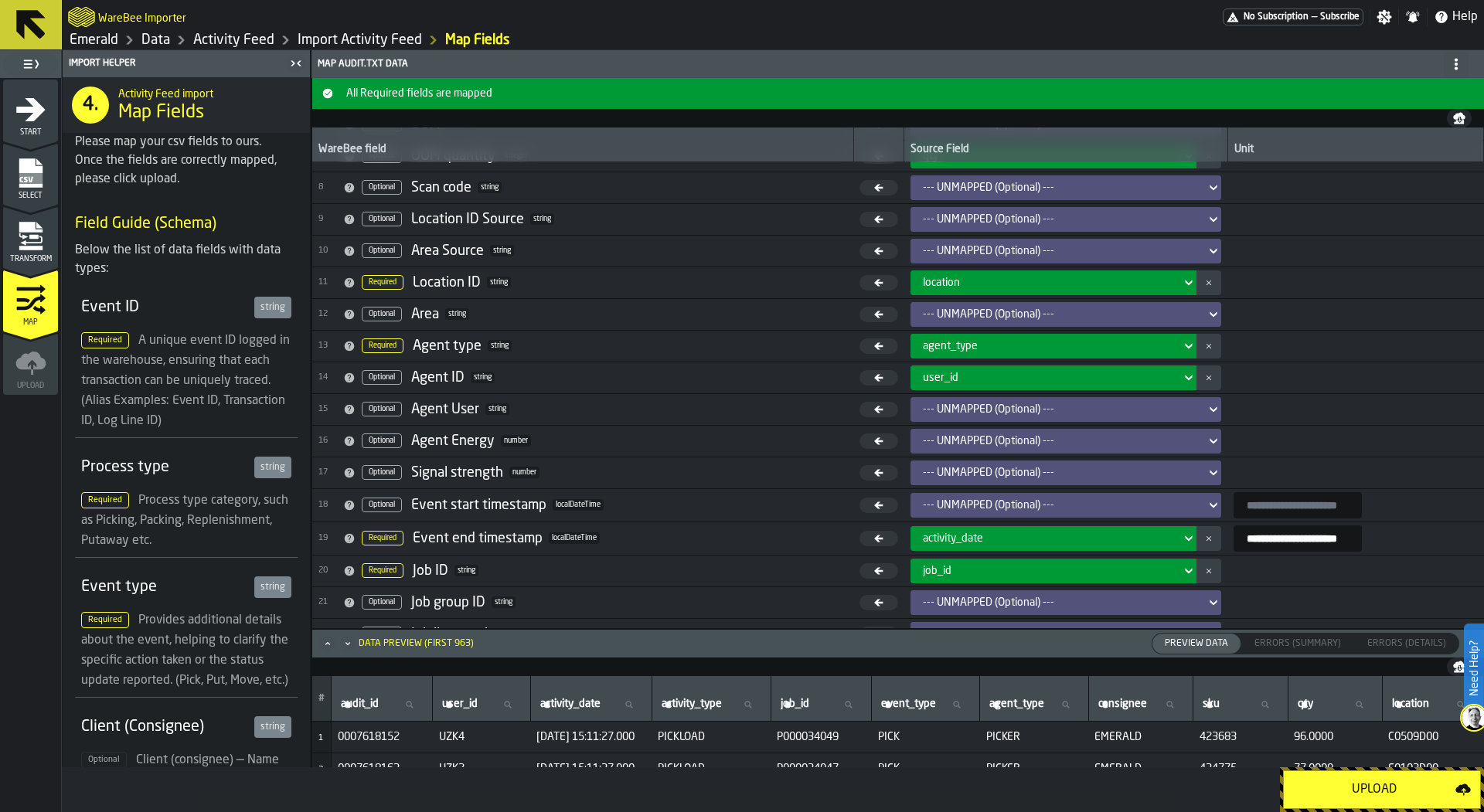
scroll to position [0, 0]
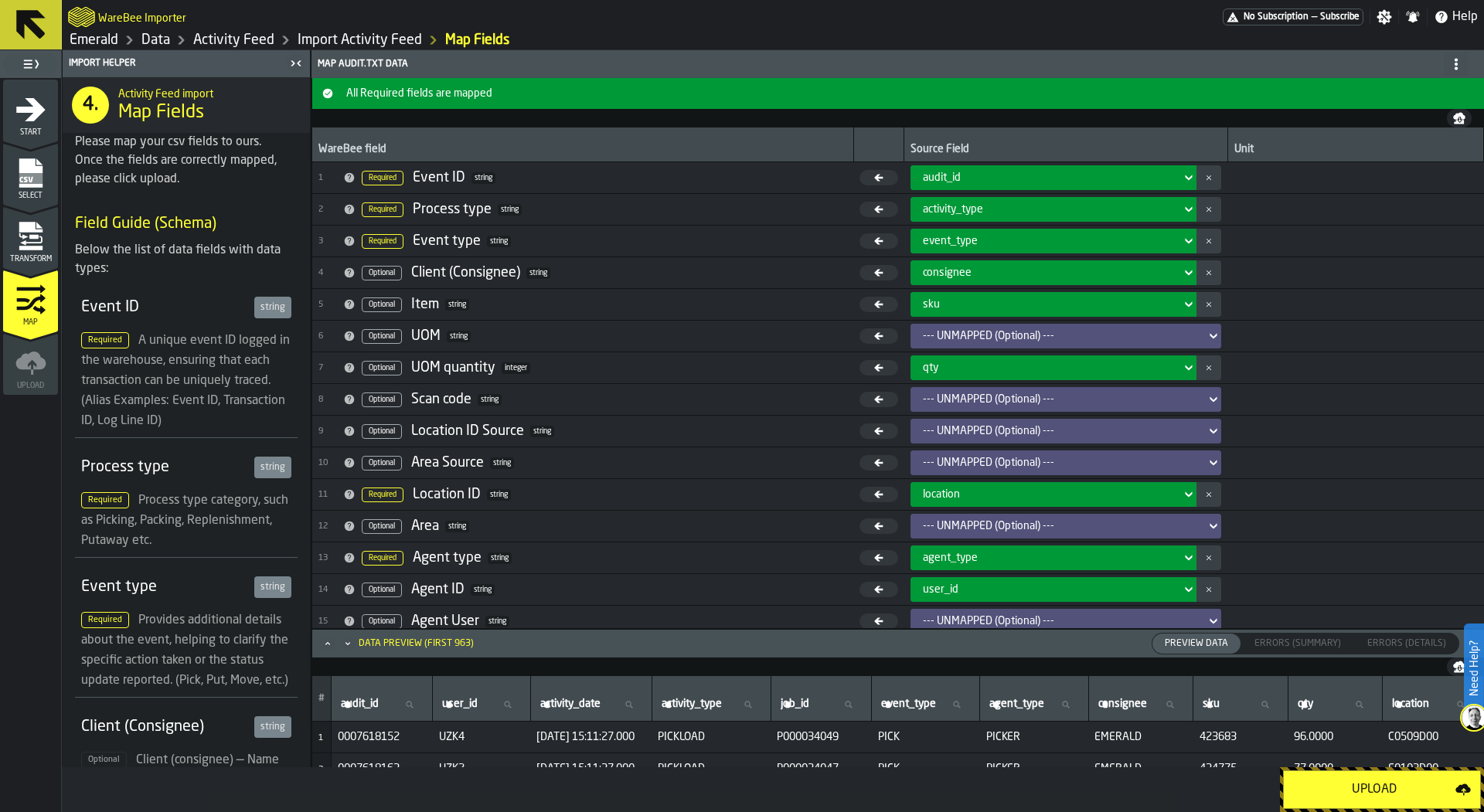
click at [1401, 791] on div "Upload" at bounding box center [1374, 790] width 162 height 19
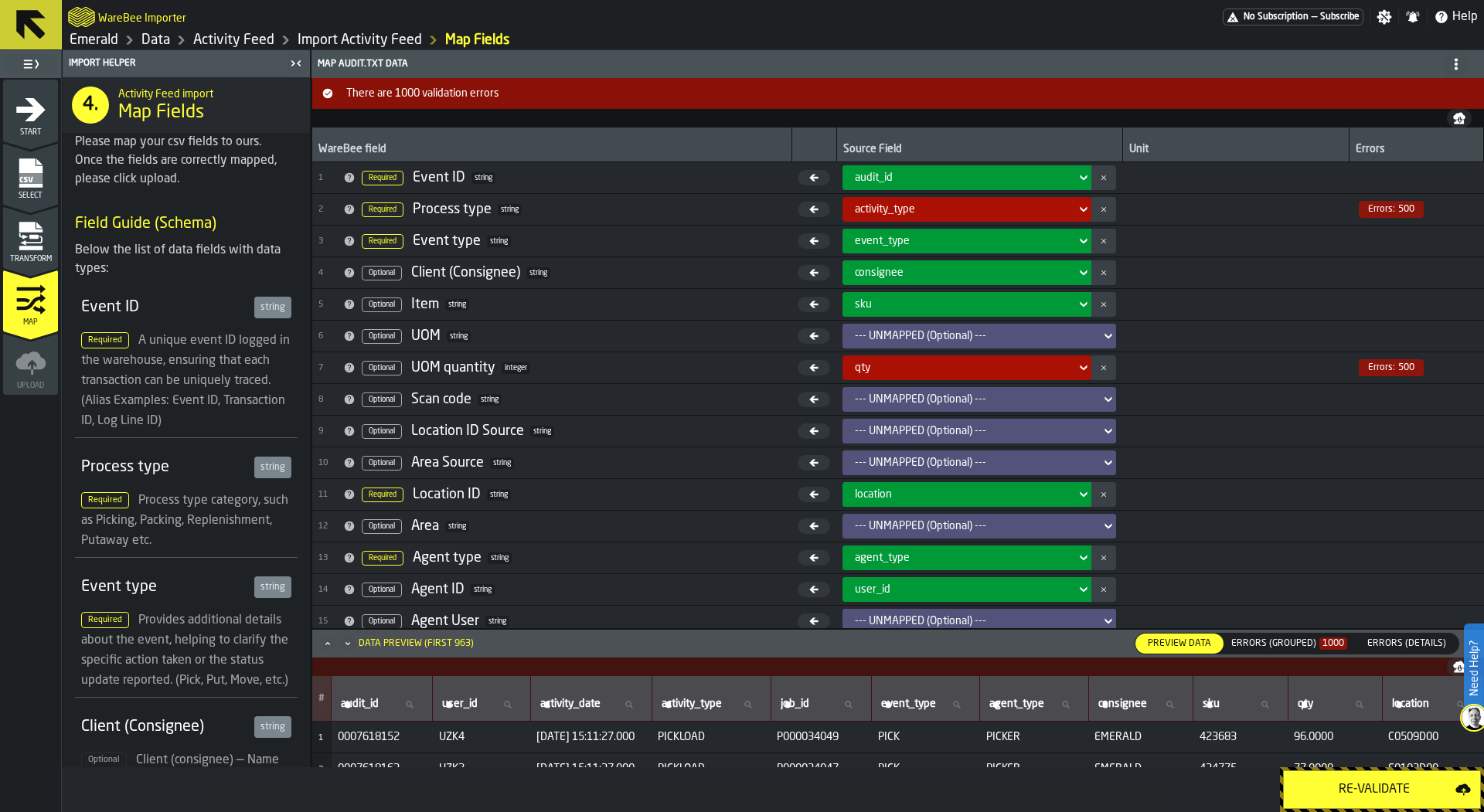
click at [1320, 642] on div "Errors (Grouped) 1000" at bounding box center [1290, 644] width 116 height 11
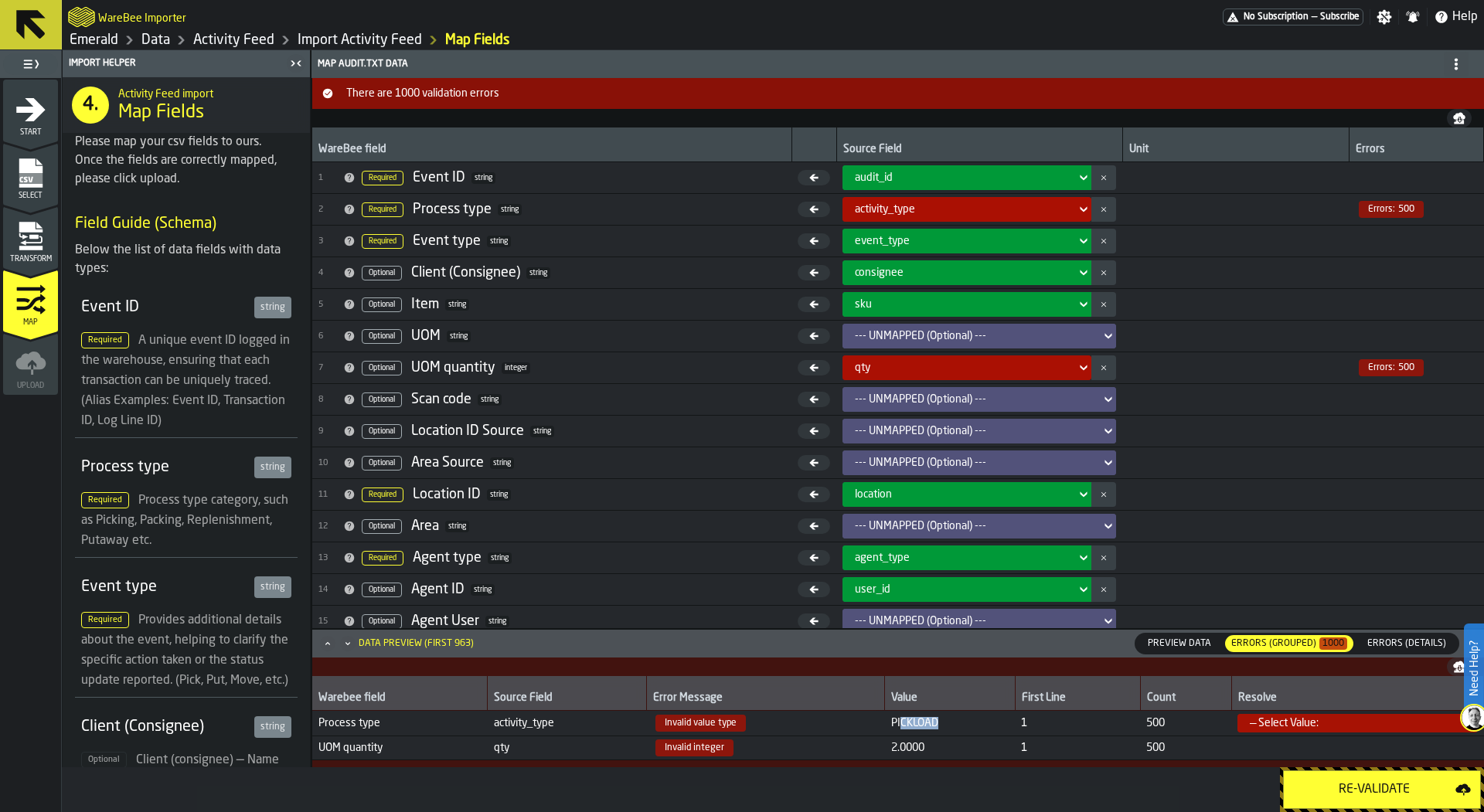
drag, startPoint x: 899, startPoint y: 726, endPoint x: 961, endPoint y: 726, distance: 62.0
click at [961, 726] on span "PICKLOAD" at bounding box center [950, 723] width 118 height 12
click at [1299, 728] on div "— Select Value:" at bounding box center [1353, 723] width 206 height 12
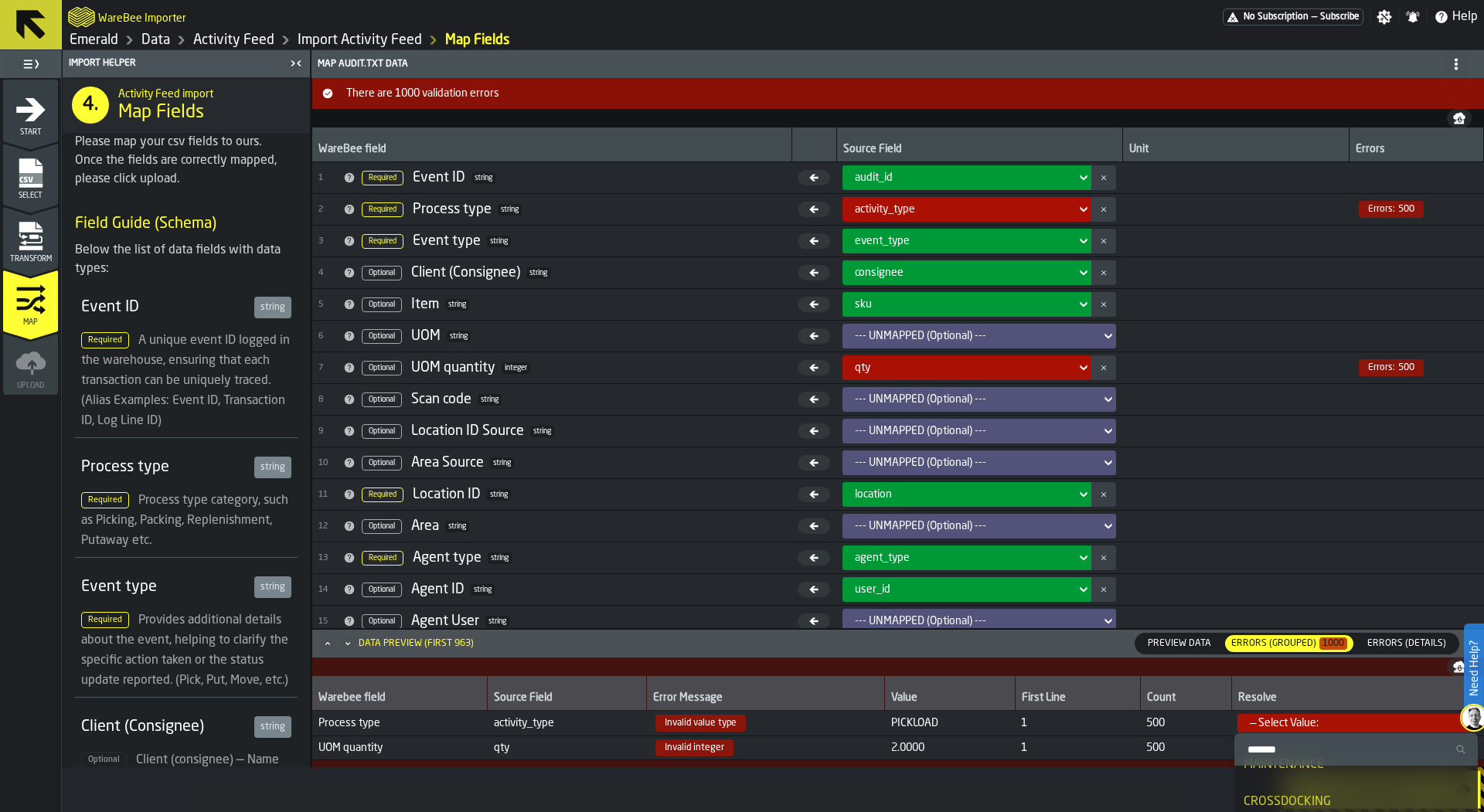
scroll to position [551, 0]
click at [1130, 772] on div "Re-Validate" at bounding box center [773, 790] width 1422 height 45
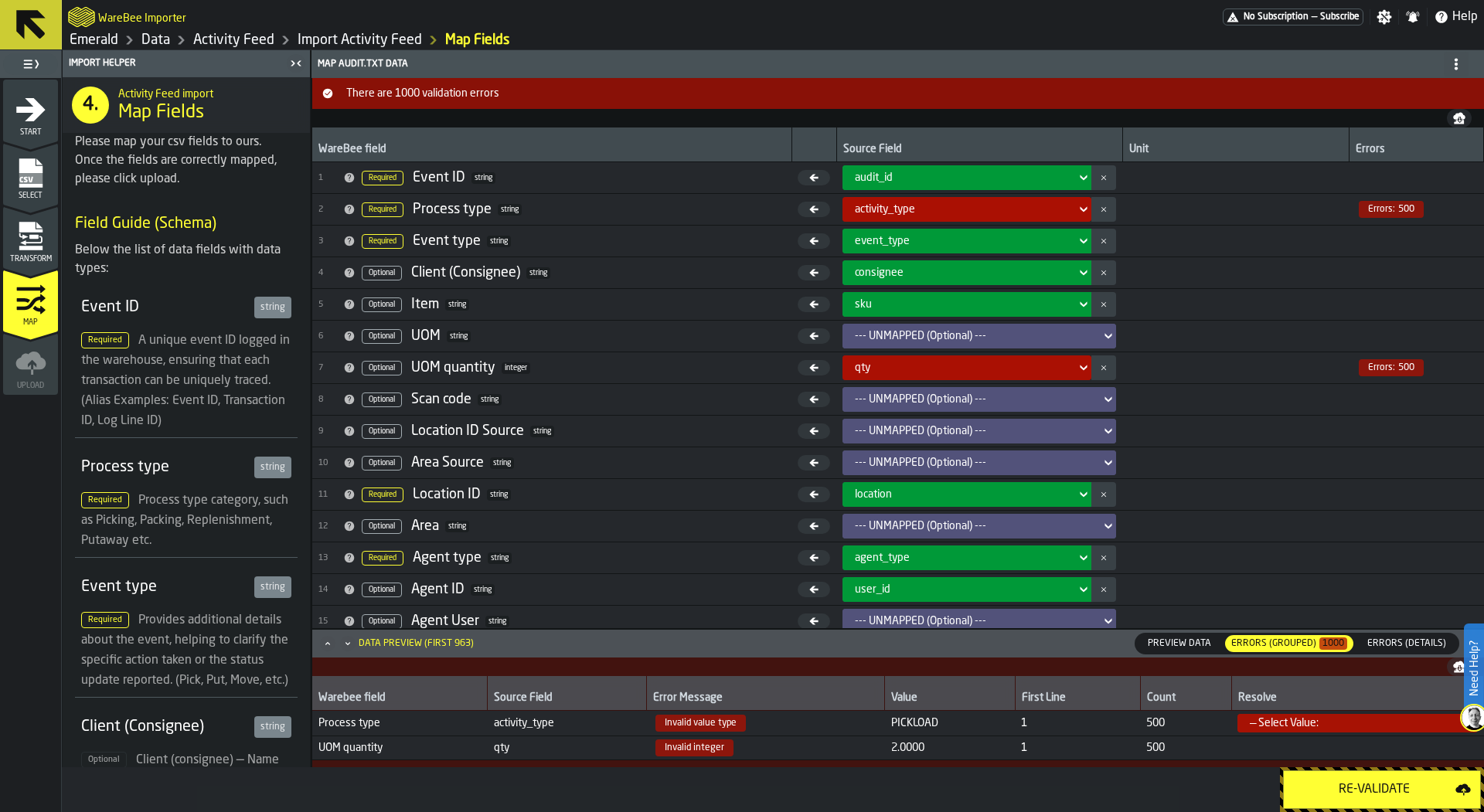
click at [25, 244] on icon "menu Transform" at bounding box center [31, 241] width 22 height 9
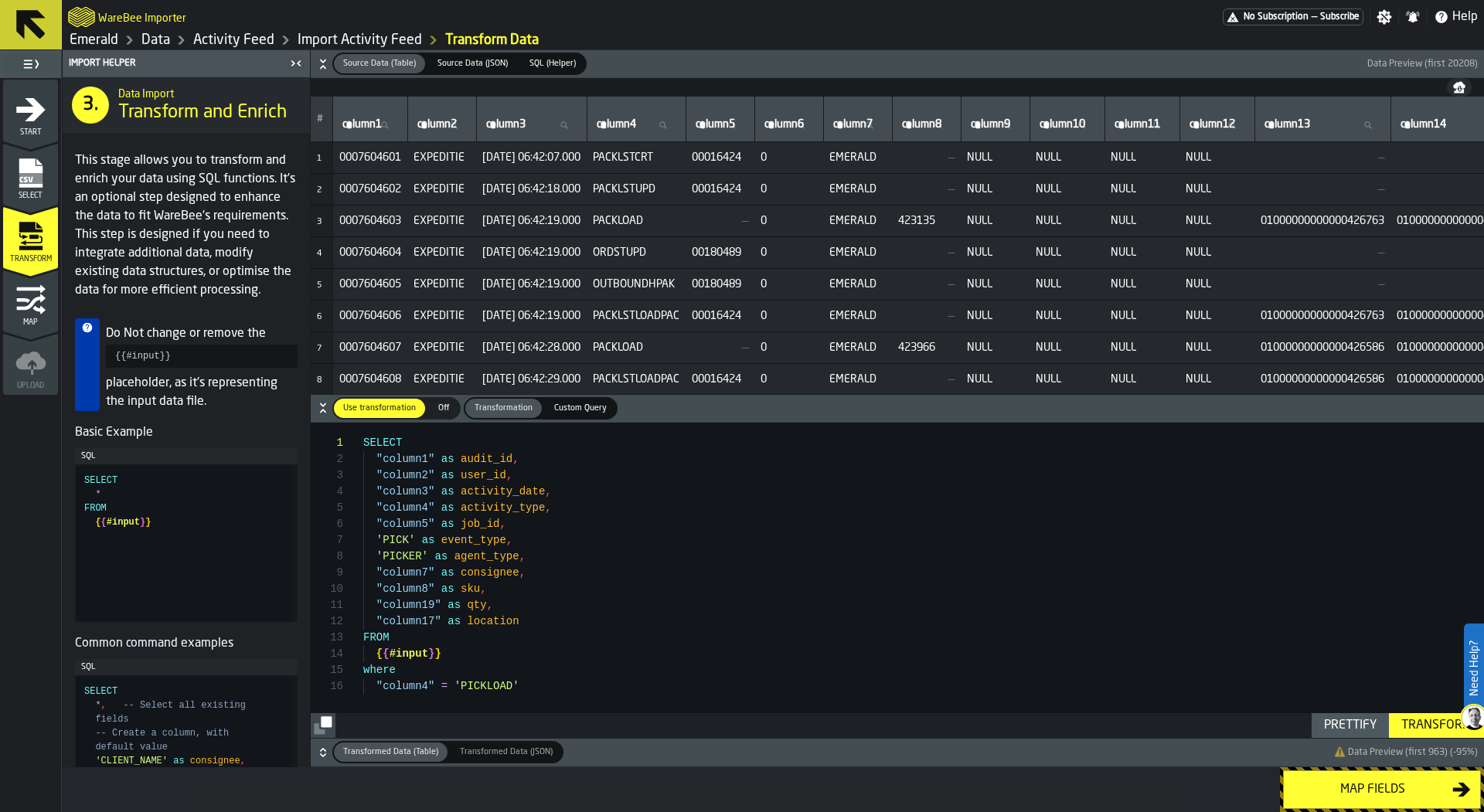
scroll to position [0, 0]
click at [582, 599] on div "SELECT "column1" as audit_id , "column2" as user_id , "column3" as activity_dat…" at bounding box center [924, 581] width 1121 height 317
click at [377, 604] on div "SELECT "column1" as audit_id , "column2" as user_id , "column3" as activity_dat…" at bounding box center [924, 581] width 1121 height 317
click at [1406, 723] on div "Transform" at bounding box center [1437, 726] width 82 height 19
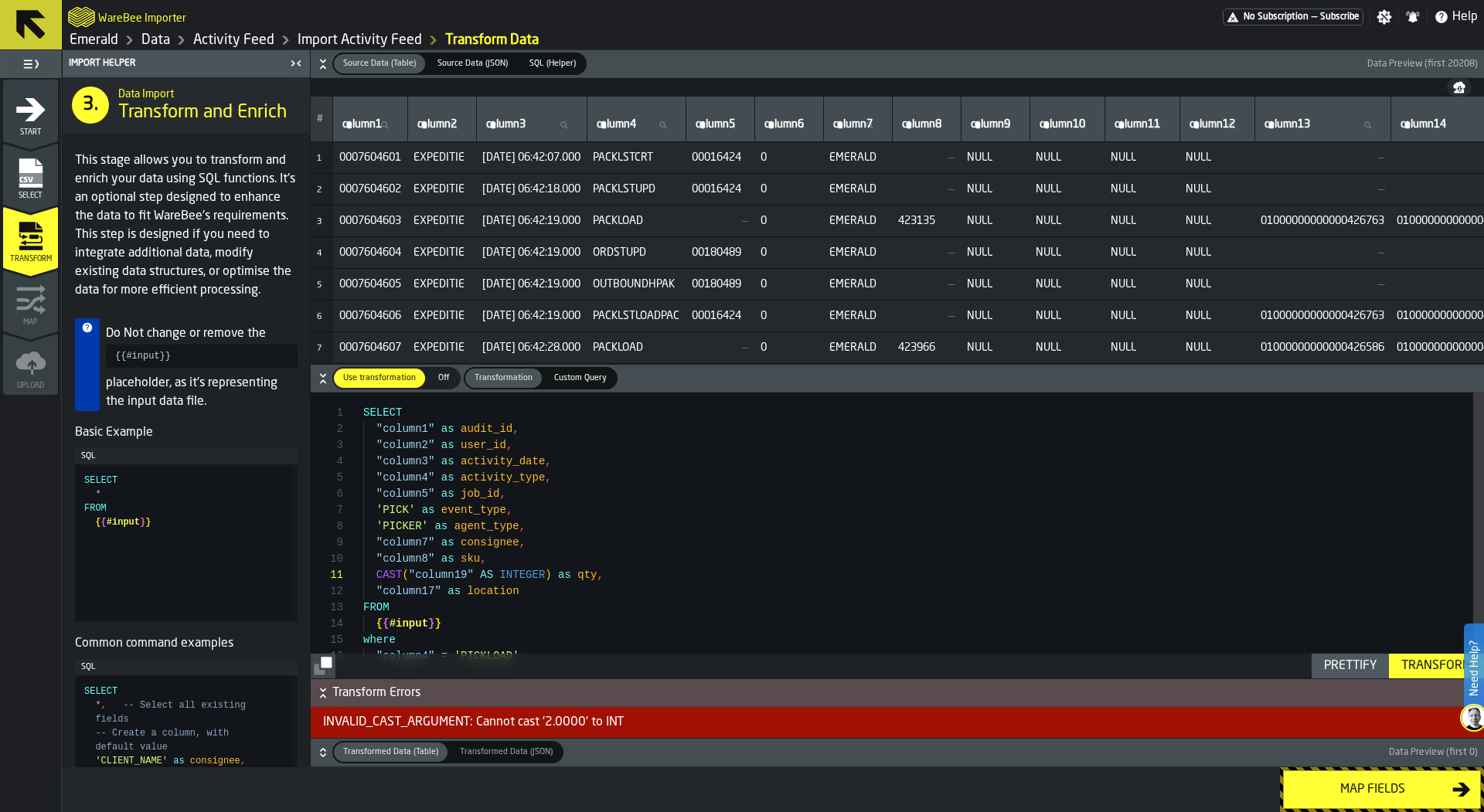
click at [534, 568] on div "SELECT "column1" as audit_id , "column2" as user_id , "column3" as activity_dat…" at bounding box center [924, 547] width 1121 height 309
type textarea "**********"
click at [1427, 662] on div "Transform" at bounding box center [1437, 666] width 82 height 19
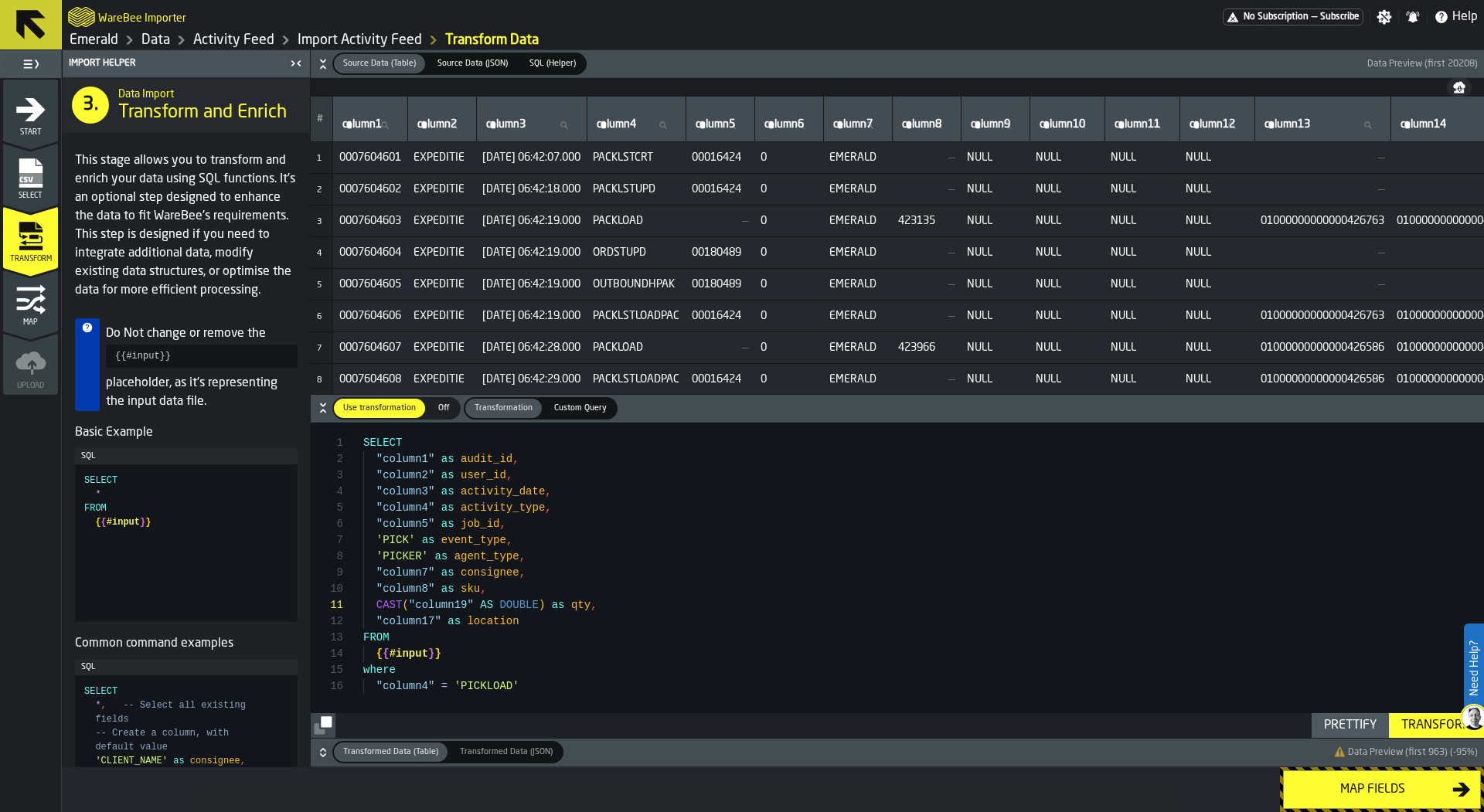
click at [319, 754] on icon "button-" at bounding box center [323, 753] width 16 height 16
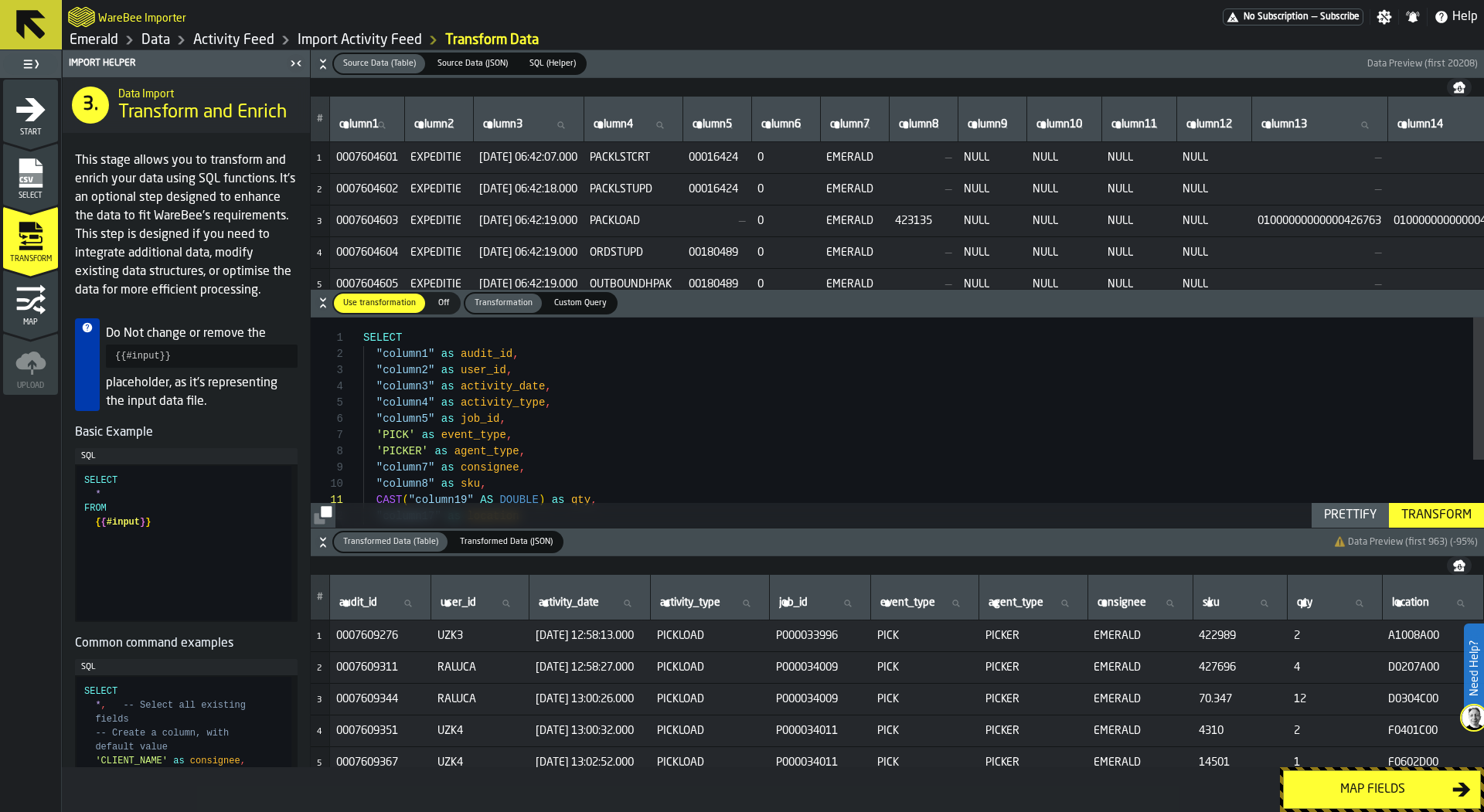
click at [1365, 785] on div "Map fields" at bounding box center [1373, 790] width 159 height 19
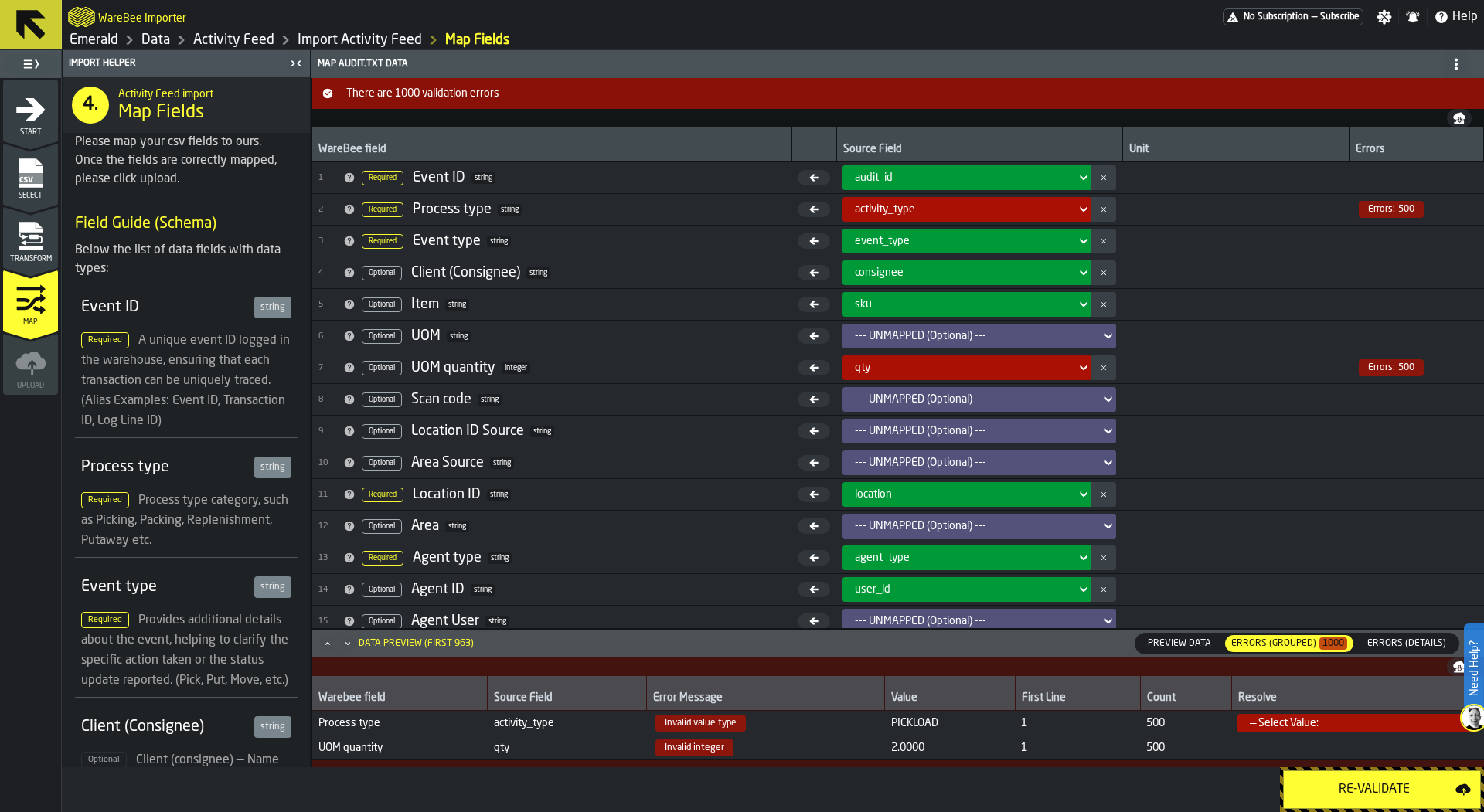
click at [1310, 786] on div "Re-Validate" at bounding box center [1374, 790] width 162 height 19
click at [28, 242] on icon "menu Transform" at bounding box center [31, 241] width 22 height 9
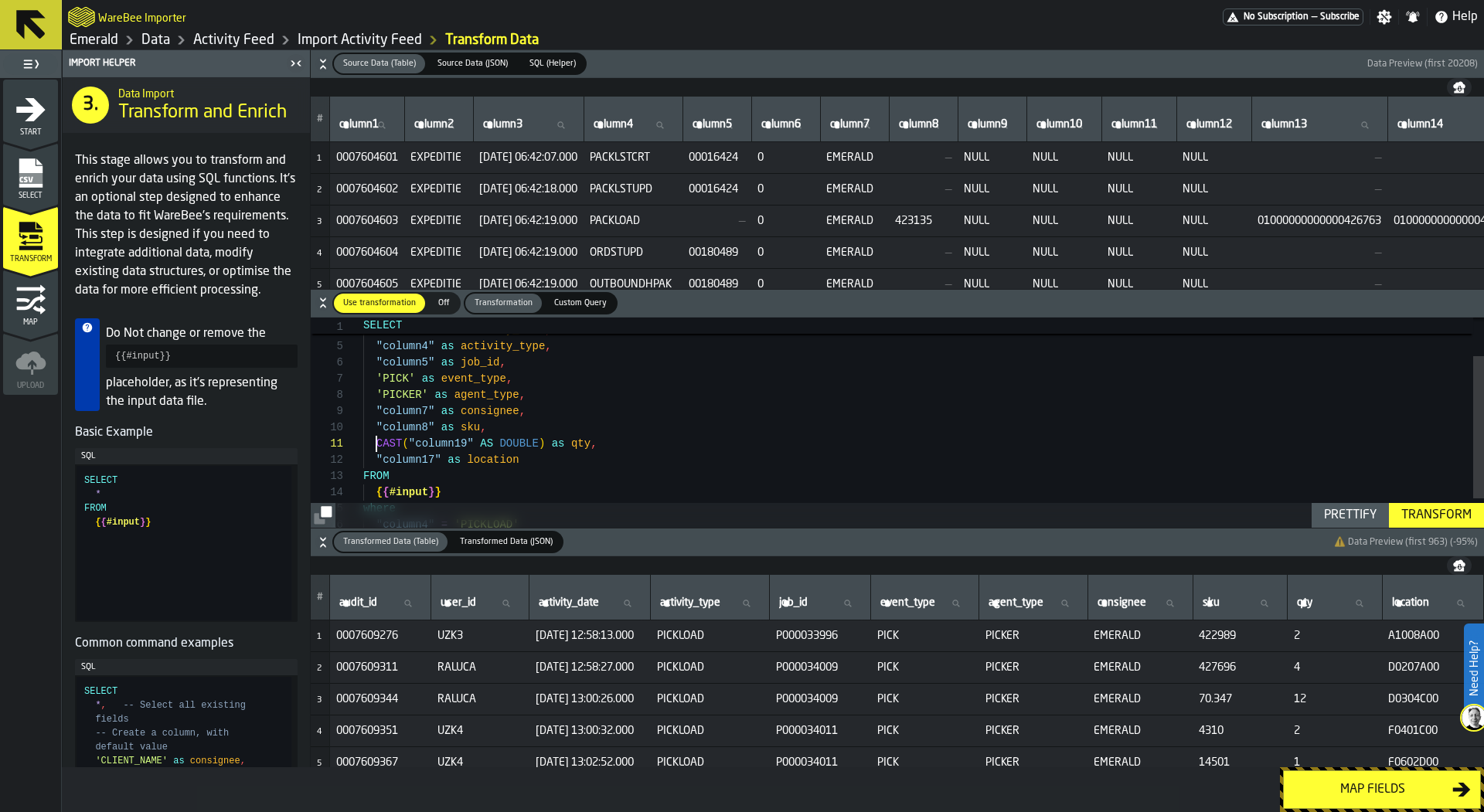
click at [376, 436] on div ""column2" as user_id , "column3" as activity_date , "column4" as activity_type …" at bounding box center [924, 416] width 1121 height 309
click at [581, 438] on div ""column3" as activity_date , "column4" as activity_type , "column5" as job_id ,…" at bounding box center [924, 410] width 1121 height 309
type textarea "**********"
click at [1428, 515] on div "Transform" at bounding box center [1437, 516] width 82 height 19
click at [1381, 784] on div "Map fields" at bounding box center [1373, 790] width 159 height 19
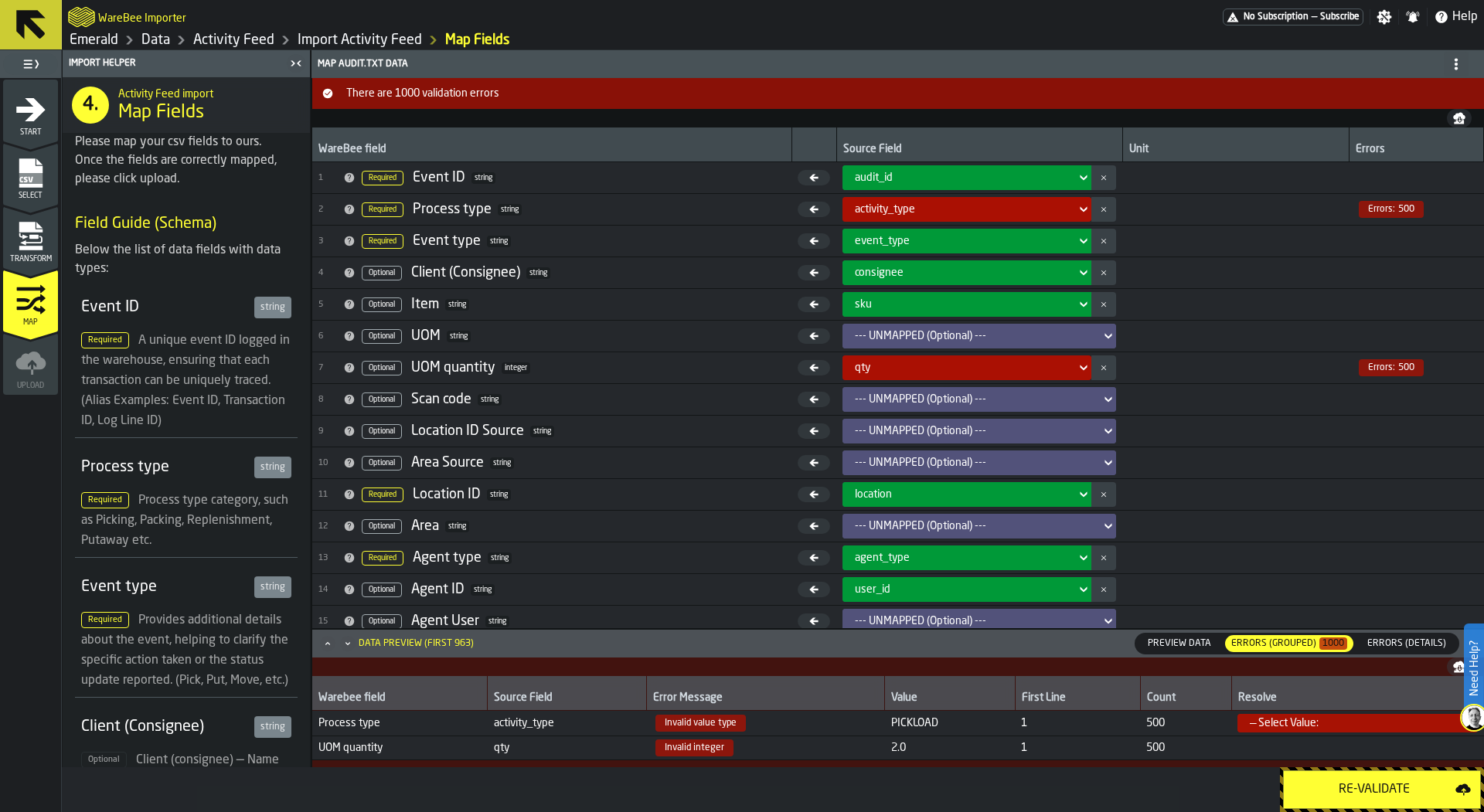
click at [1381, 784] on div "Re-Validate" at bounding box center [1374, 790] width 162 height 19
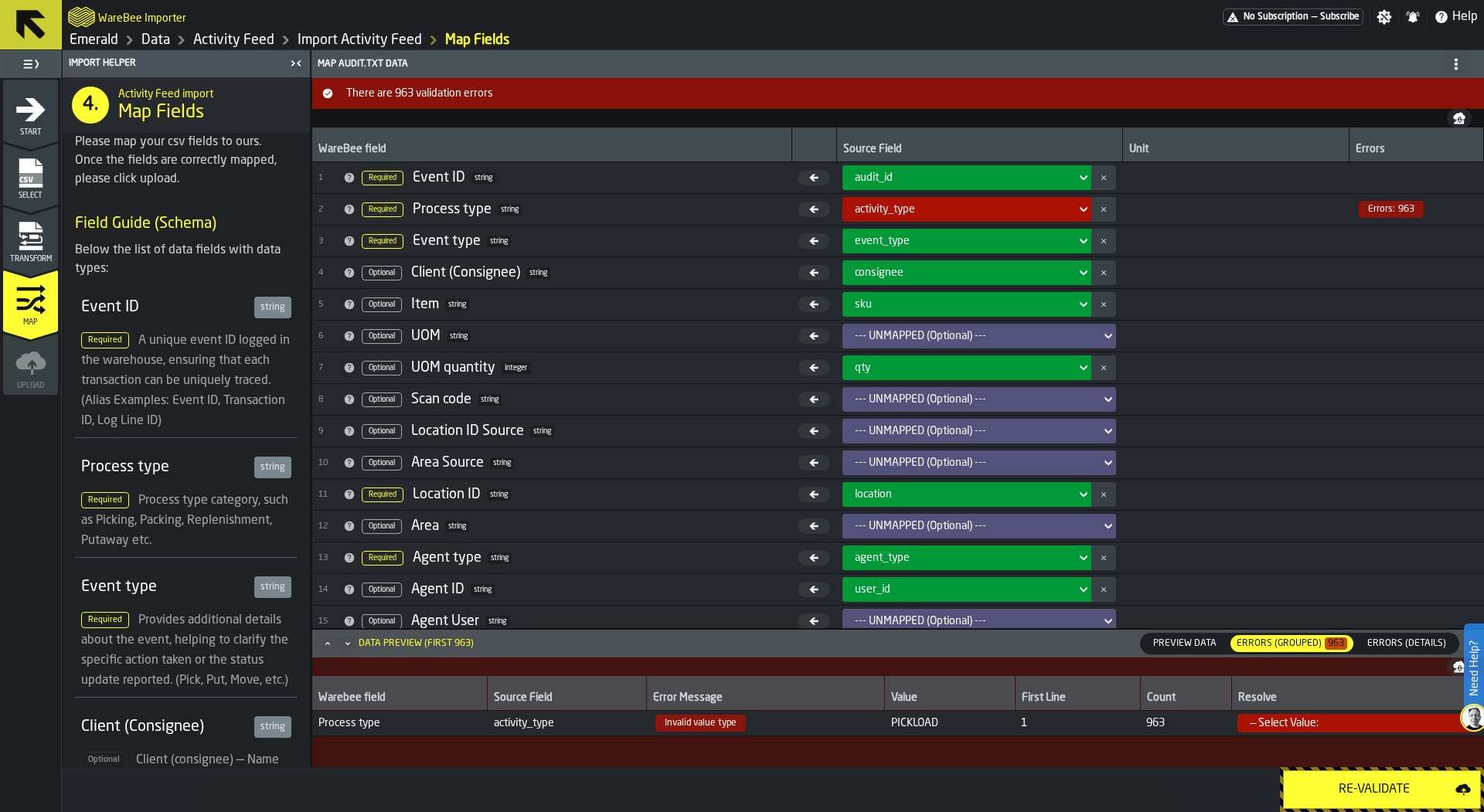
click at [40, 237] on icon "menu Transform" at bounding box center [31, 241] width 22 height 9
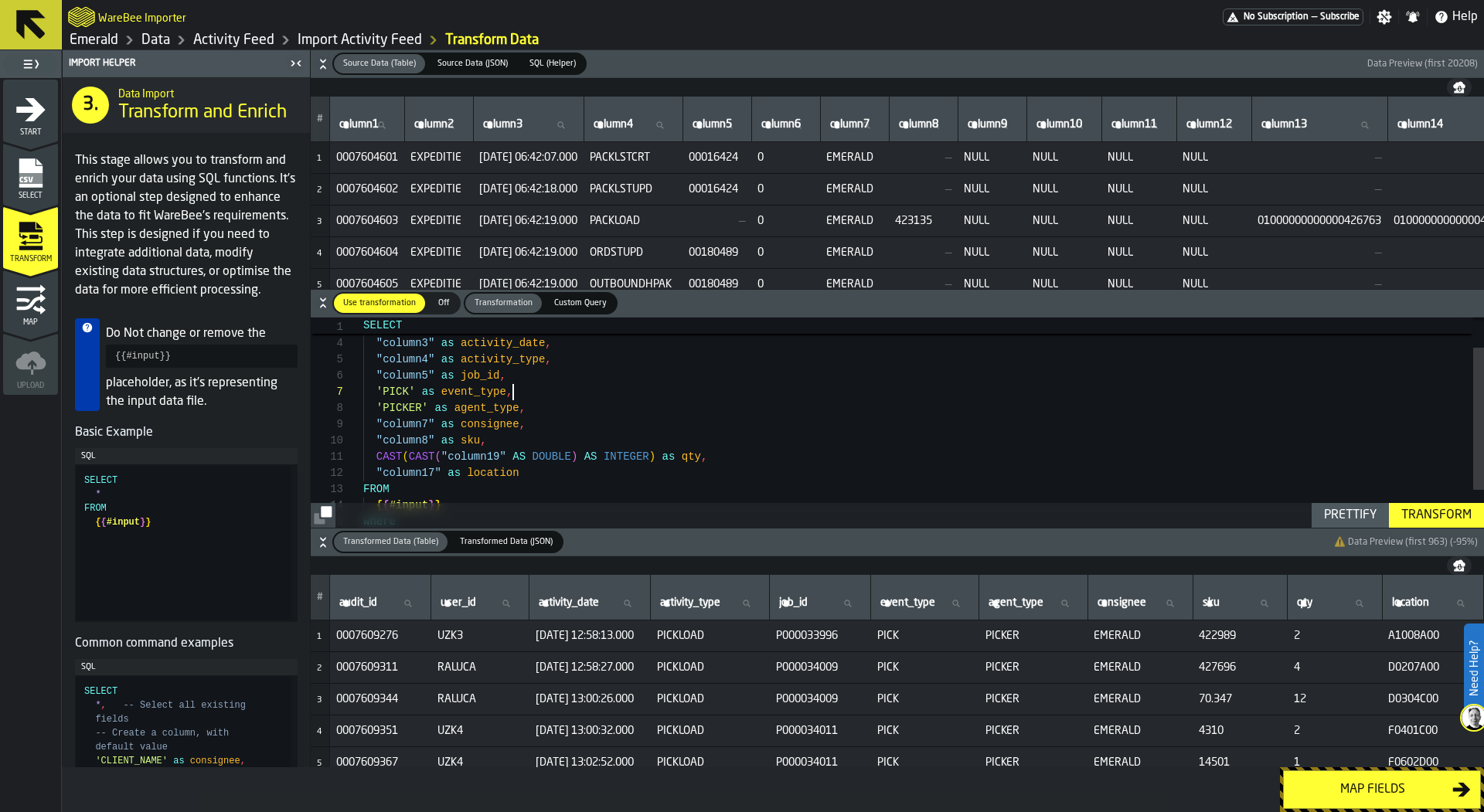
scroll to position [97, 0]
click at [538, 387] on div ""column1" as audit_id , "column2" as user_id , "column3" as activity_date , "co…" at bounding box center [924, 429] width 1121 height 309
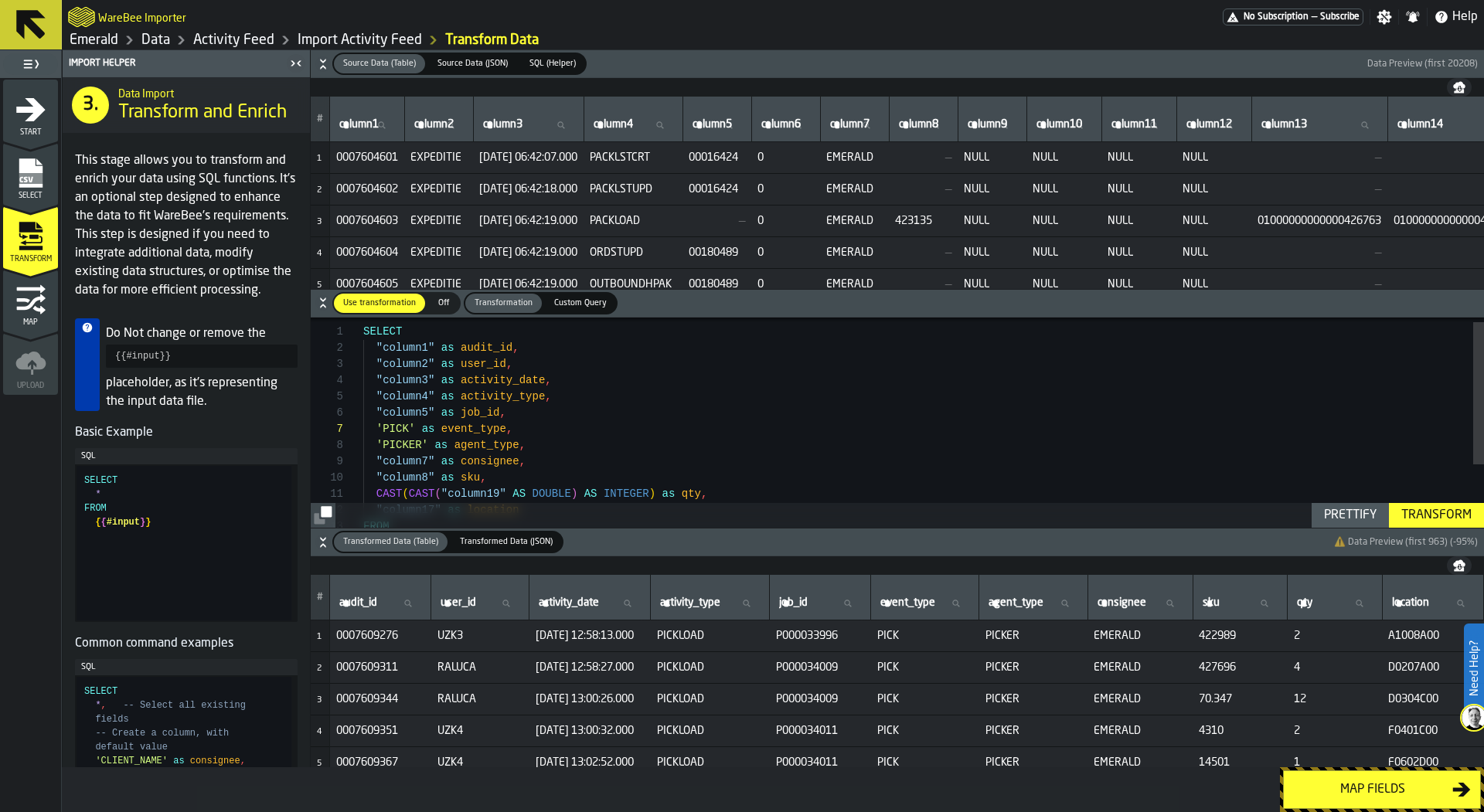
scroll to position [65, 0]
click at [520, 395] on div ""column1" as audit_id , "column2" as user_id , "column3" as activity_date , "co…" at bounding box center [924, 466] width 1121 height 309
click at [581, 395] on div ""column1" as audit_id , "column2" as user_id , "column3" as activity_date , "co…" at bounding box center [924, 466] width 1121 height 309
click at [378, 398] on div ""column5" as job_id , 'PICK' as event_type , 'PICKER' as agent_type , "column7"…" at bounding box center [924, 472] width 1121 height 309
click at [474, 402] on div ""column5" as job_id , 'PICK' as event_type , 'PICKER' as agent_type , "column7"…" at bounding box center [924, 472] width 1121 height 309
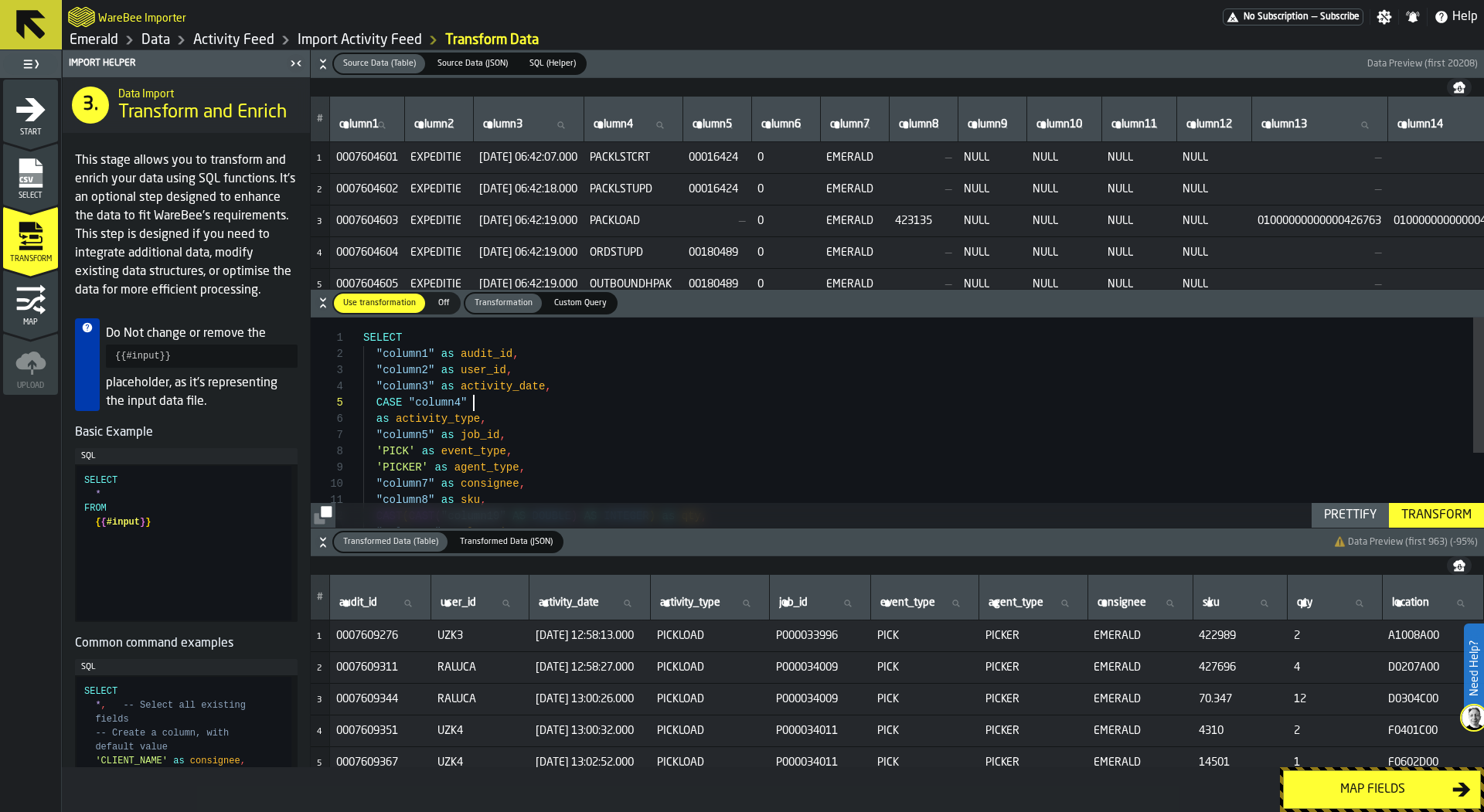
click at [506, 396] on div ""column5" as job_id , 'PICK' as event_type , 'PICKER' as agent_type , "column7"…" at bounding box center [924, 480] width 1121 height 325
click at [382, 452] on div ""column5" as job_id , 'PICK' as event_type , 'PICKER' as agent_type , "column7"…" at bounding box center [924, 496] width 1121 height 358
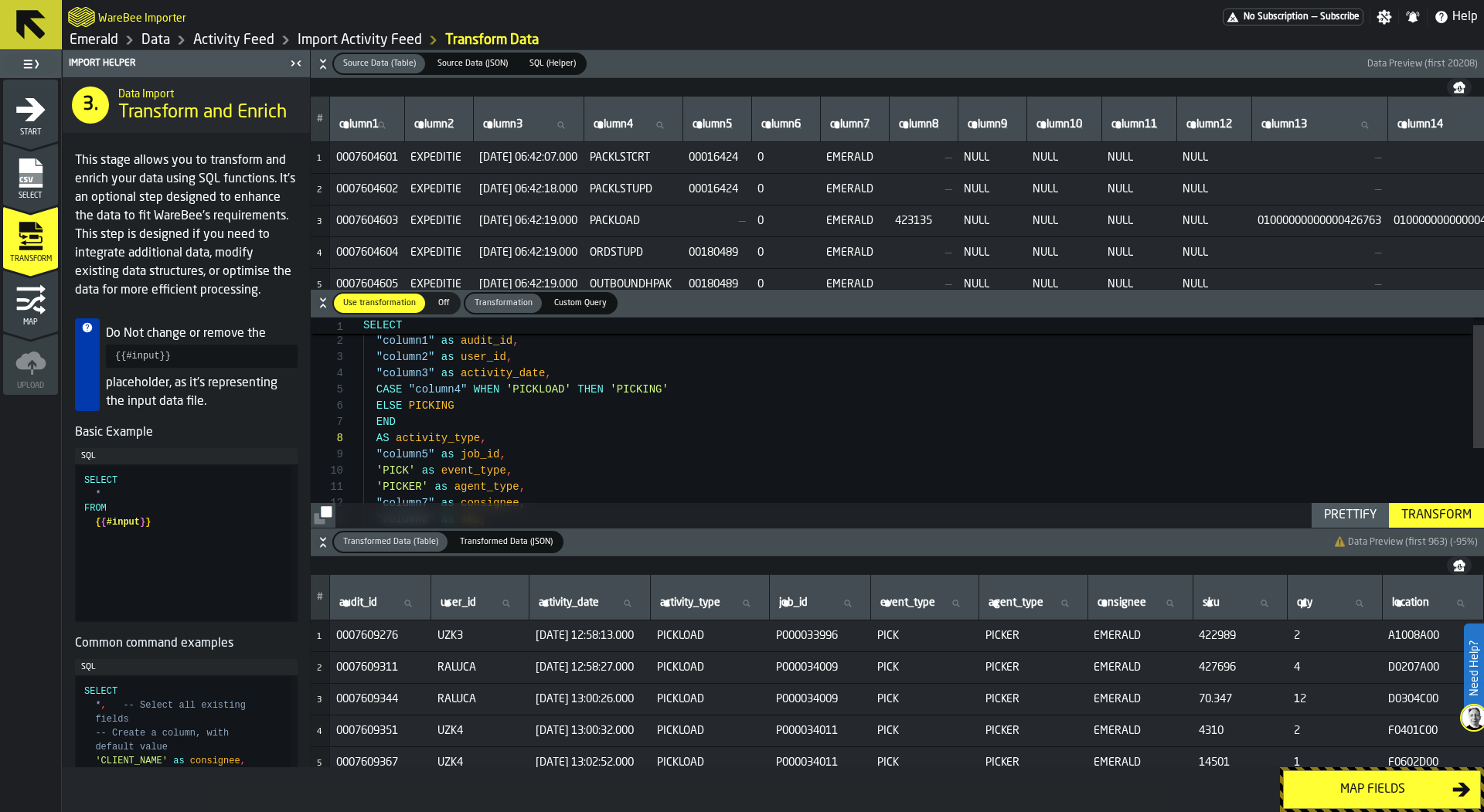
click at [1354, 513] on div "Prettify" at bounding box center [1350, 516] width 65 height 19
click at [1404, 516] on div "Transform" at bounding box center [1437, 516] width 82 height 19
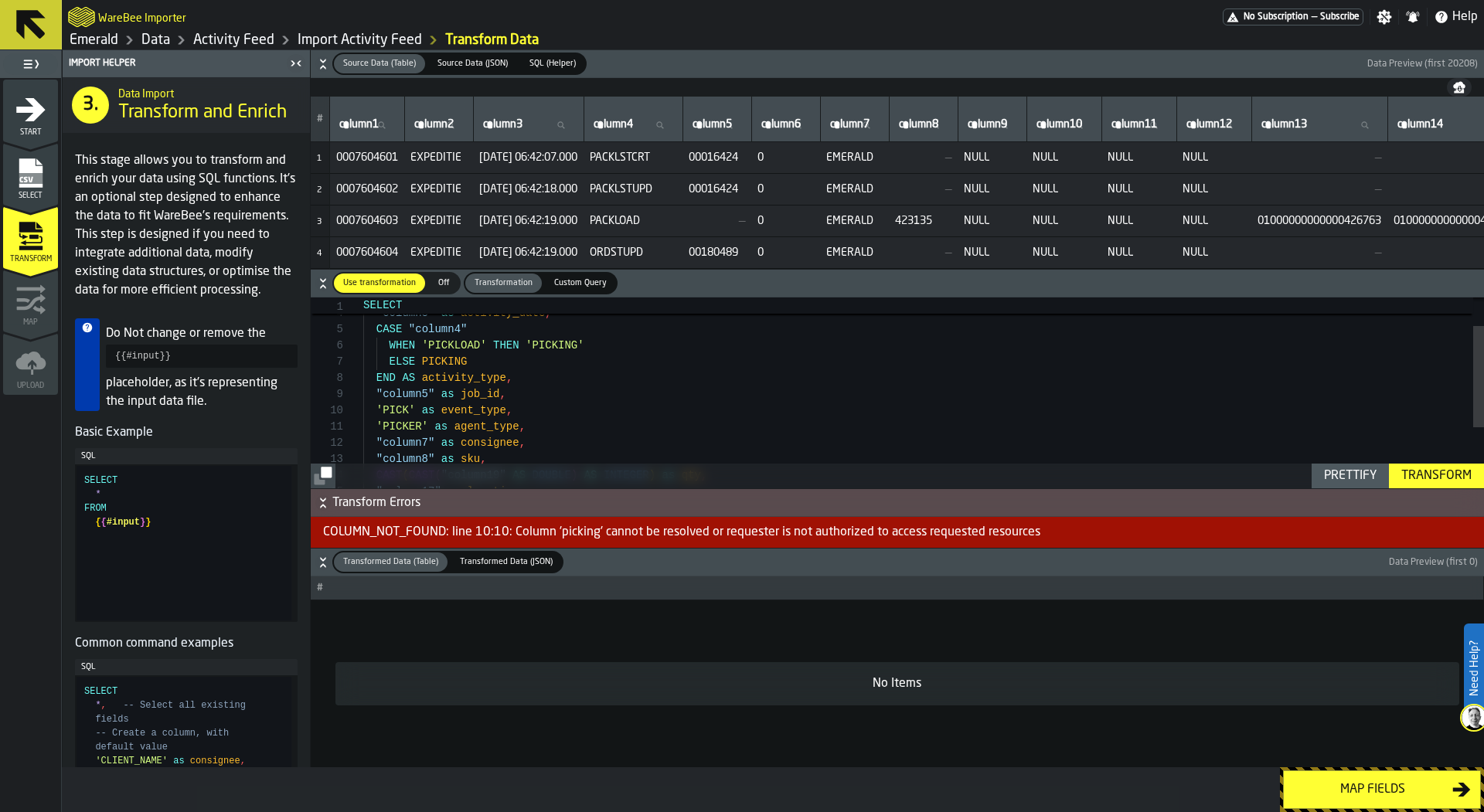
click at [442, 361] on div ""column5" as job_id , 'PICK' as event_type , 'PICKER' as agent_type , "column7"…" at bounding box center [924, 423] width 1121 height 358
click at [540, 376] on div ""column5" as job_id , 'PICK' as event_type , 'PICKER' as agent_type , "column7"…" at bounding box center [924, 448] width 1121 height 358
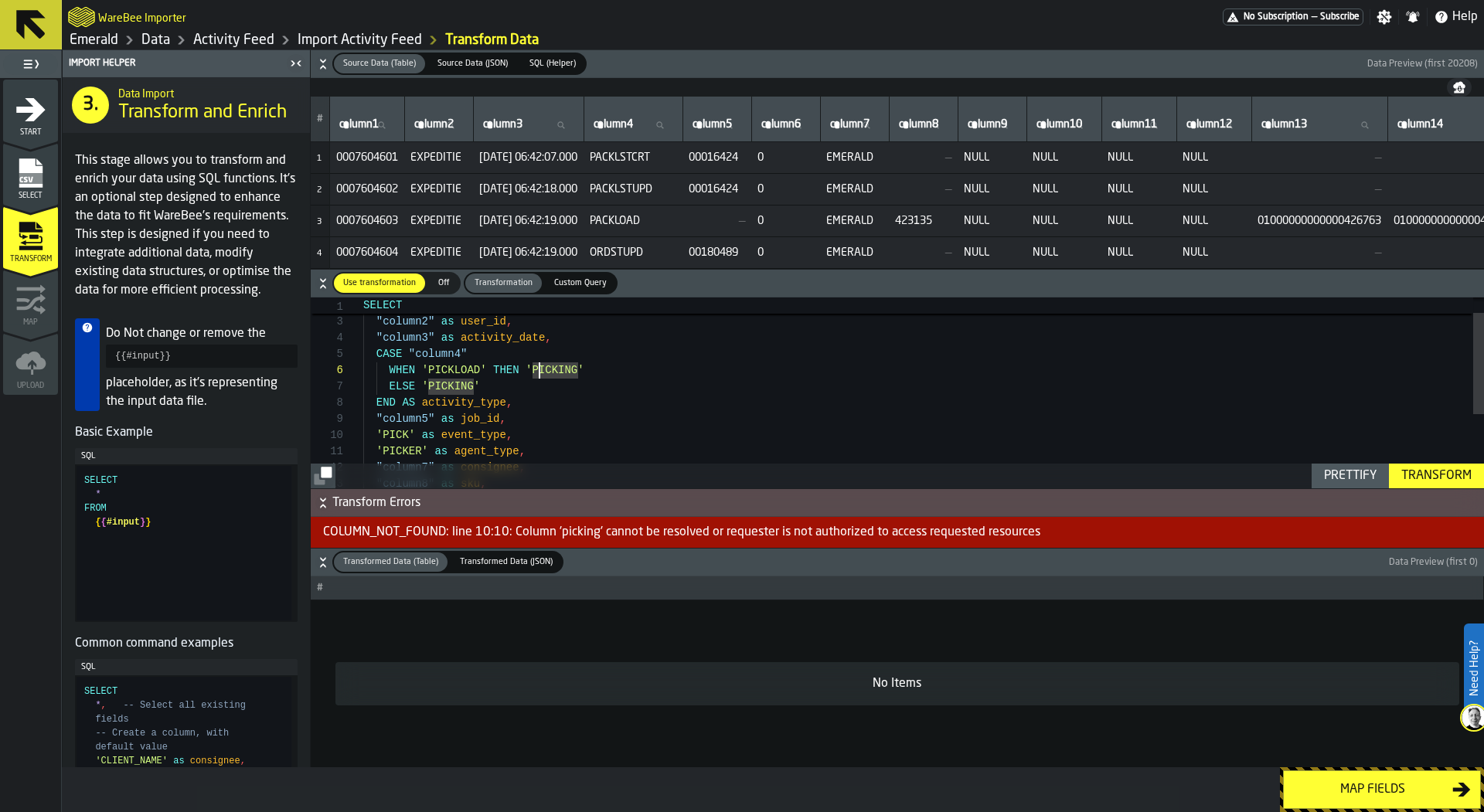
type textarea "**********"
click at [1396, 472] on div "Transform" at bounding box center [1437, 476] width 82 height 19
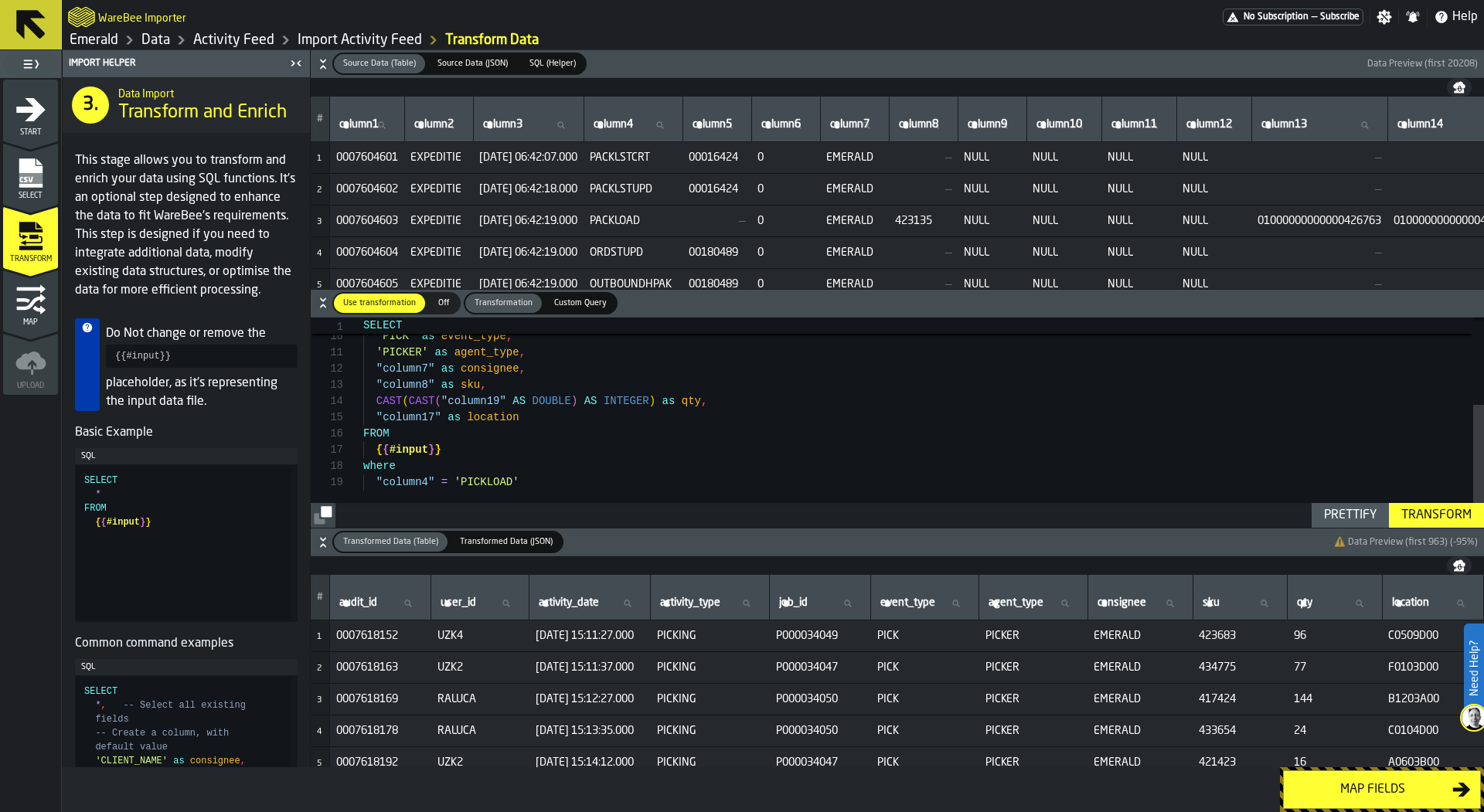
click at [1350, 792] on div "Map fields" at bounding box center [1373, 790] width 159 height 19
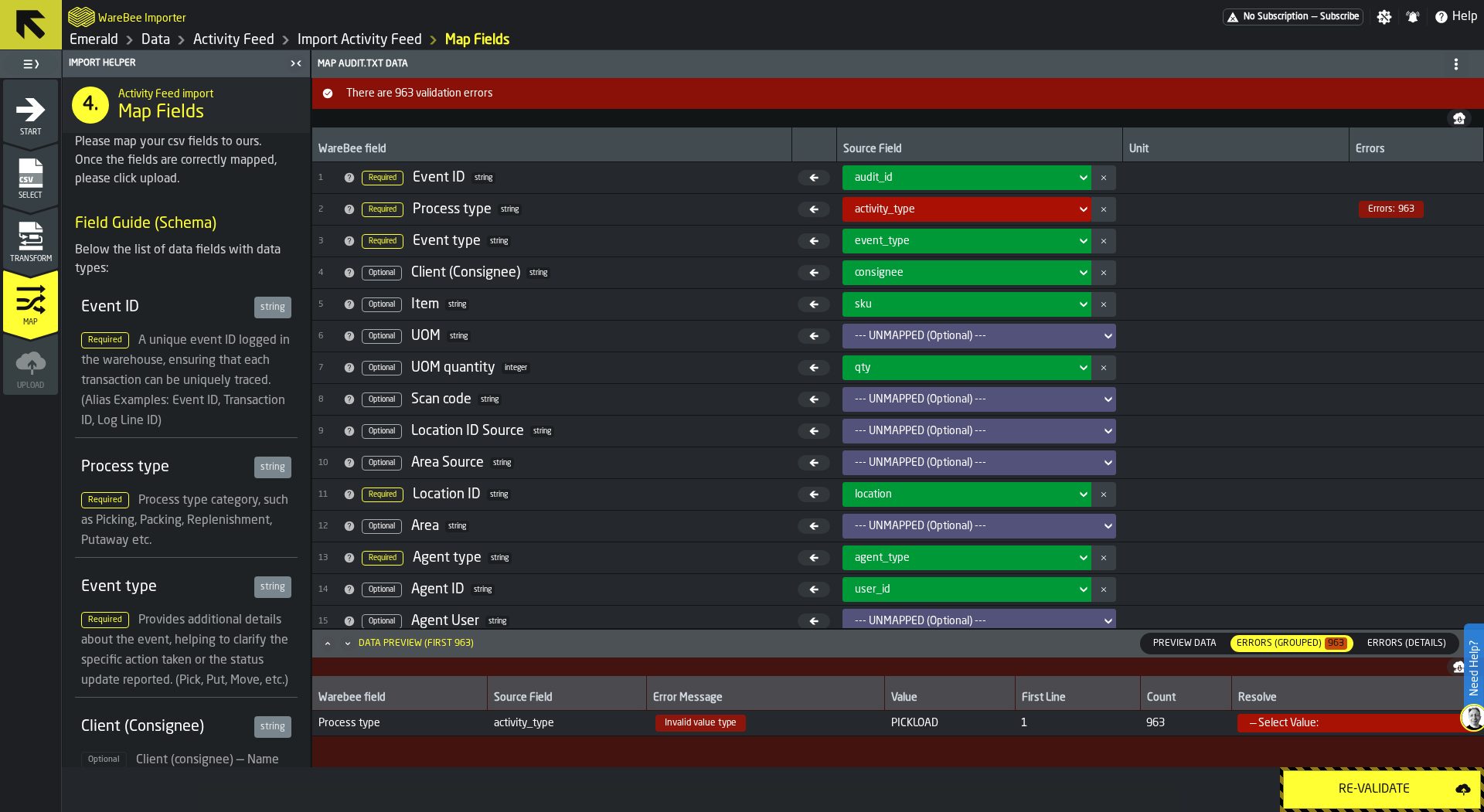
click at [1350, 792] on div "Re-Validate" at bounding box center [1374, 790] width 162 height 19
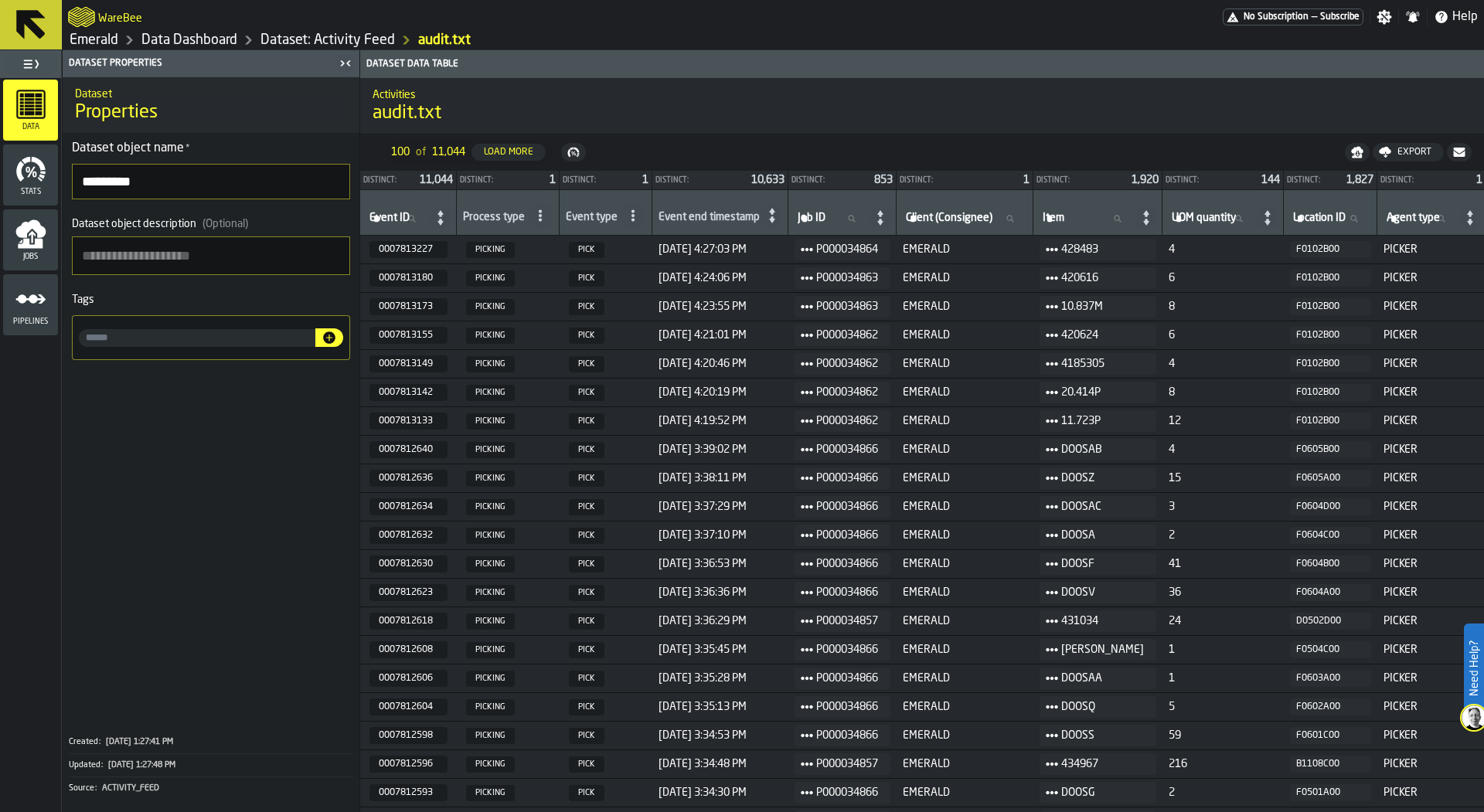
click at [1350, 792] on button "F0501A00" at bounding box center [1330, 793] width 82 height 17
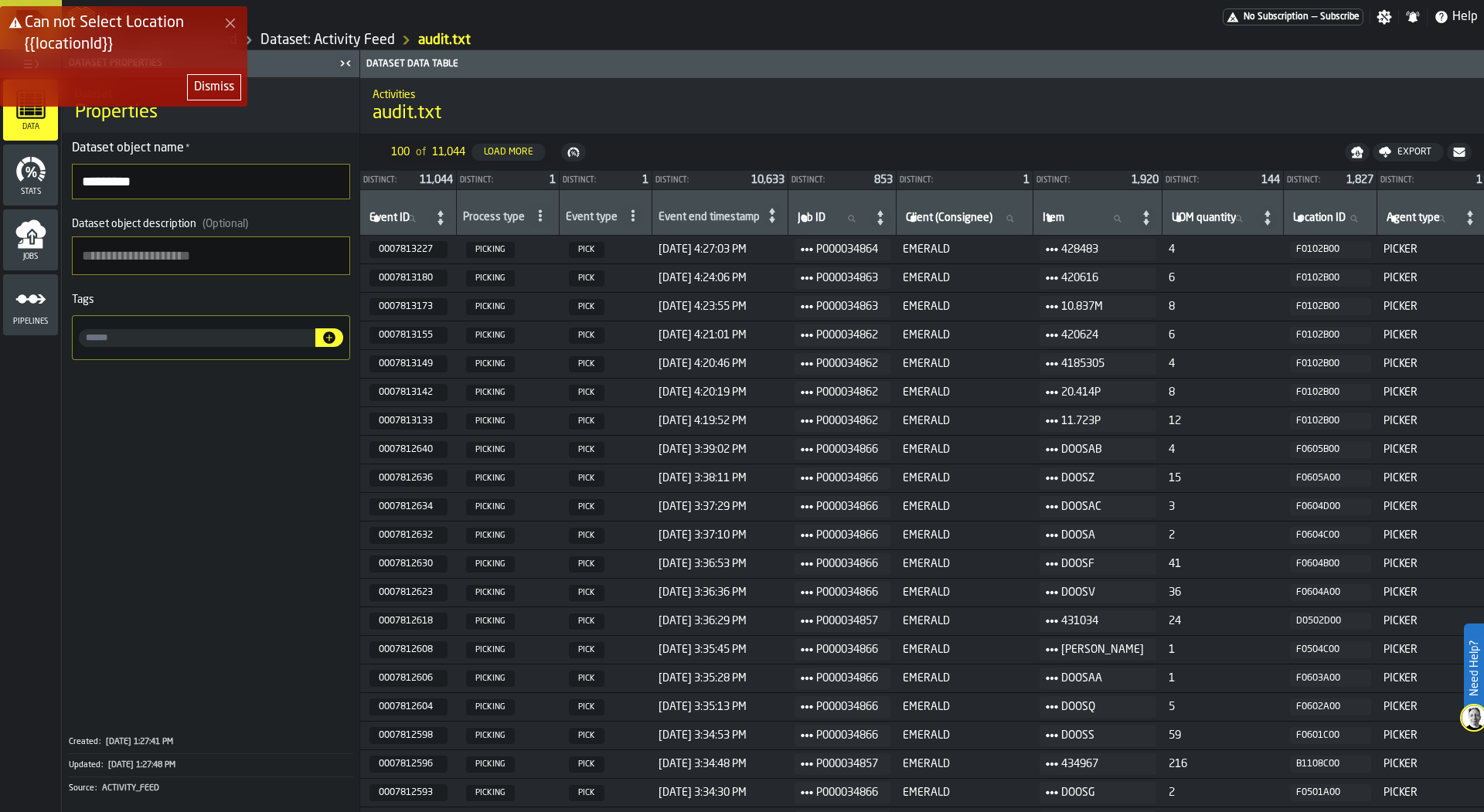
click at [1350, 792] on button "F0501A00" at bounding box center [1330, 793] width 82 height 17
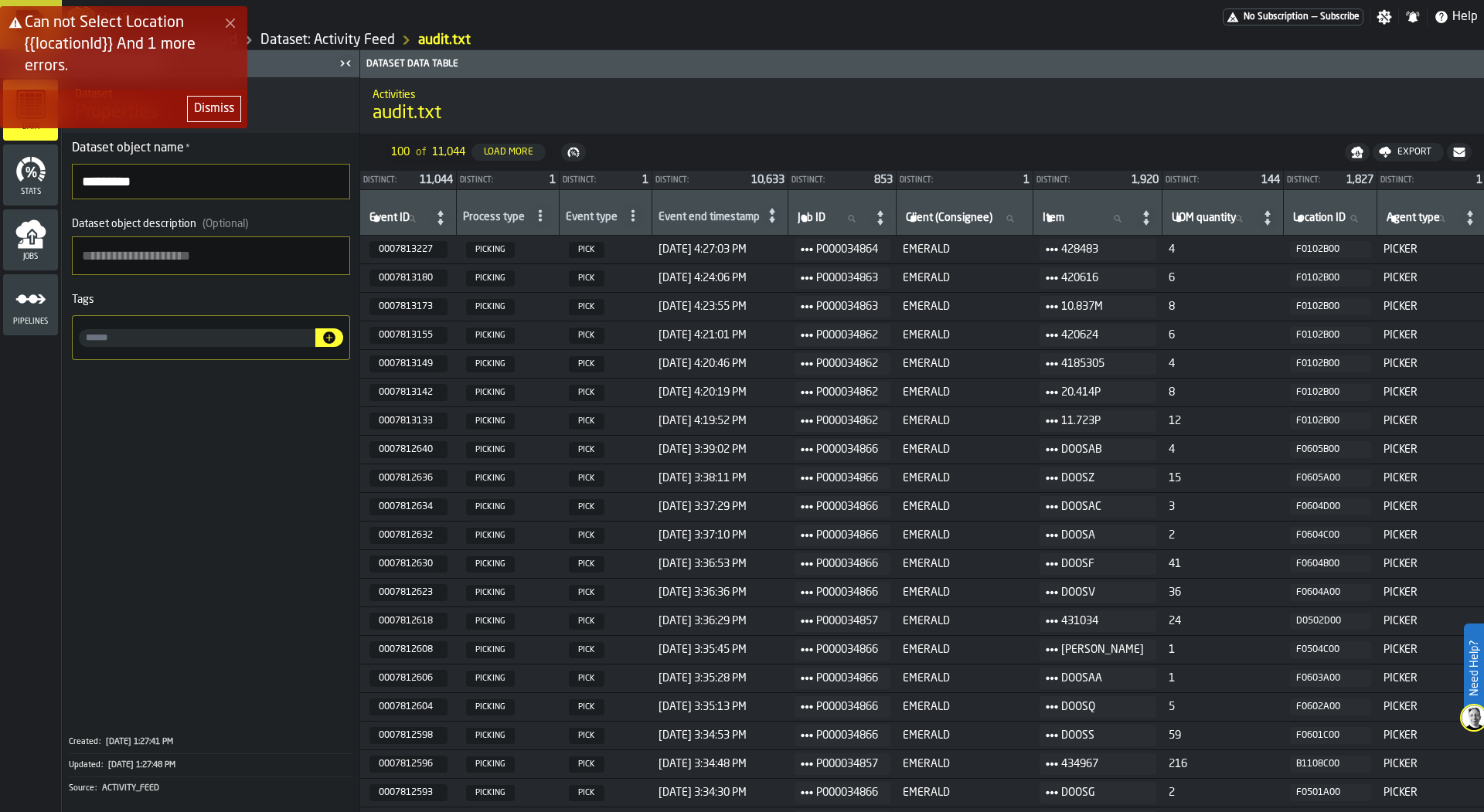
click at [1350, 792] on button "F0501A00" at bounding box center [1330, 793] width 82 height 17
click at [215, 105] on div "Dismiss" at bounding box center [214, 109] width 40 height 19
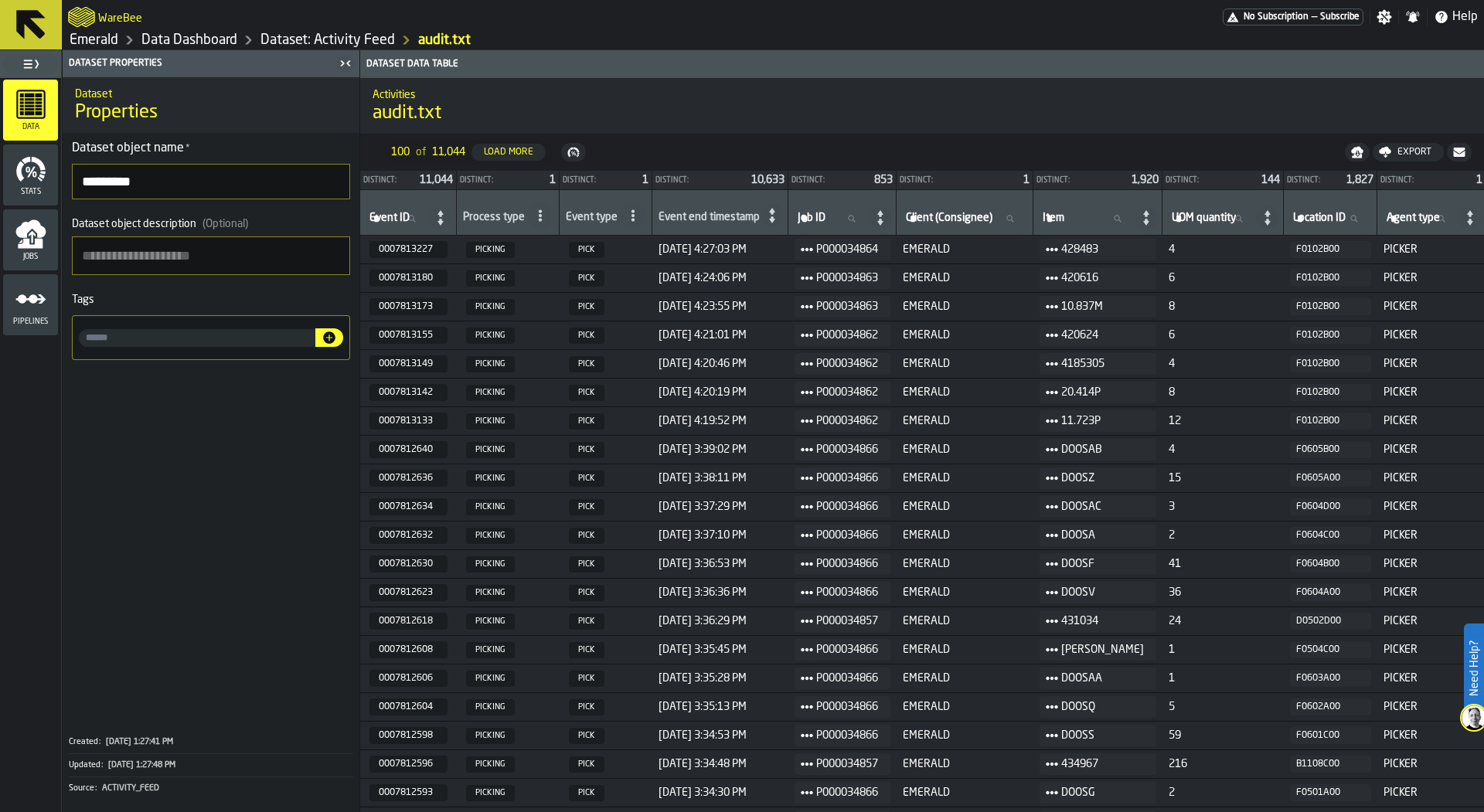
click at [209, 38] on link "Data Dashboard" at bounding box center [189, 40] width 96 height 17
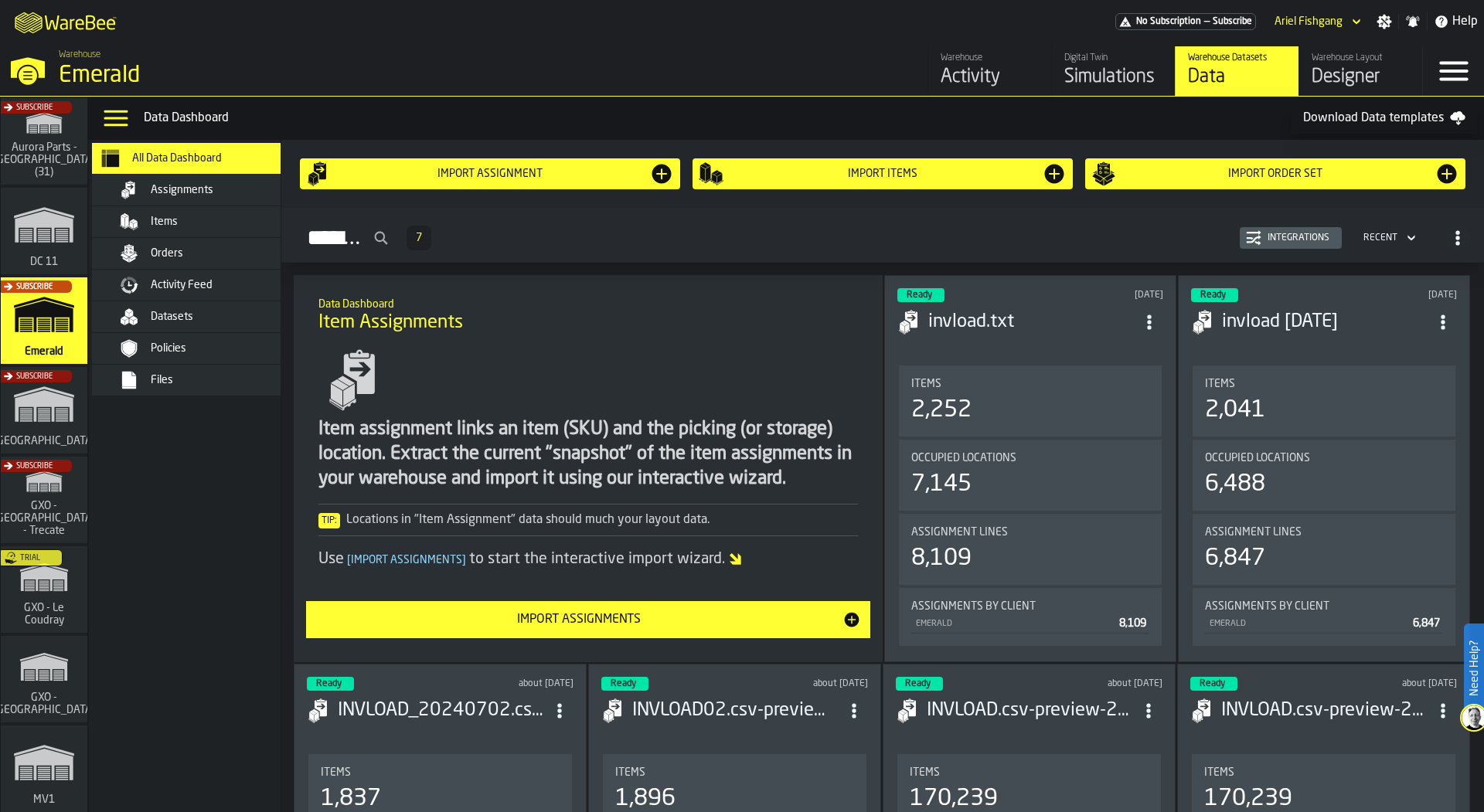
click at [201, 286] on span "Activity Feed" at bounding box center [182, 285] width 62 height 12
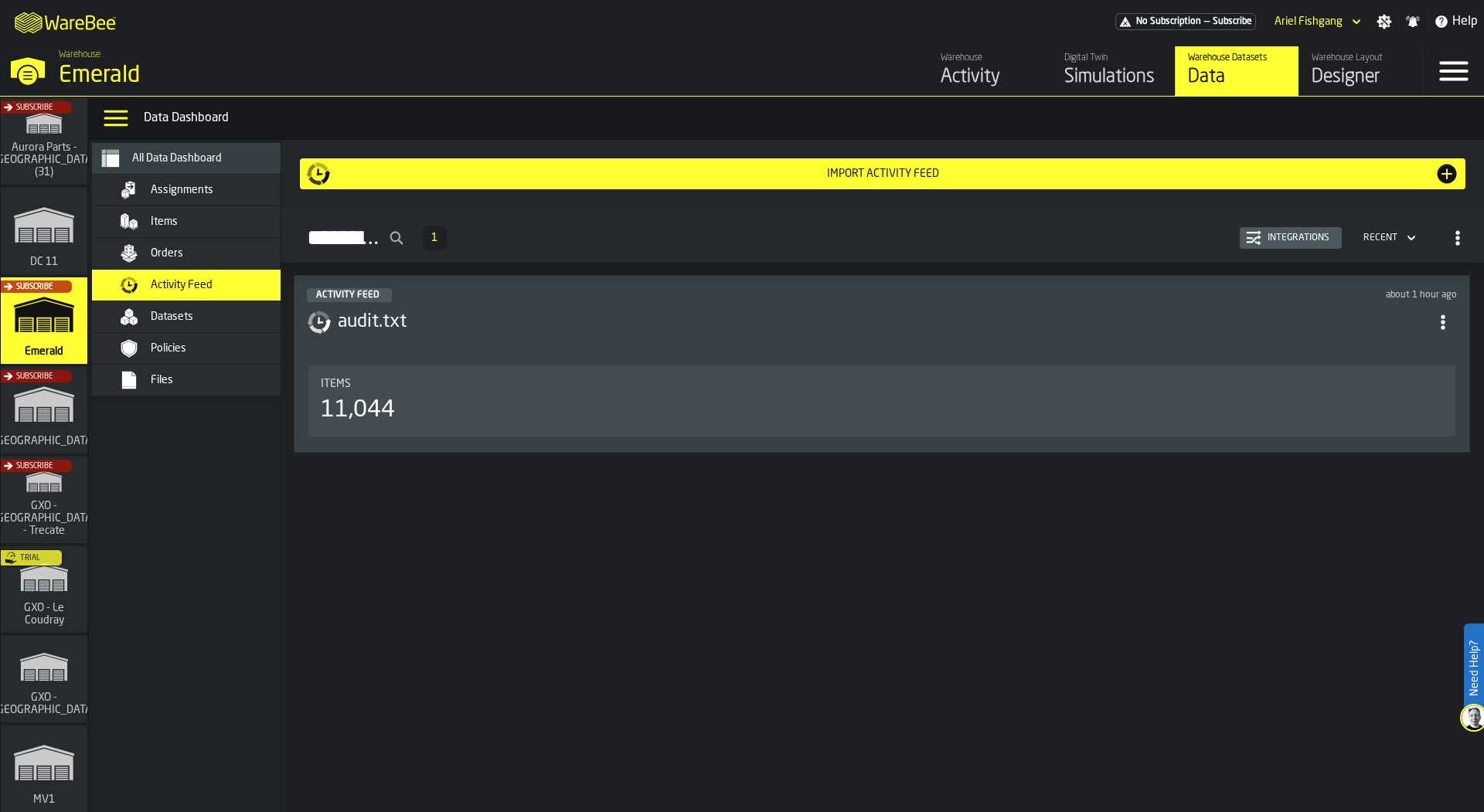
click at [949, 57] on div "Warehouse" at bounding box center [989, 58] width 98 height 11
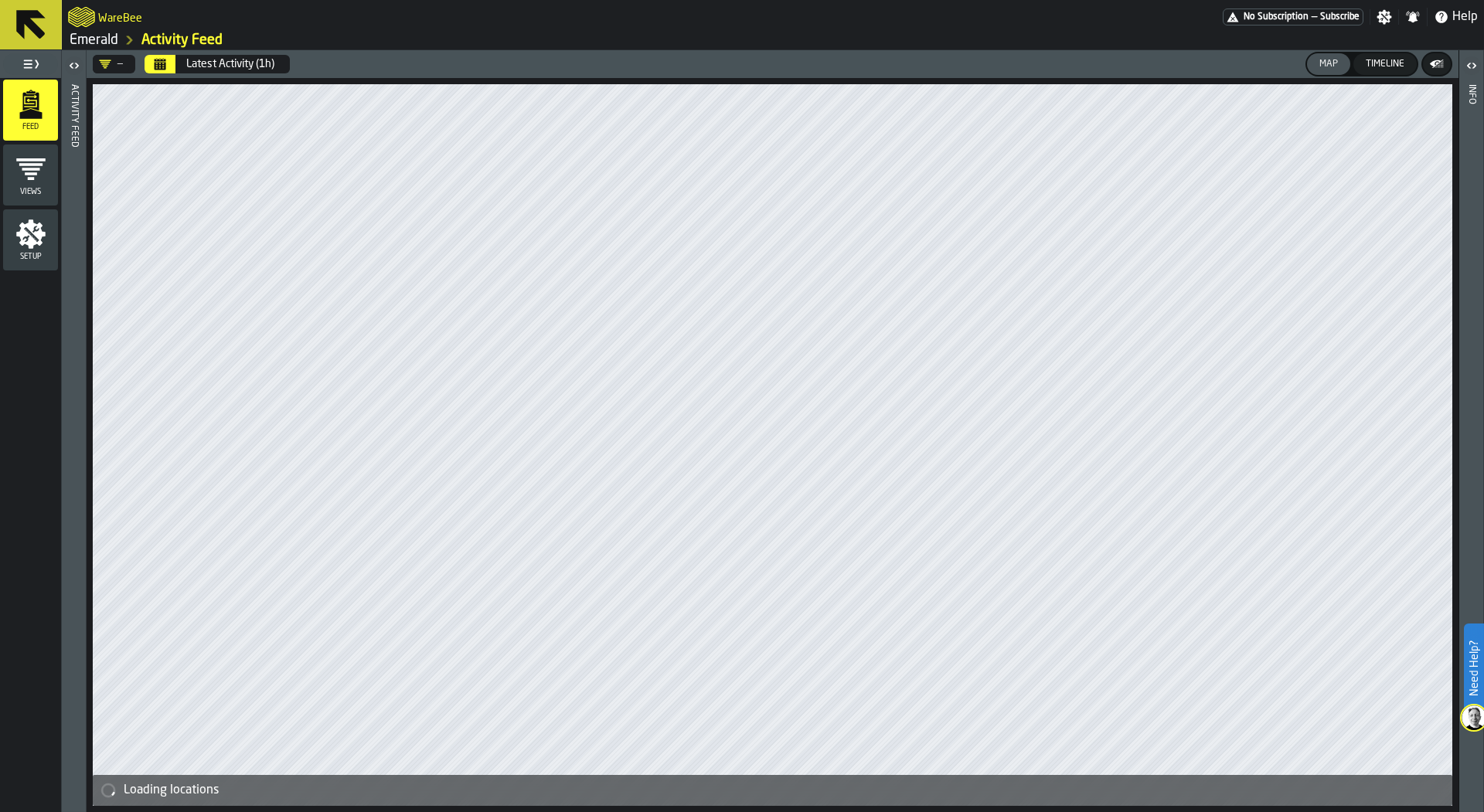
click at [25, 219] on icon "menu Setup" at bounding box center [31, 234] width 31 height 31
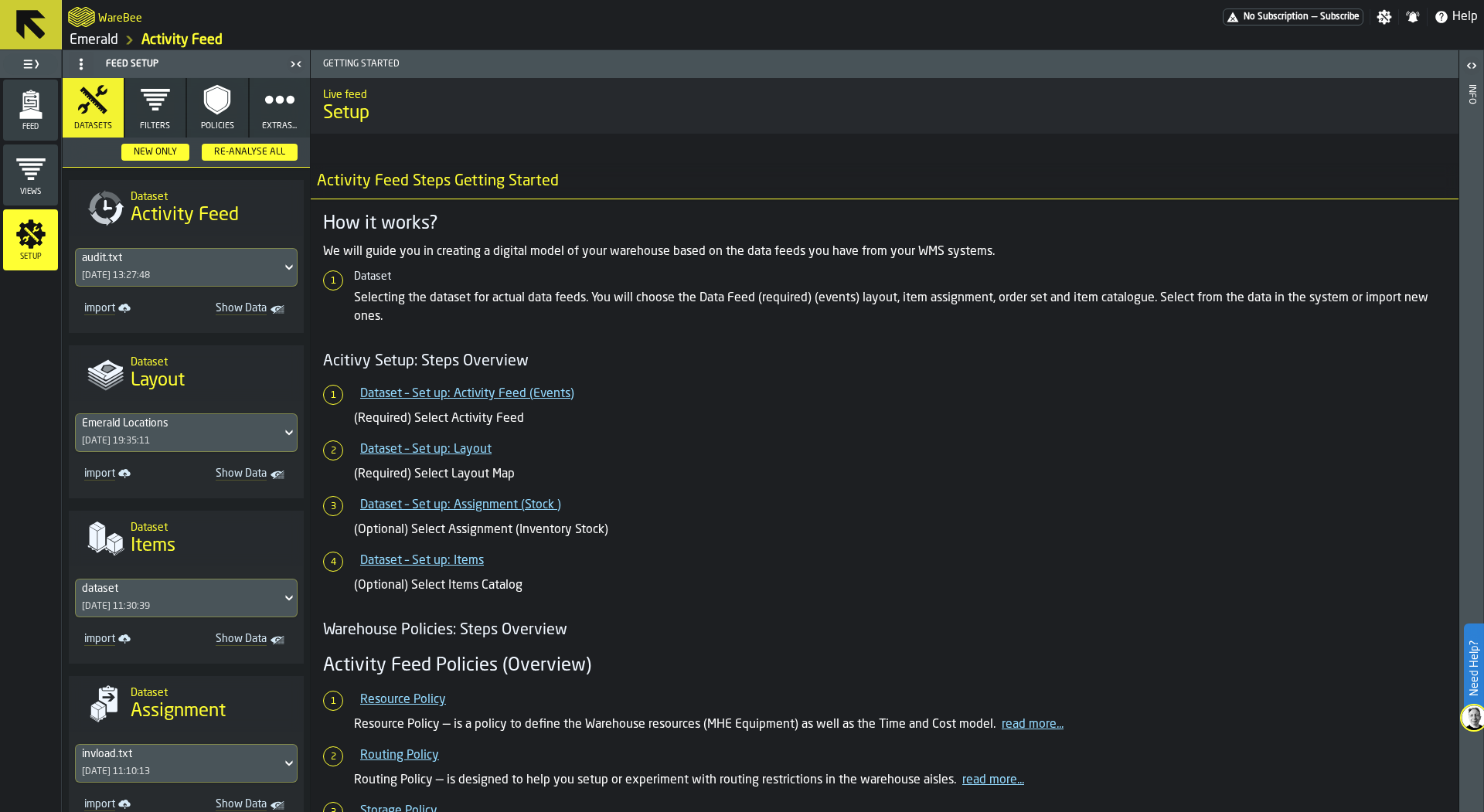
click at [150, 271] on div "[DATE] 13:27:48" at bounding box center [115, 276] width 68 height 11
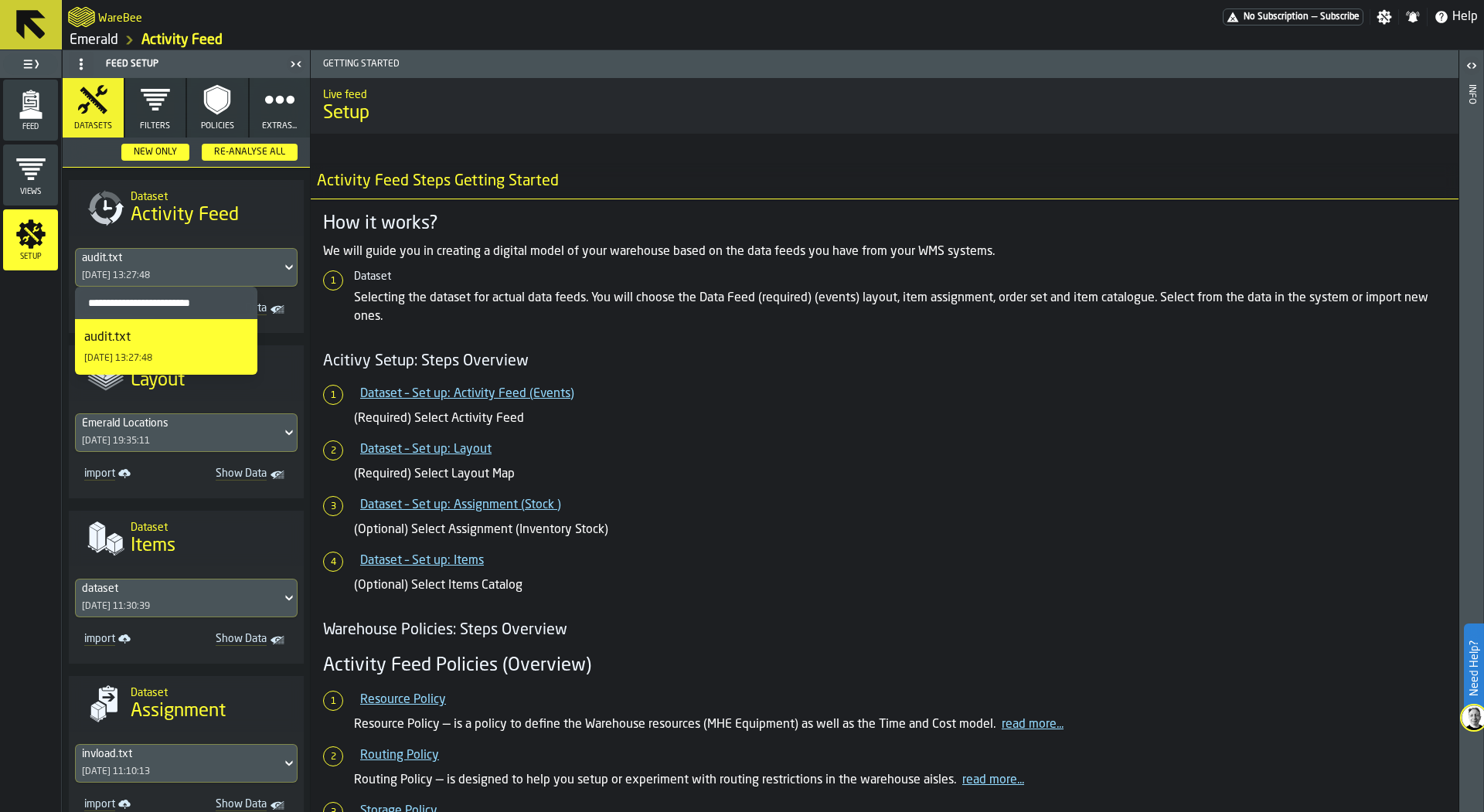
click at [150, 271] on div "[DATE] 13:27:48" at bounding box center [115, 276] width 68 height 11
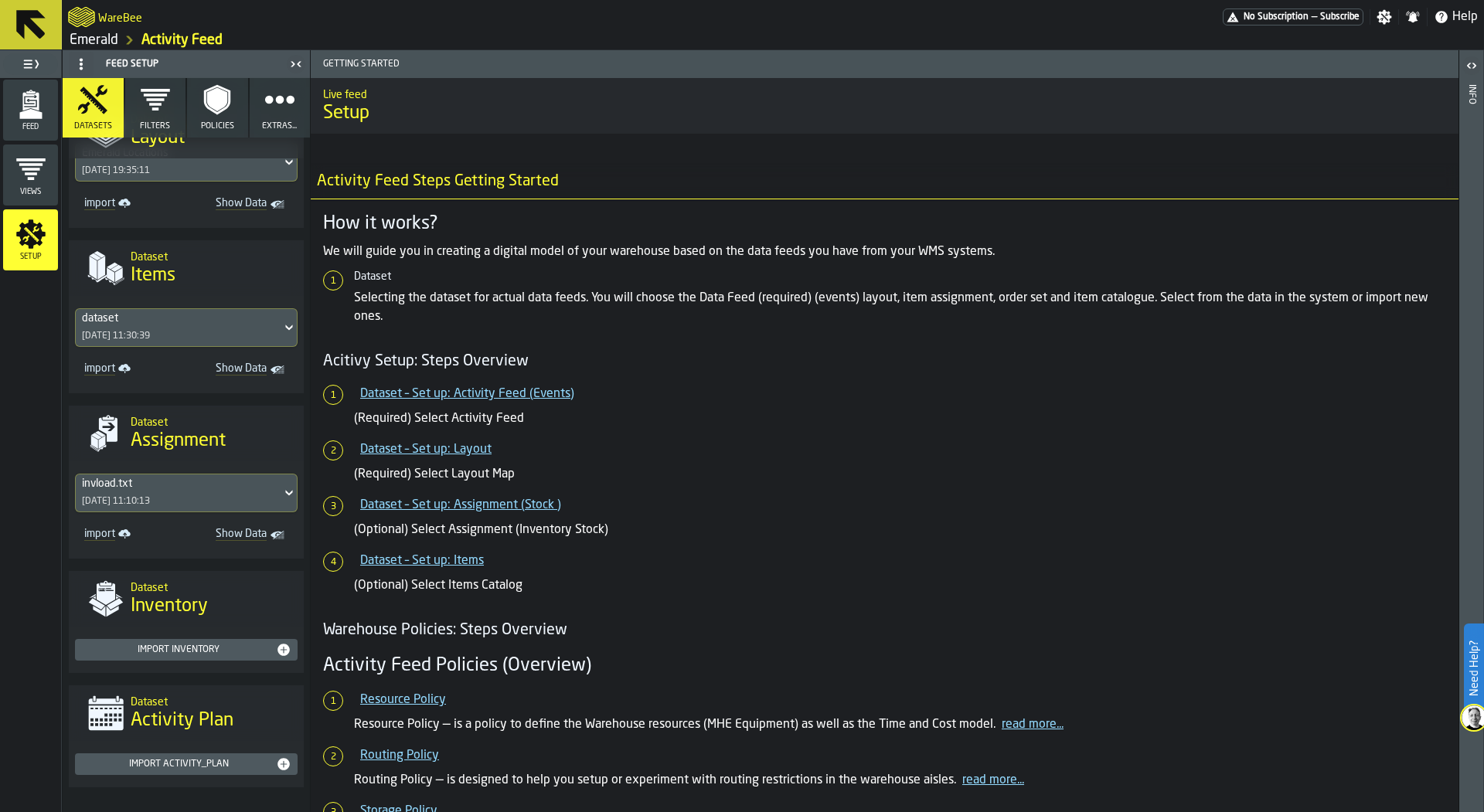
scroll to position [276, 0]
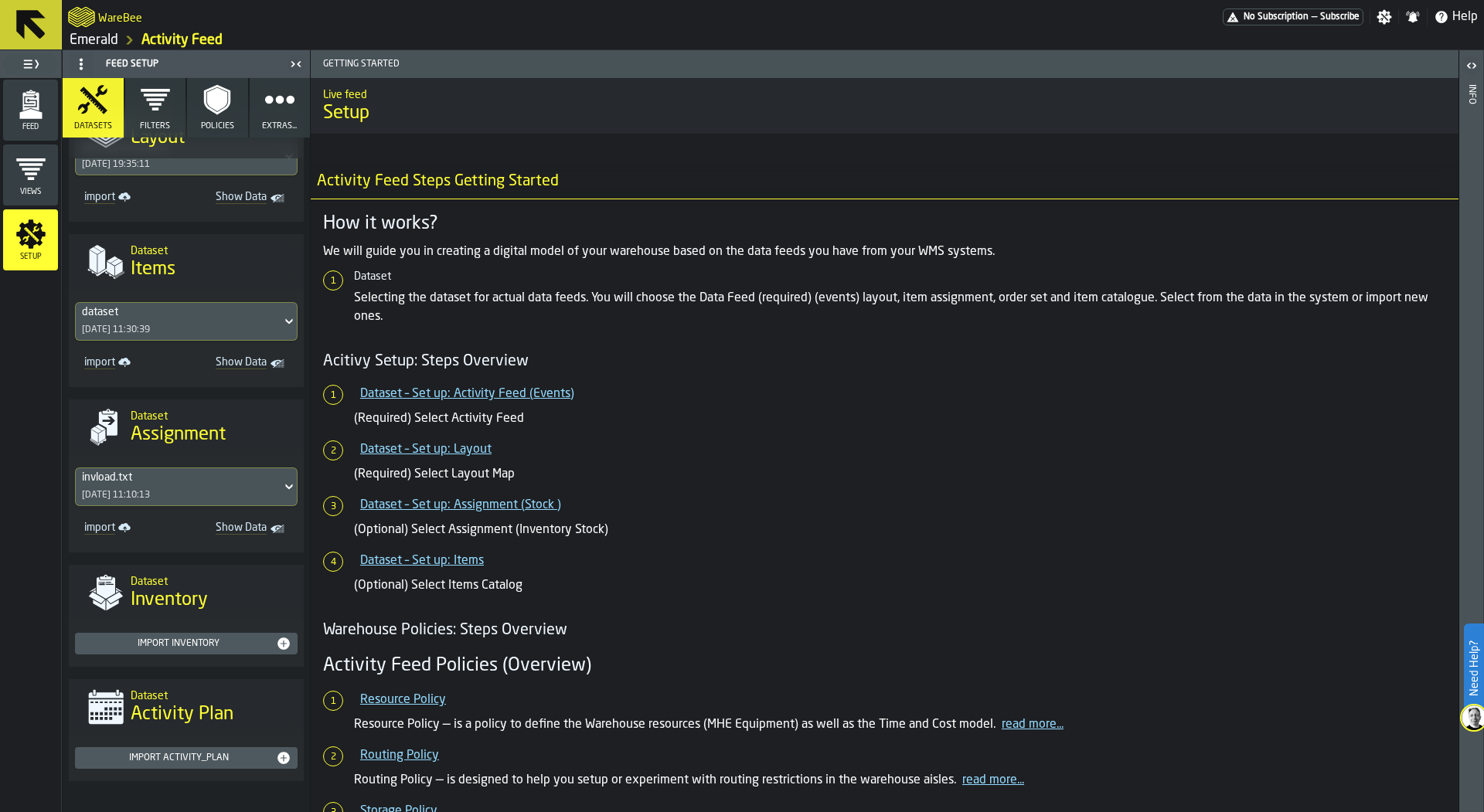
click at [150, 490] on div "[DATE] 11:10:13" at bounding box center [115, 495] width 68 height 11
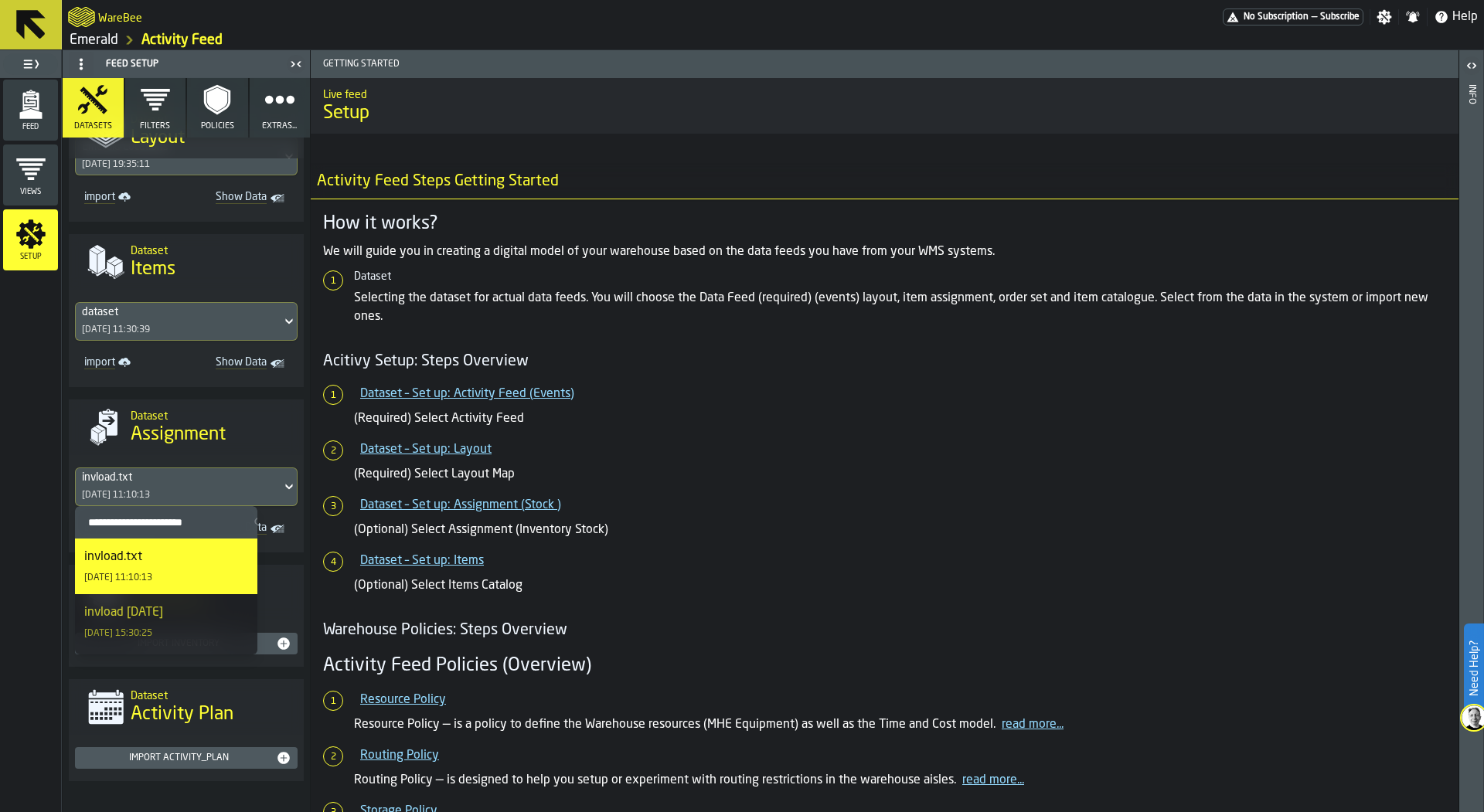
click at [192, 347] on nav "import Show Data" at bounding box center [186, 362] width 223 height 28
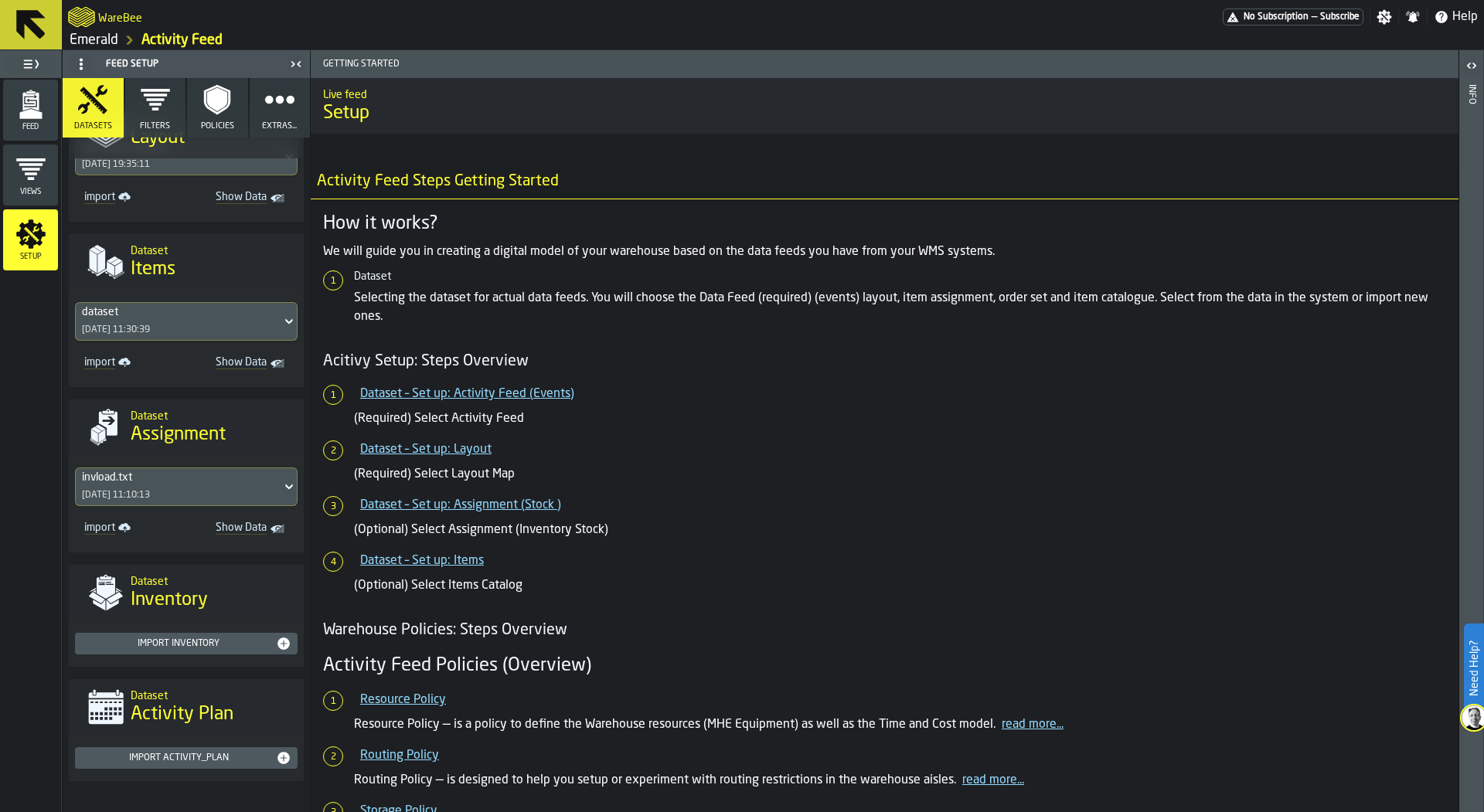
click at [175, 323] on div "dataset [DATE] 11:30:39" at bounding box center [179, 321] width 206 height 37
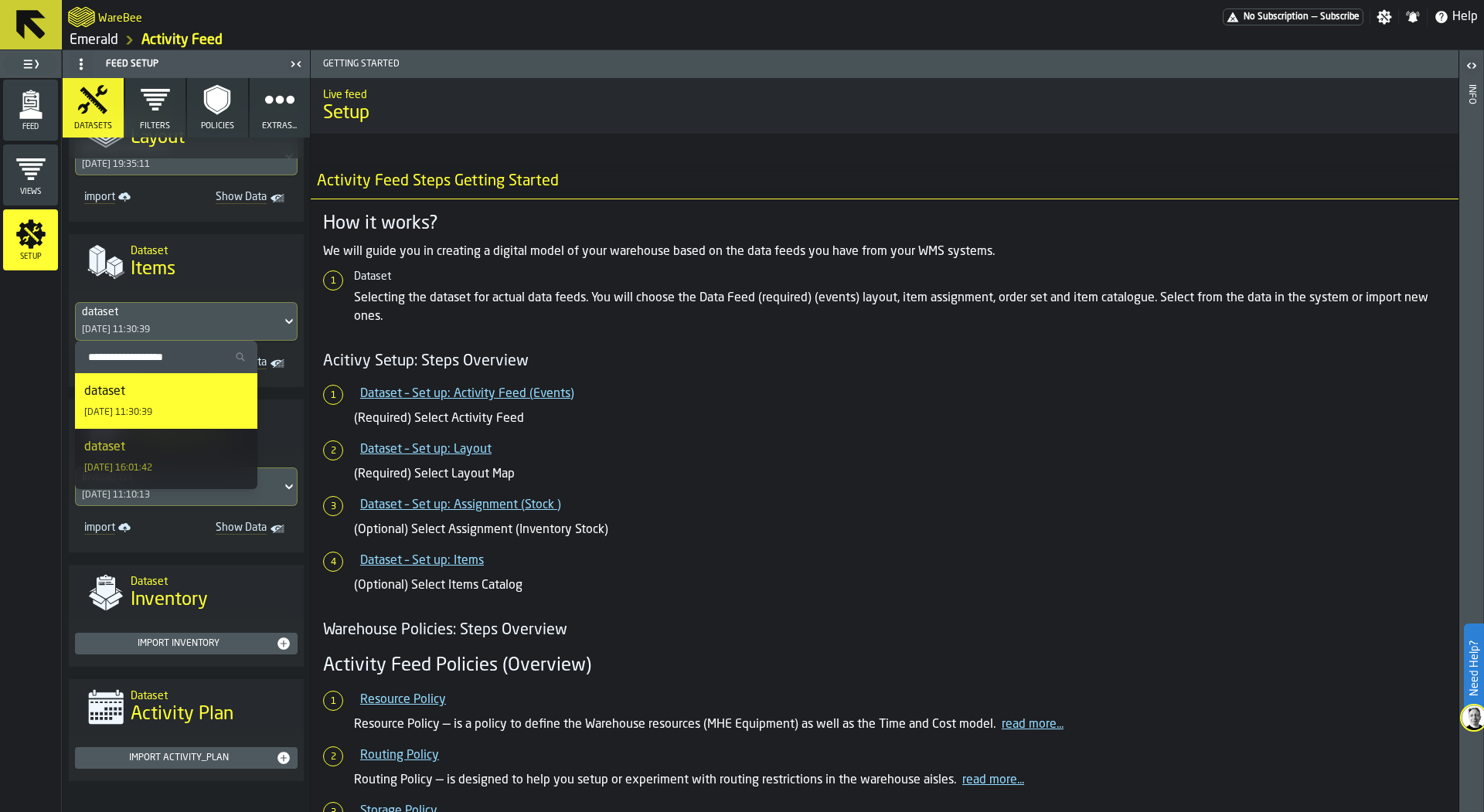
click at [167, 248] on h2 "Dataset" at bounding box center [211, 249] width 161 height 16
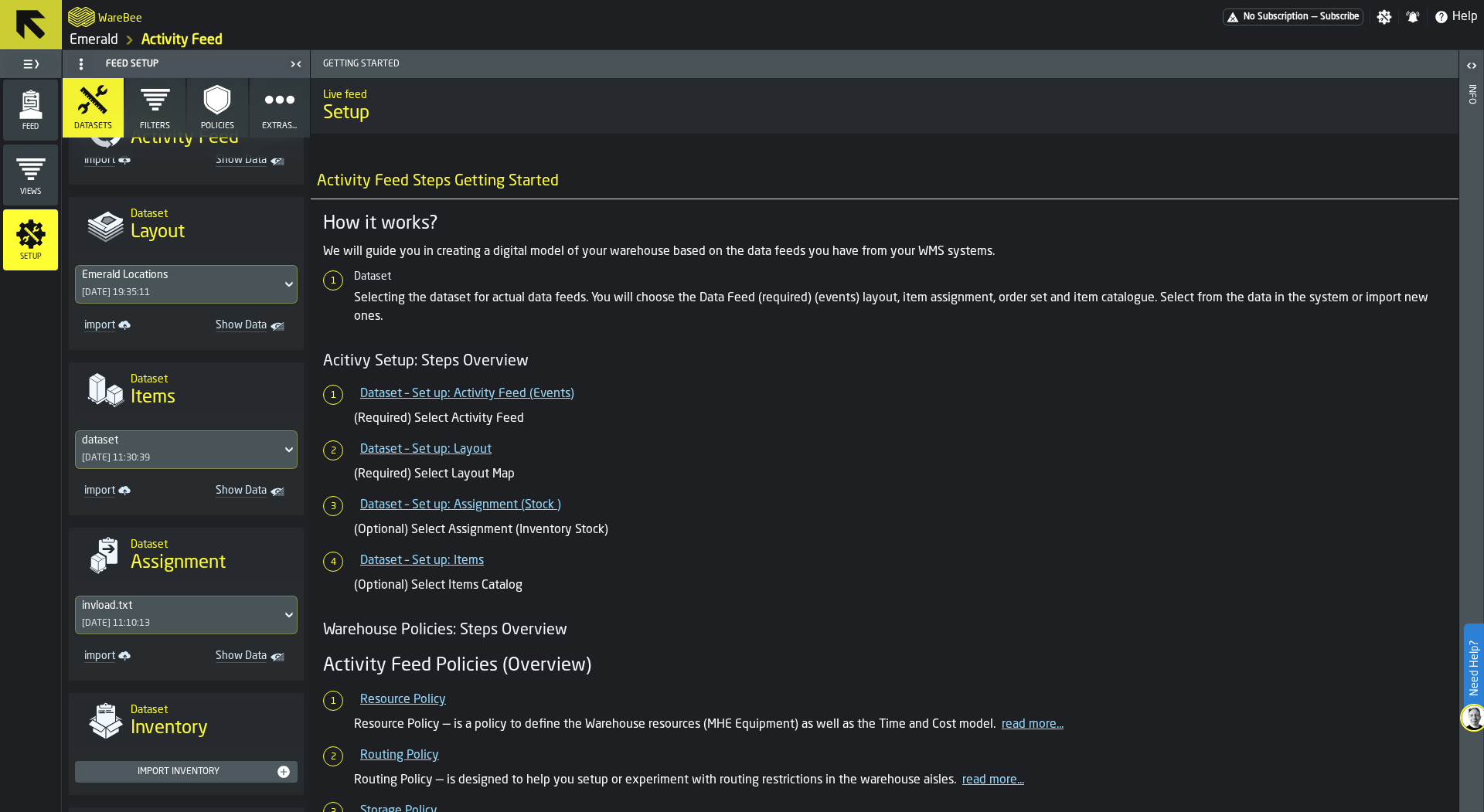
scroll to position [0, 0]
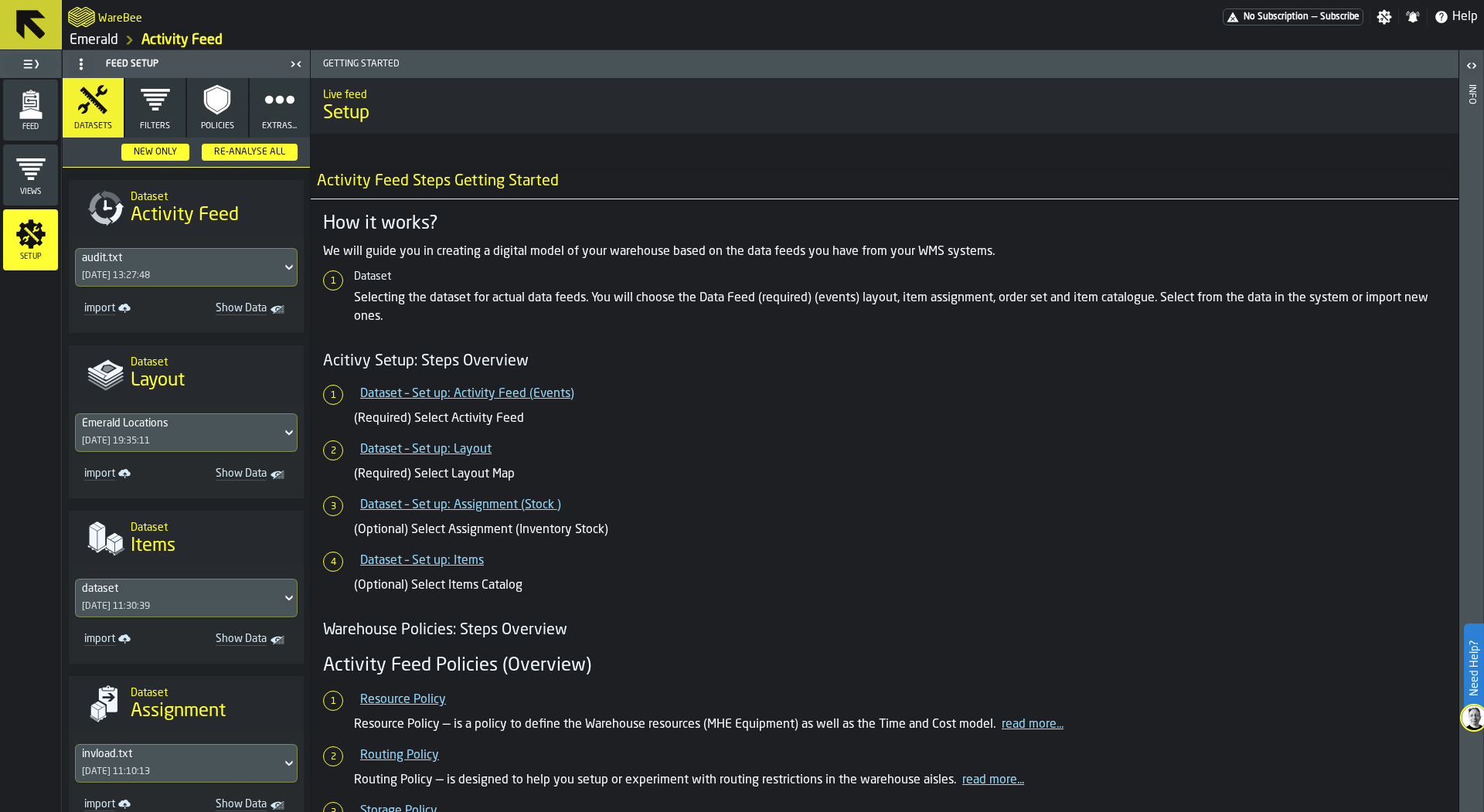
click at [273, 104] on icon "button" at bounding box center [279, 99] width 31 height 31
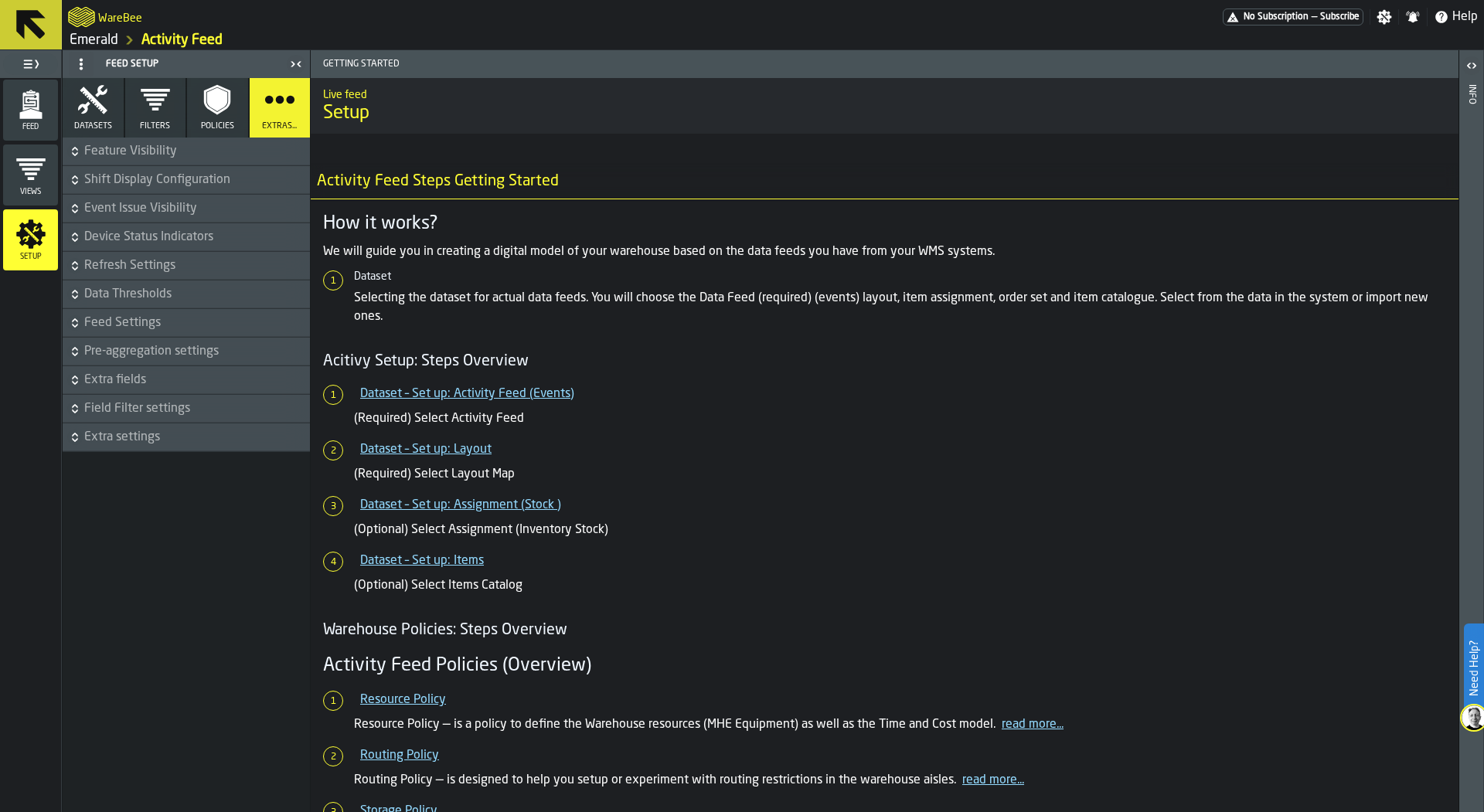
click at [207, 126] on span "Policies" at bounding box center [217, 126] width 33 height 10
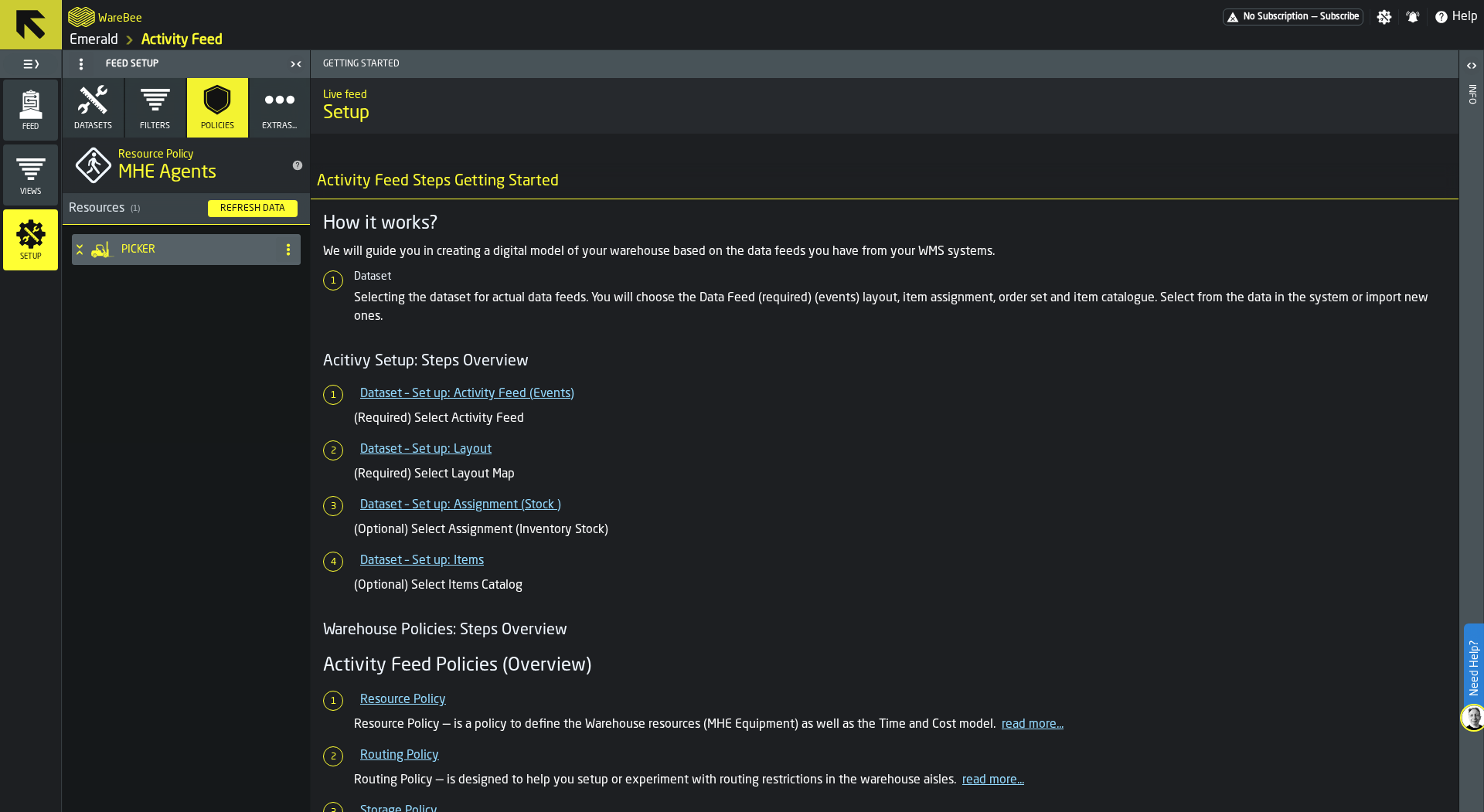
click at [245, 204] on div "Refresh Data" at bounding box center [253, 209] width 78 height 11
click at [275, 112] on icon "button" at bounding box center [279, 99] width 31 height 31
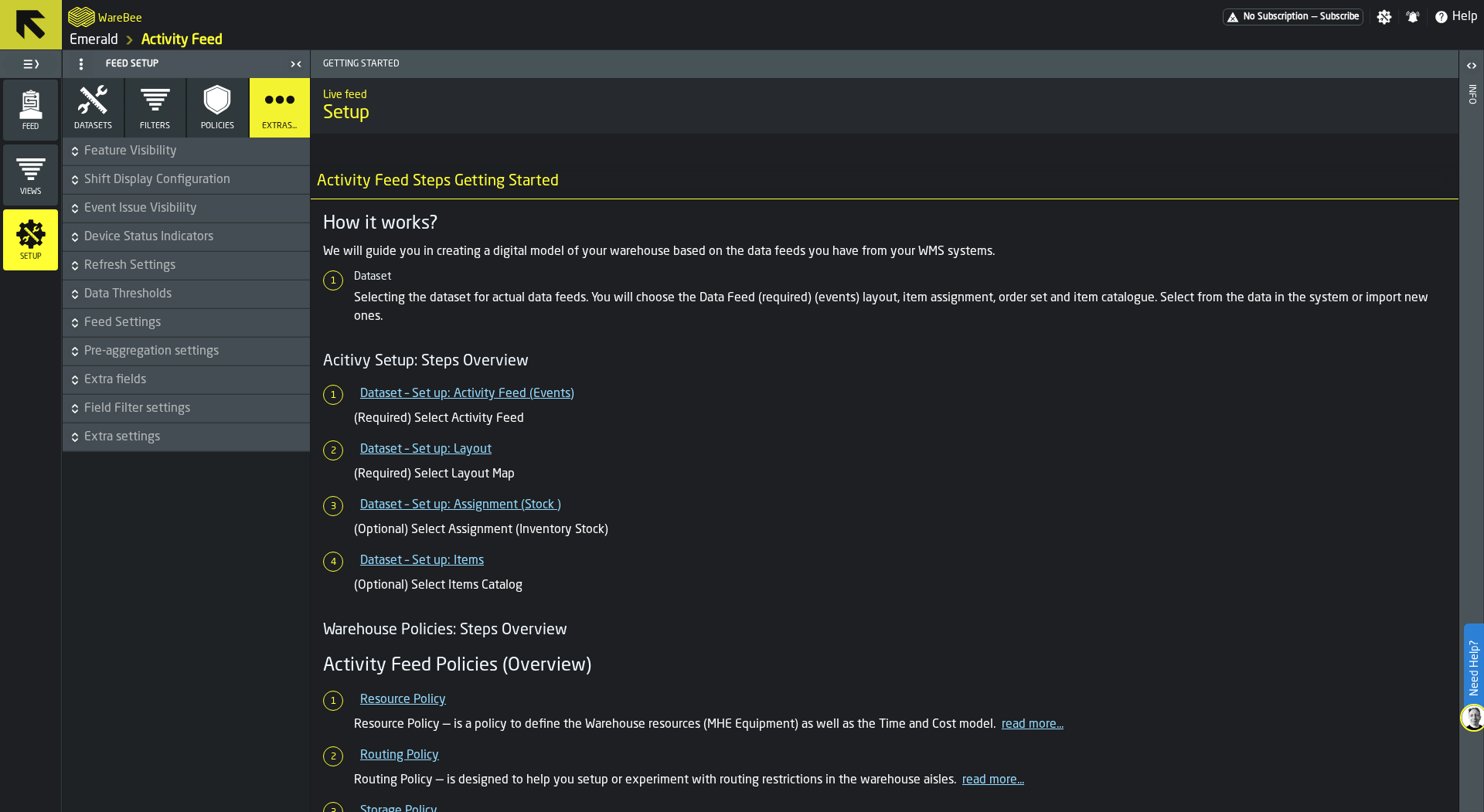
click at [23, 82] on div "Feed" at bounding box center [30, 110] width 55 height 61
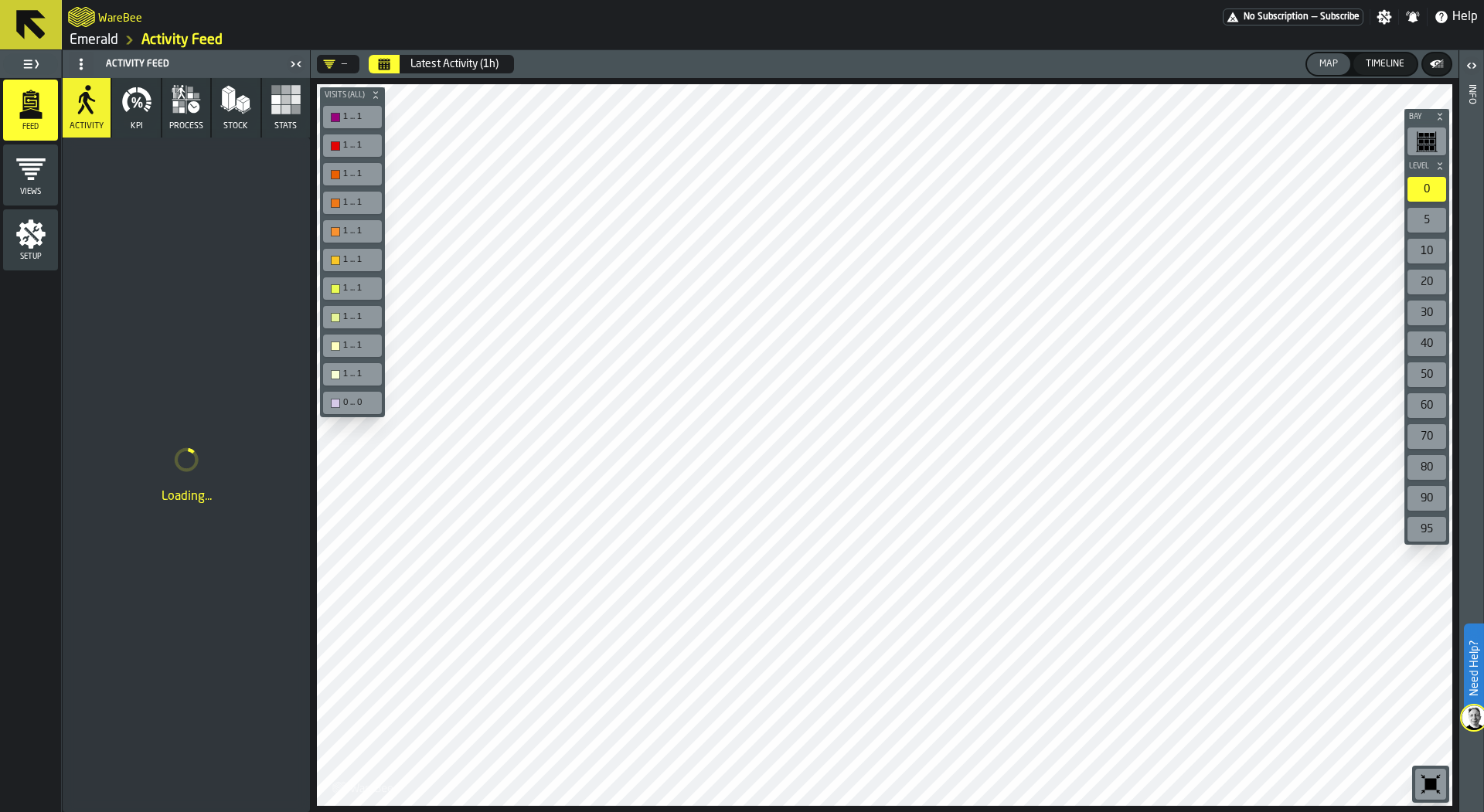
click at [377, 64] on button "Calendar" at bounding box center [384, 65] width 31 height 19
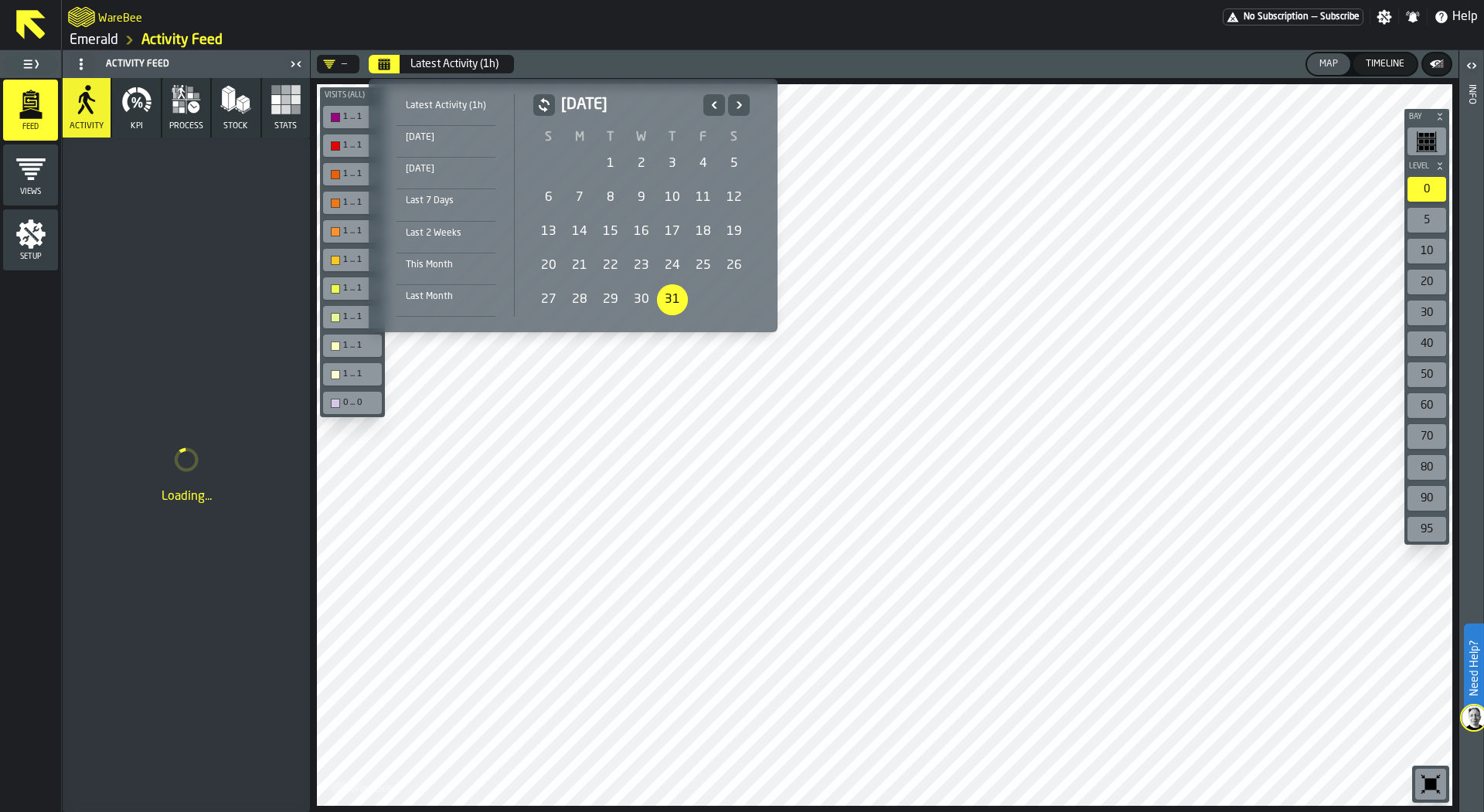
click at [448, 258] on div "This Month" at bounding box center [446, 265] width 99 height 17
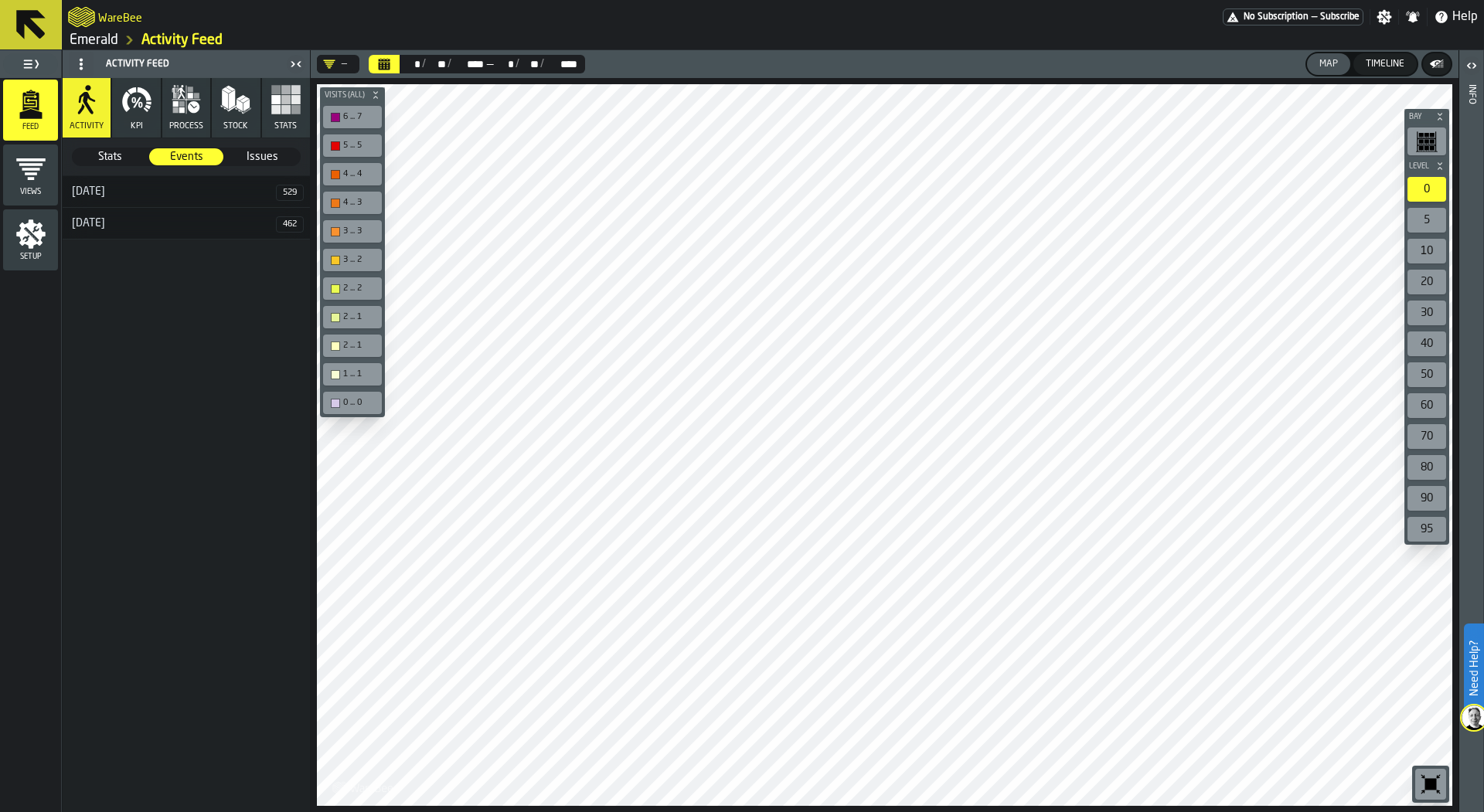
click at [171, 107] on icon "button" at bounding box center [186, 99] width 31 height 31
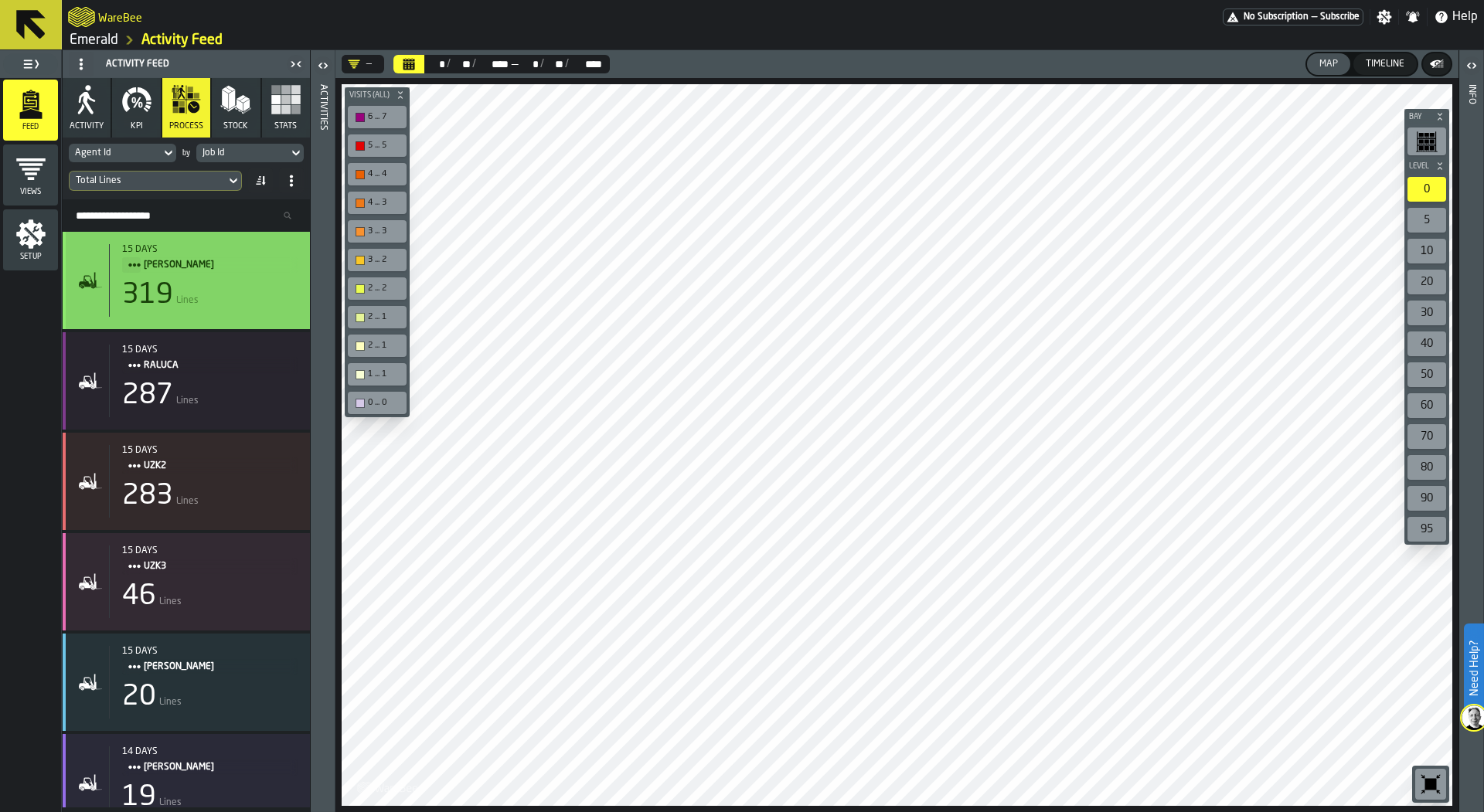
click at [199, 241] on div "15 days [PERSON_NAME] 319 Lines" at bounding box center [186, 281] width 247 height 97
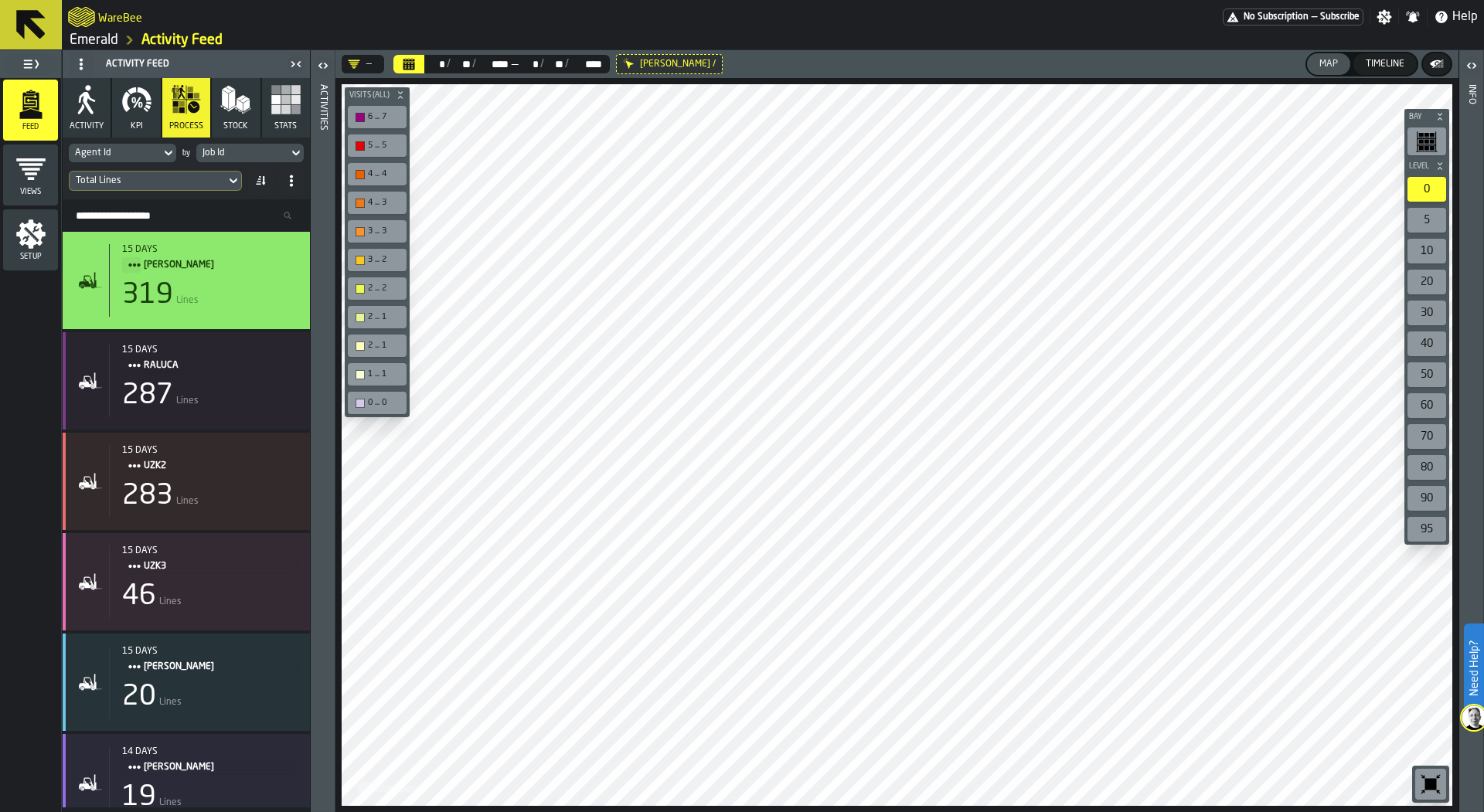
click at [320, 273] on div "Activities" at bounding box center [323, 445] width 11 height 728
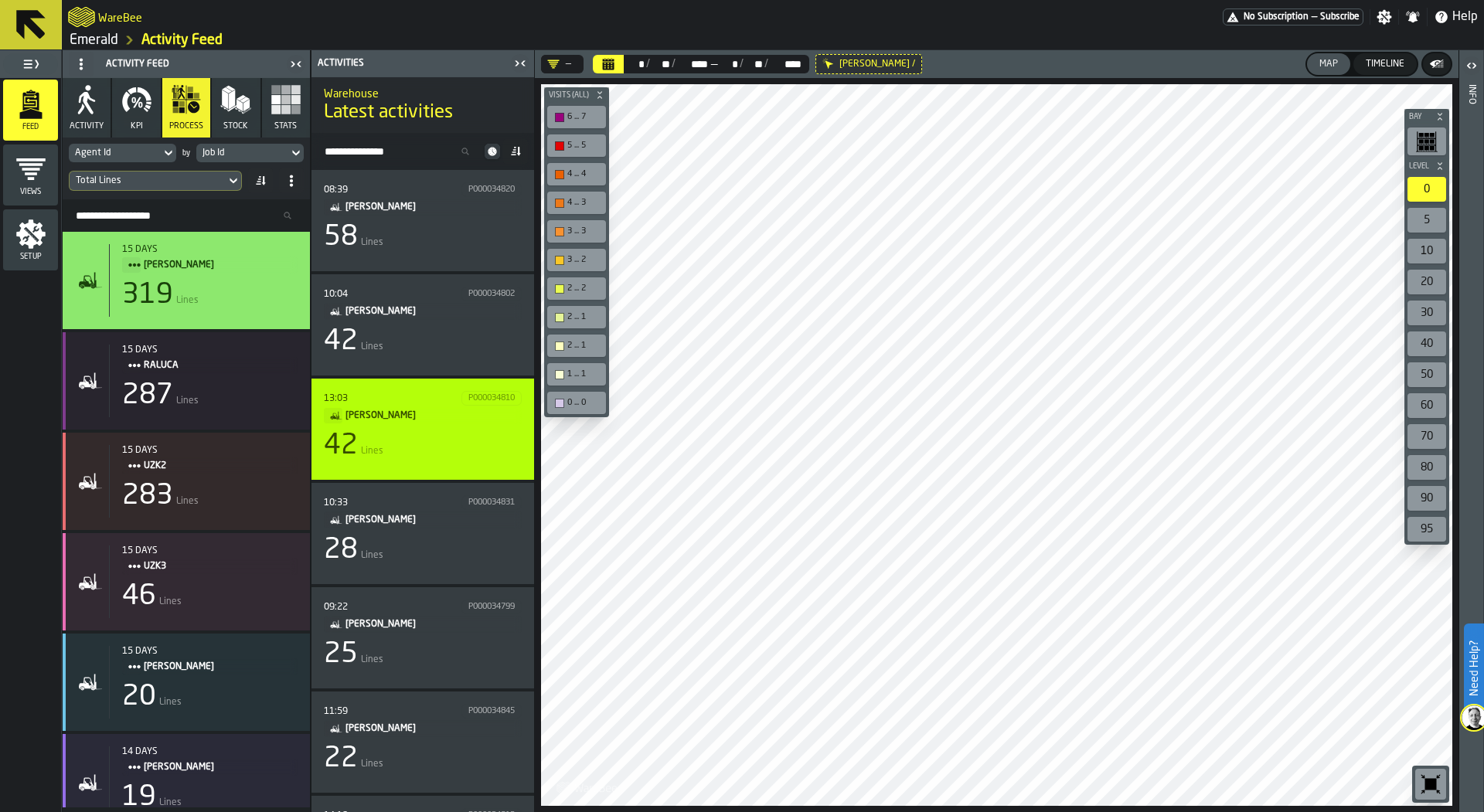
click at [427, 466] on div "13:03 P000034810 [PERSON_NAME] 42 Lines" at bounding box center [423, 430] width 198 height 77
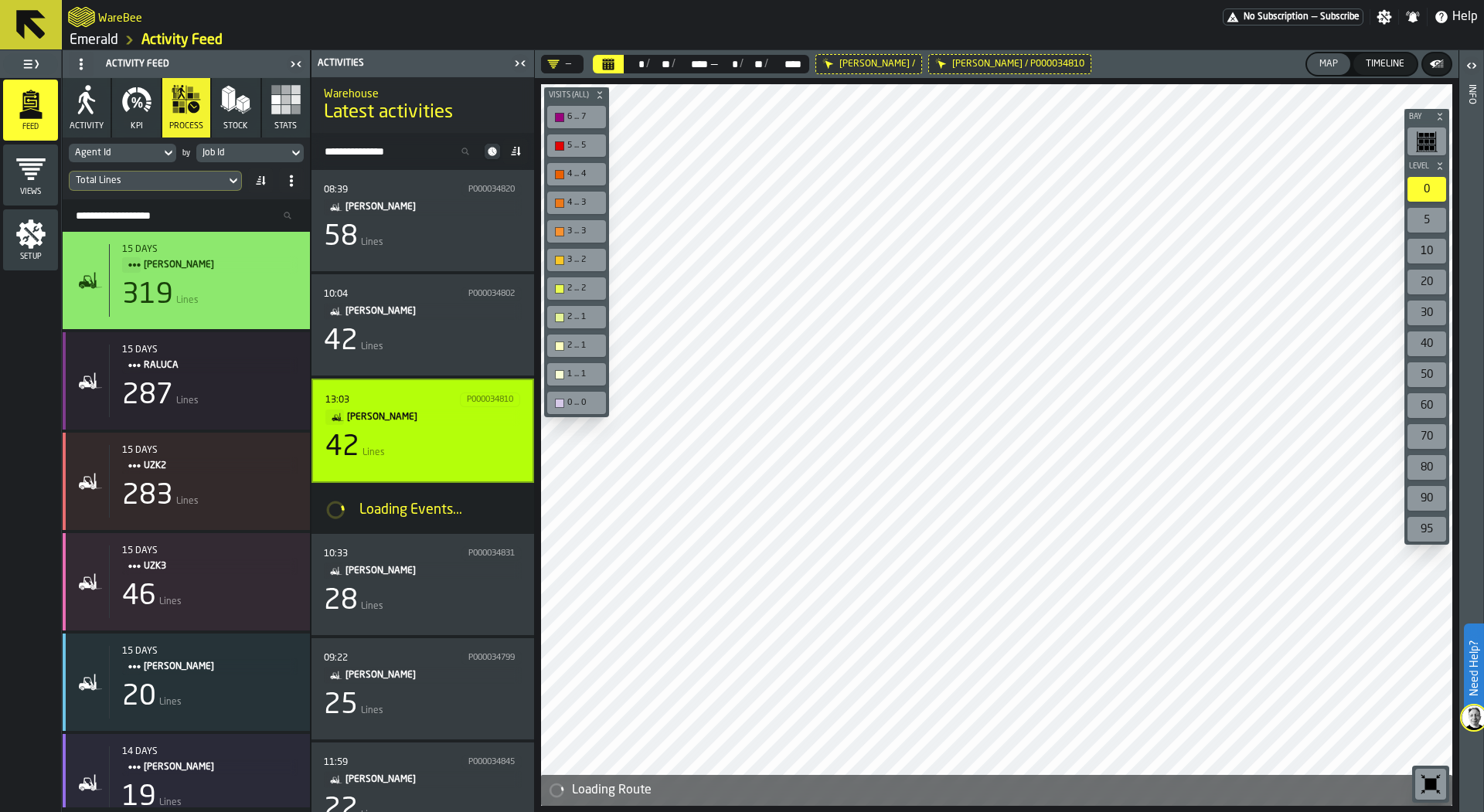
click at [1428, 769] on div "button-toolbar-undefined" at bounding box center [1431, 784] width 31 height 31
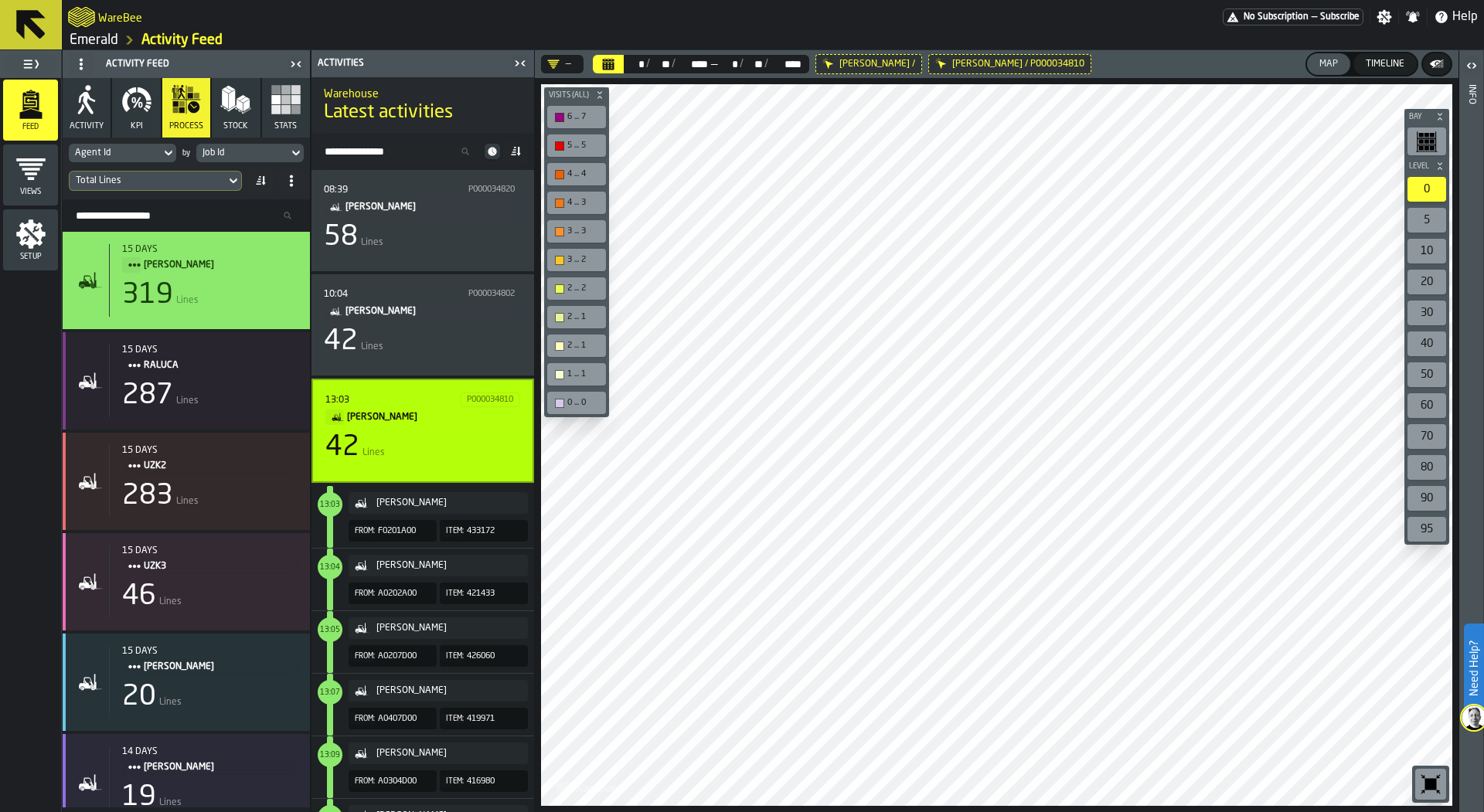
click at [141, 111] on icon "button" at bounding box center [137, 99] width 31 height 31
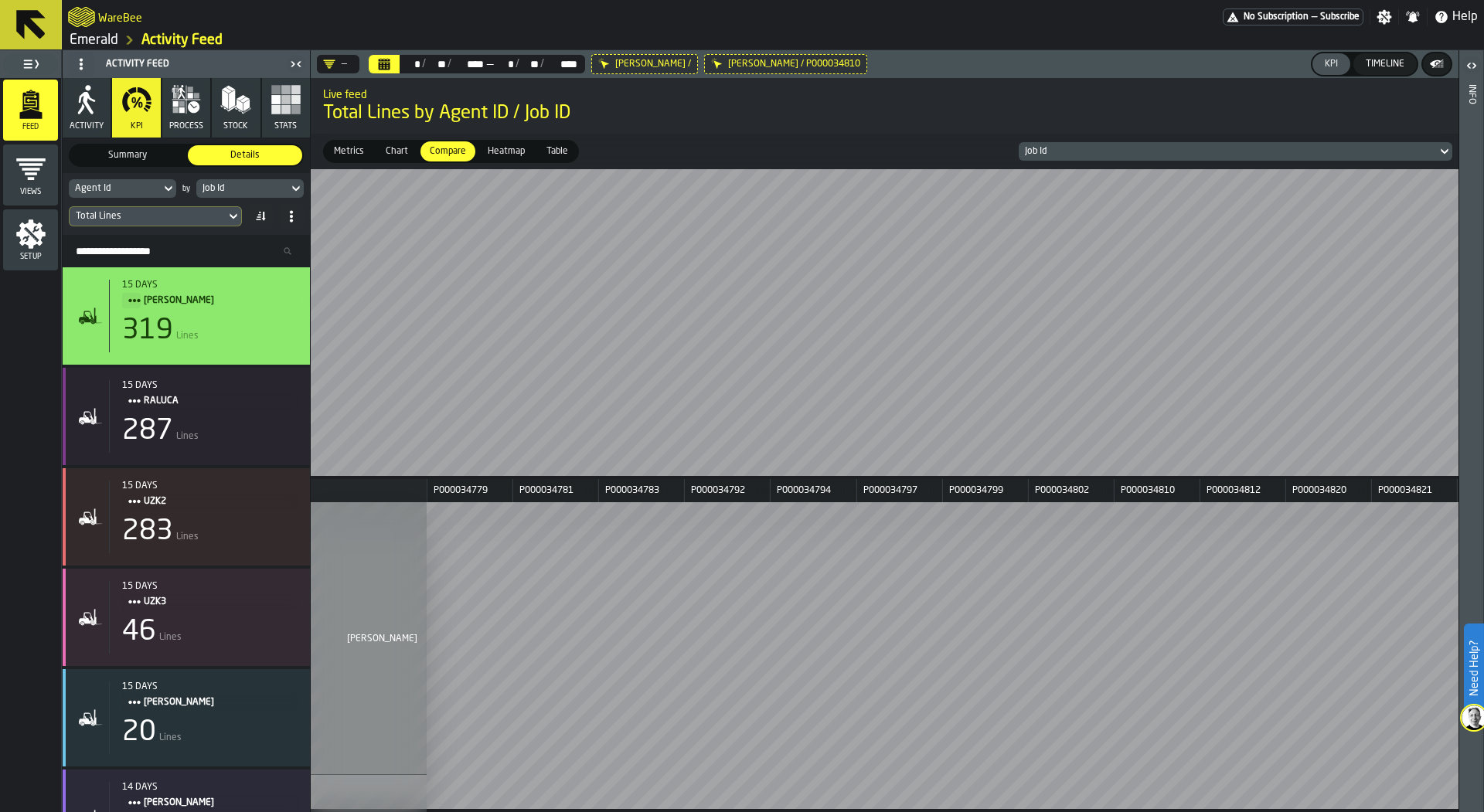
click at [104, 185] on div "Agent Id" at bounding box center [114, 189] width 80 height 11
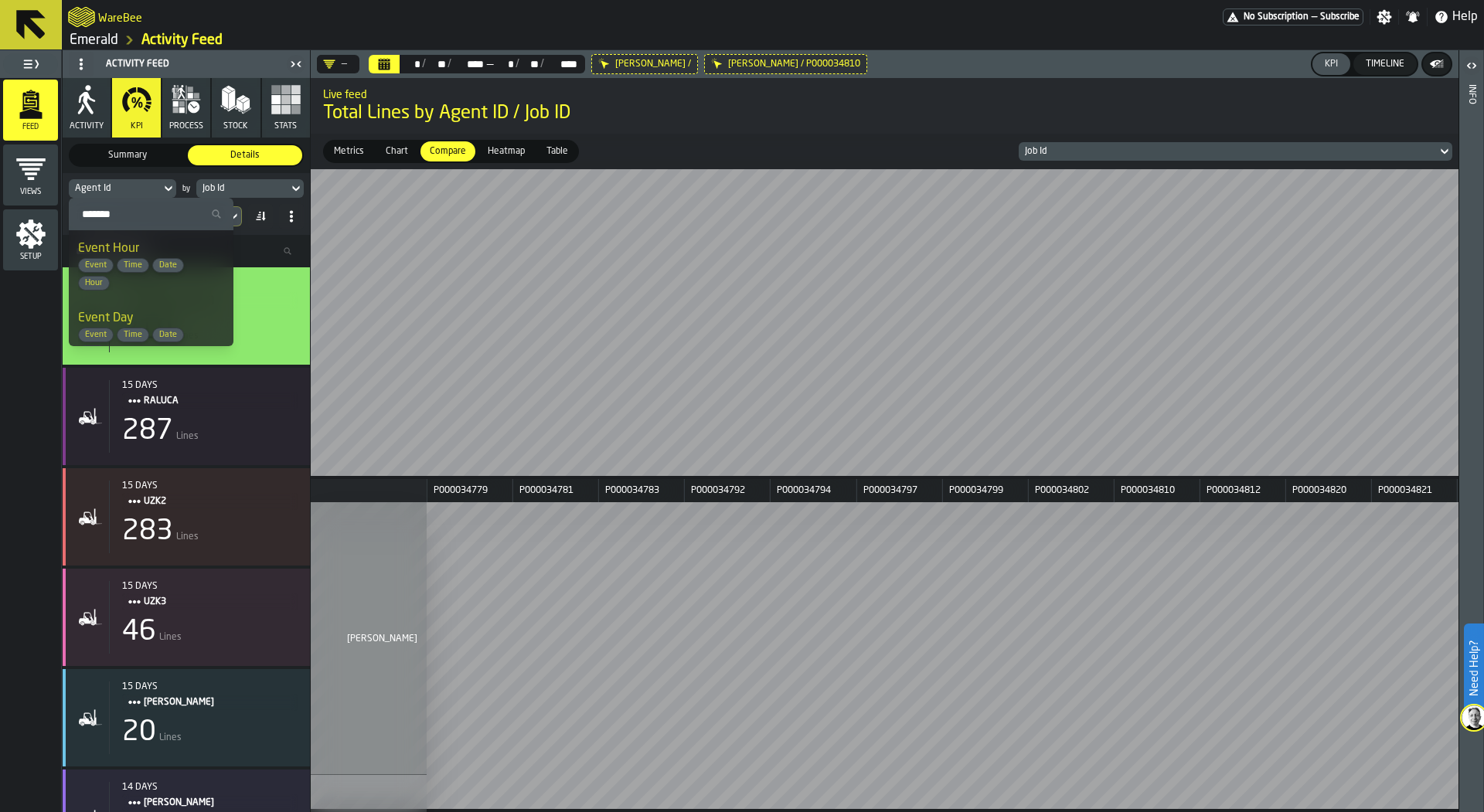
click at [555, 341] on main "Feed Views Setup Activity Feed Activity KPI process Stock Stats Summary Summary…" at bounding box center [742, 432] width 1484 height 762
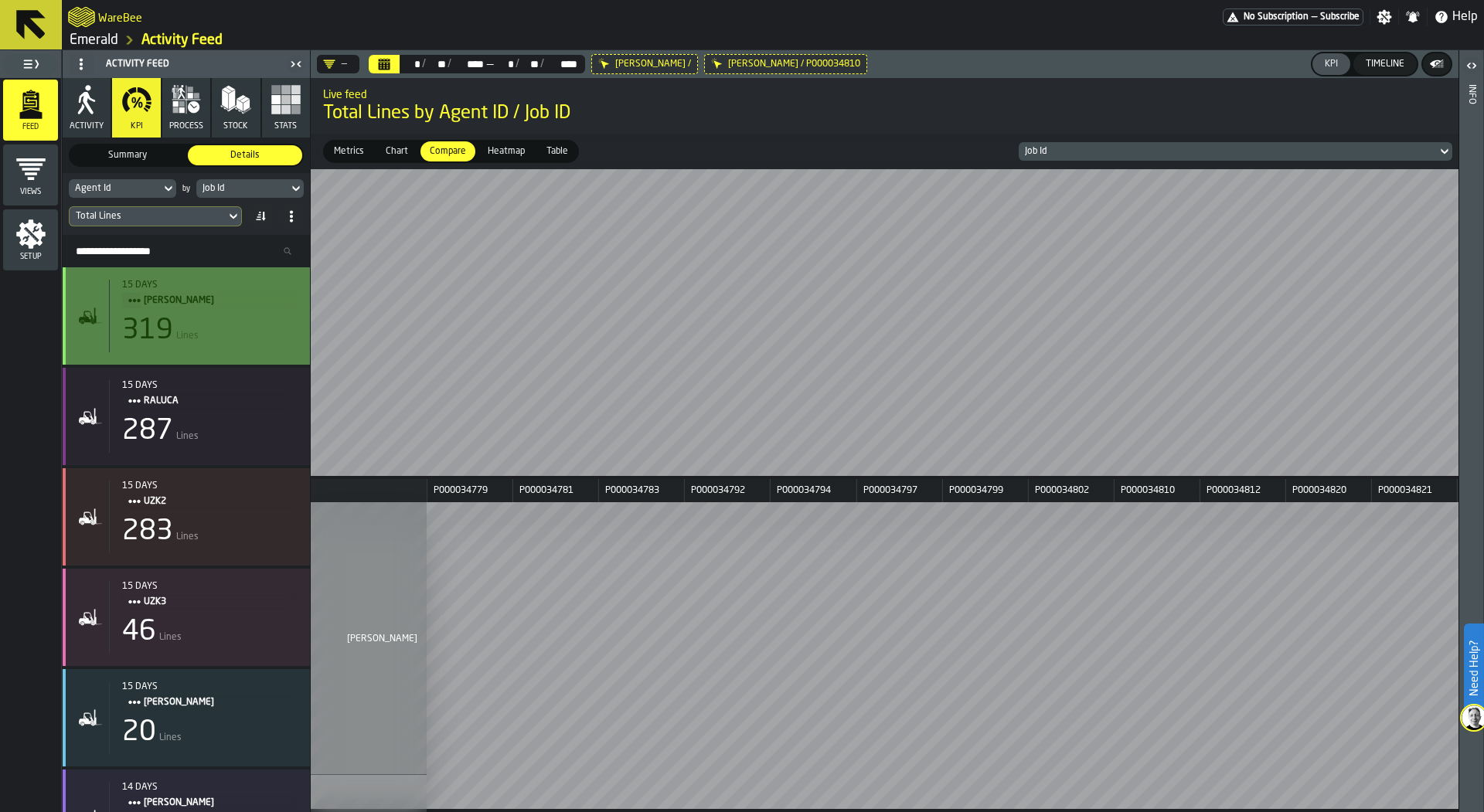
click at [205, 339] on div "319 Lines" at bounding box center [209, 331] width 175 height 31
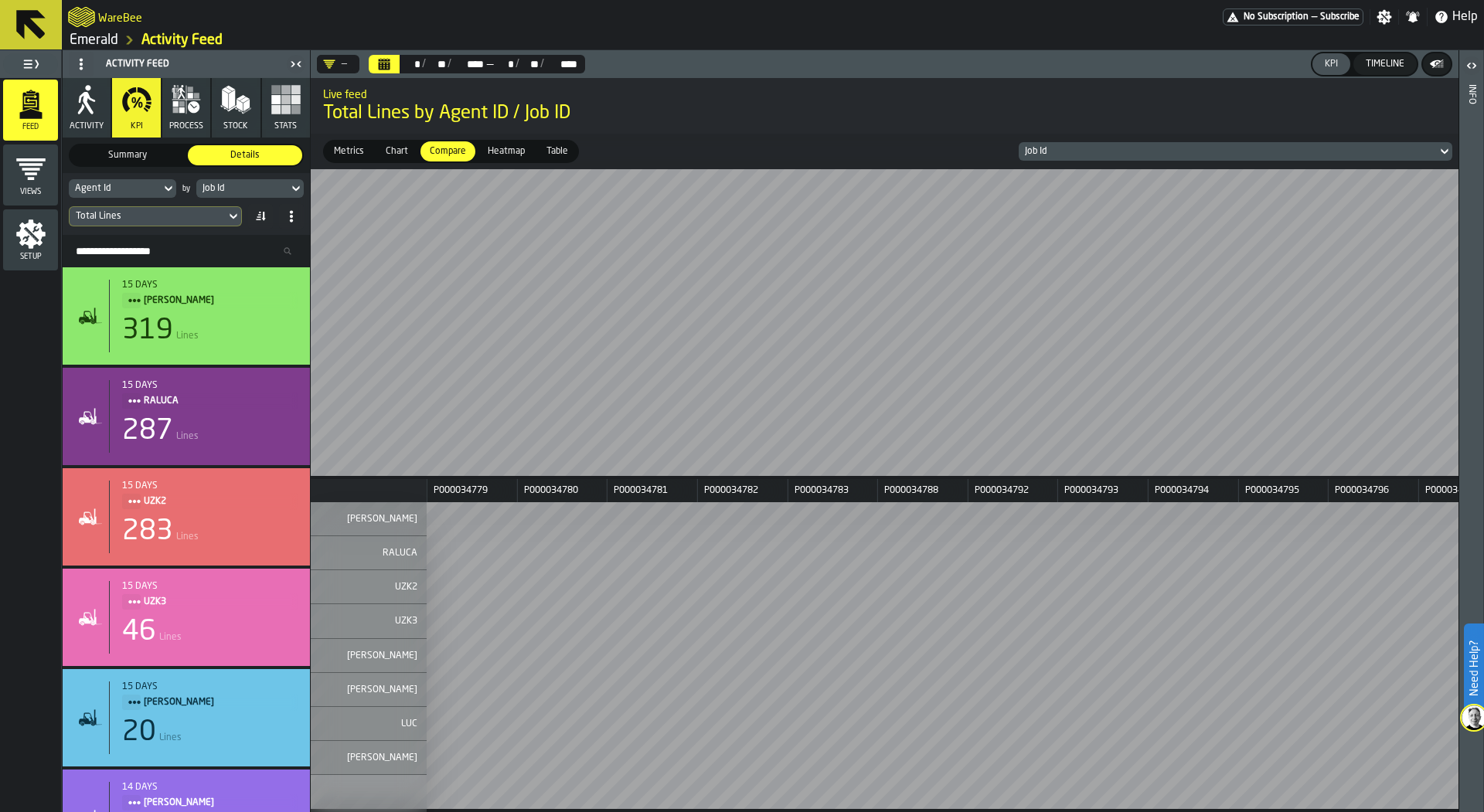
click at [243, 177] on div "Agent Id by Job Id Total Lines" at bounding box center [186, 204] width 247 height 62
click at [243, 189] on div "Job Id" at bounding box center [242, 189] width 80 height 11
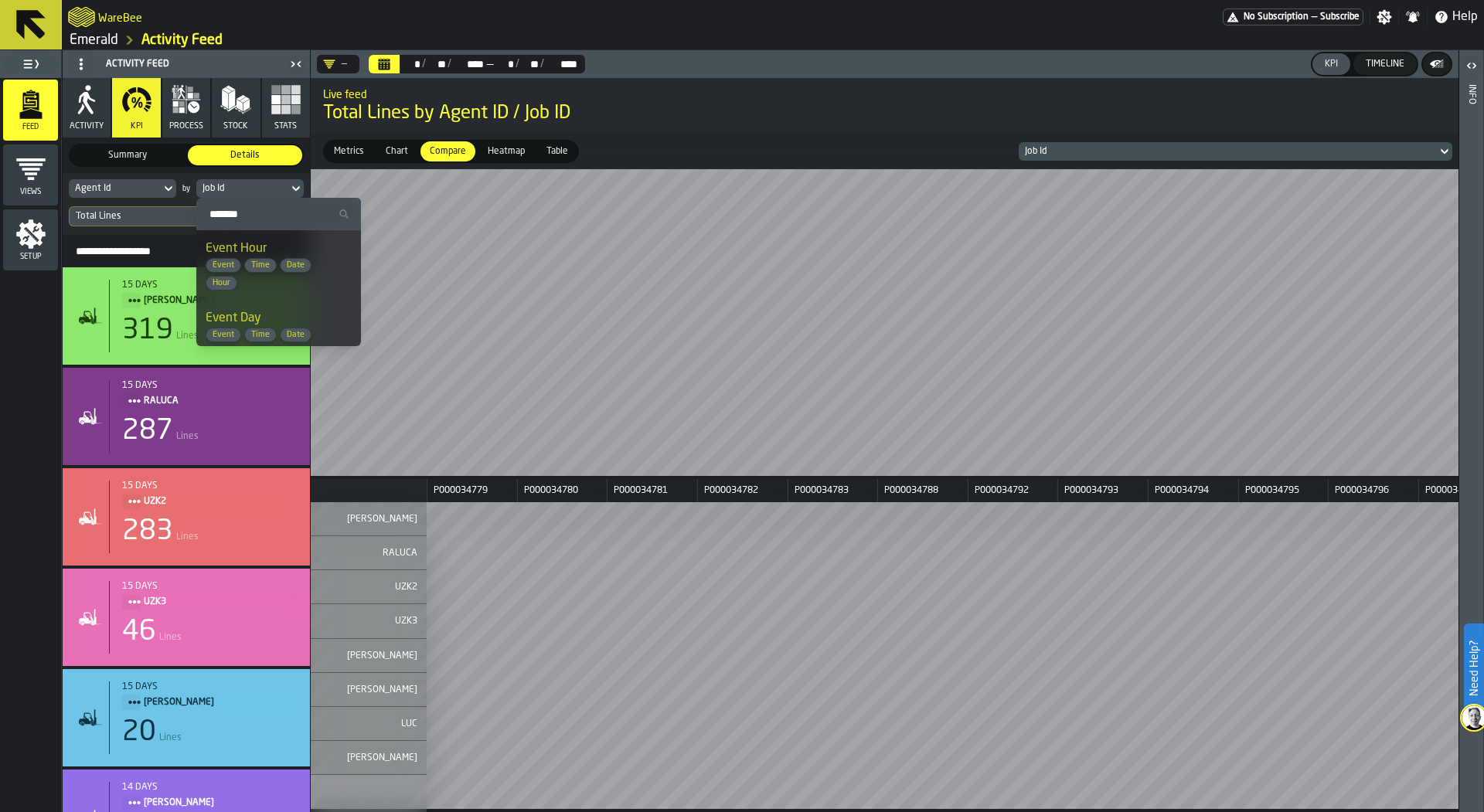
click at [259, 267] on span "Time" at bounding box center [260, 265] width 31 height 10
